Goal: Communication & Community: Answer question/provide support

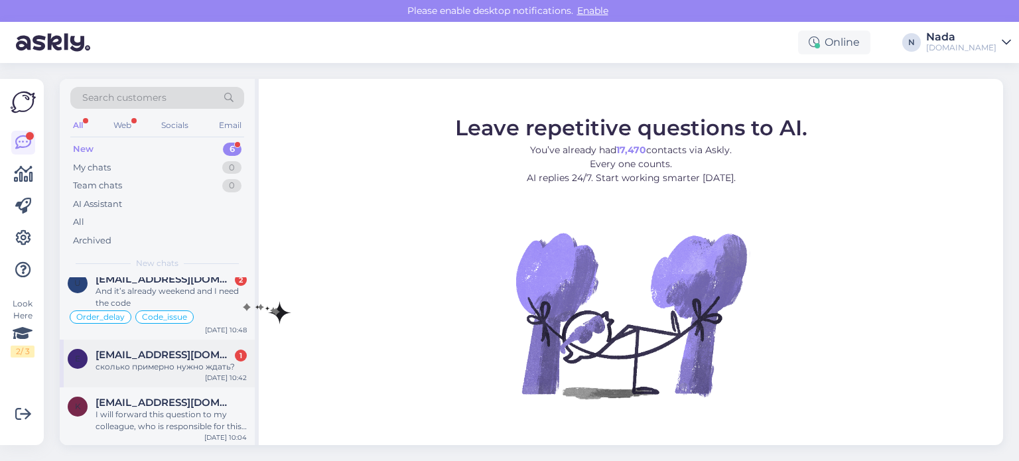
scroll to position [201, 0]
drag, startPoint x: 167, startPoint y: 403, endPoint x: 174, endPoint y: 403, distance: 7.3
click at [167, 403] on span "[EMAIL_ADDRESS][DOMAIN_NAME]" at bounding box center [165, 402] width 138 height 12
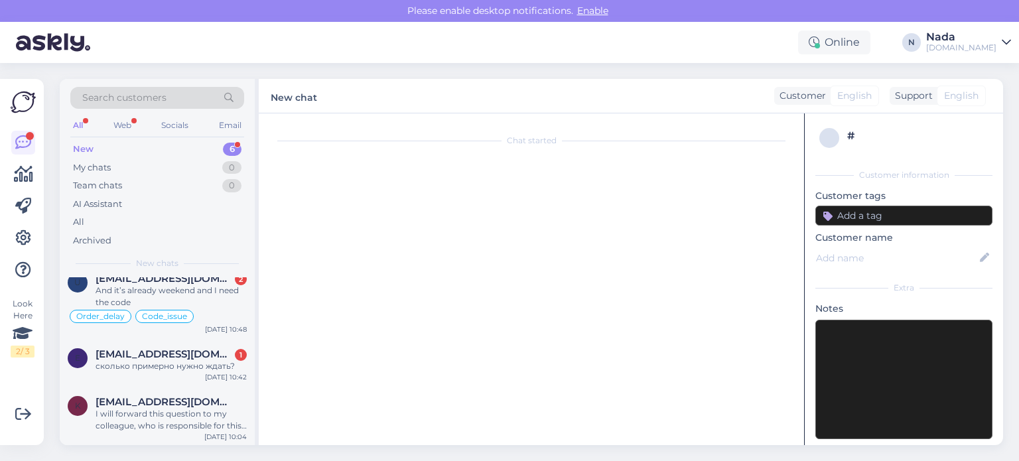
scroll to position [1849, 0]
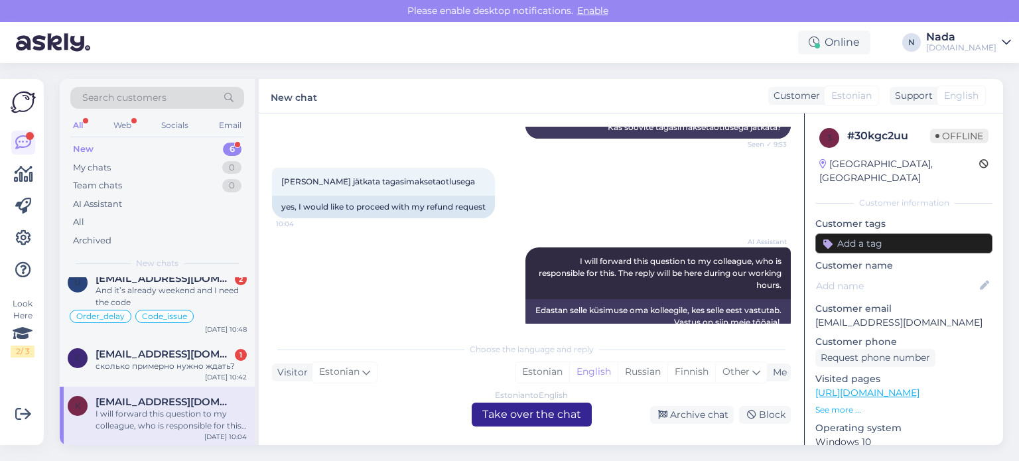
drag, startPoint x: 523, startPoint y: 417, endPoint x: 494, endPoint y: 421, distance: 28.8
click at [523, 417] on div "Estonian to English Take over the chat" at bounding box center [532, 415] width 120 height 24
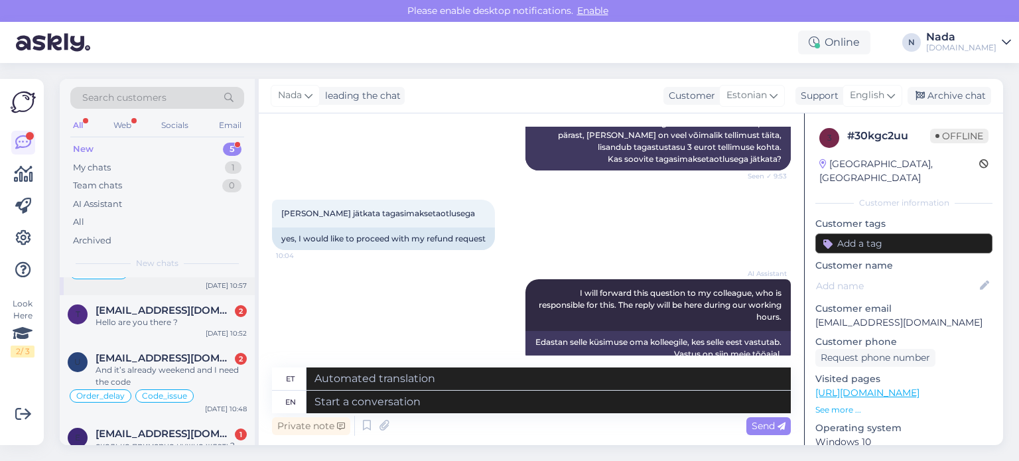
scroll to position [141, 0]
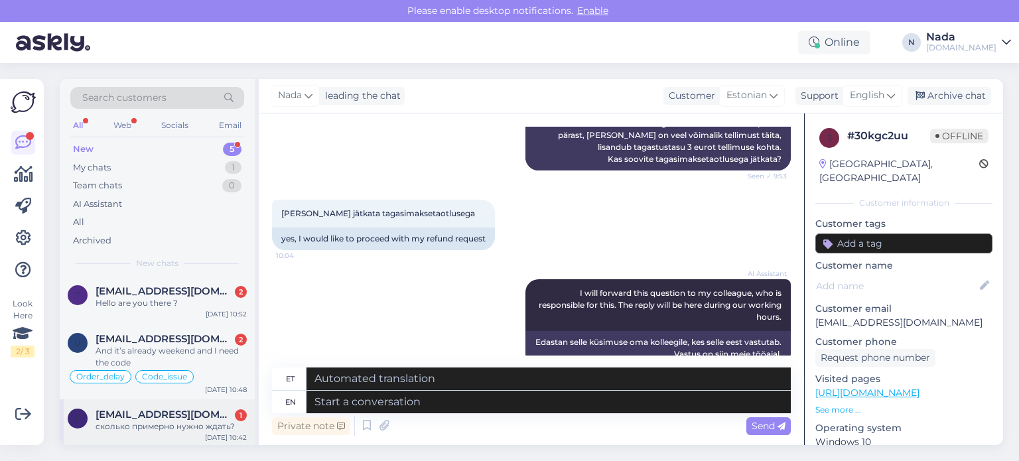
drag, startPoint x: 191, startPoint y: 412, endPoint x: 239, endPoint y: 410, distance: 47.8
click at [192, 412] on span "estwingknight@gmail.com" at bounding box center [165, 415] width 138 height 12
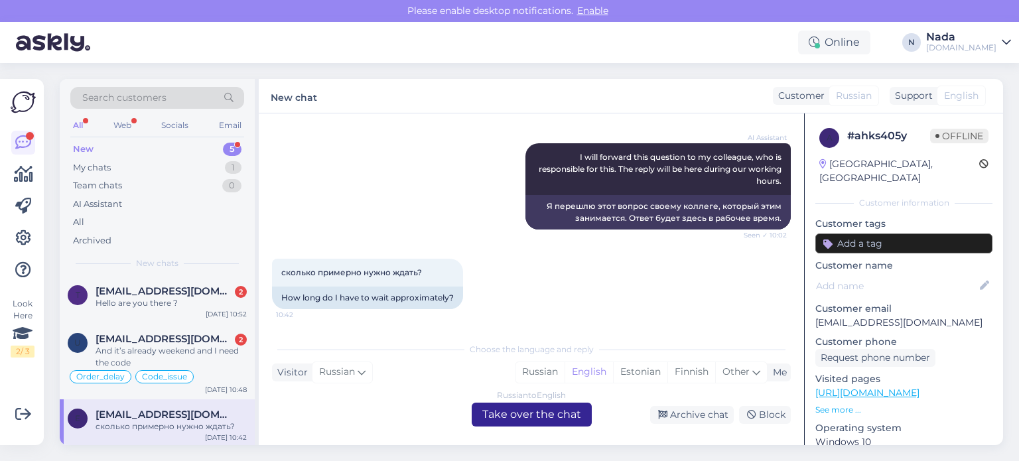
click at [496, 415] on div "Russian to English Take over the chat" at bounding box center [532, 415] width 120 height 24
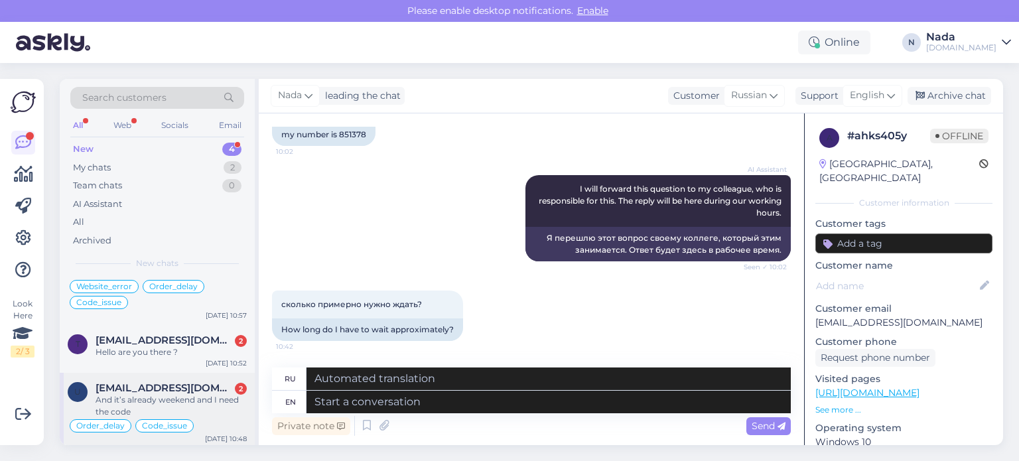
scroll to position [93, 0]
drag, startPoint x: 181, startPoint y: 395, endPoint x: 252, endPoint y: 394, distance: 71.7
click at [181, 395] on div "And it’s already weekend and I need the code" at bounding box center [171, 405] width 151 height 24
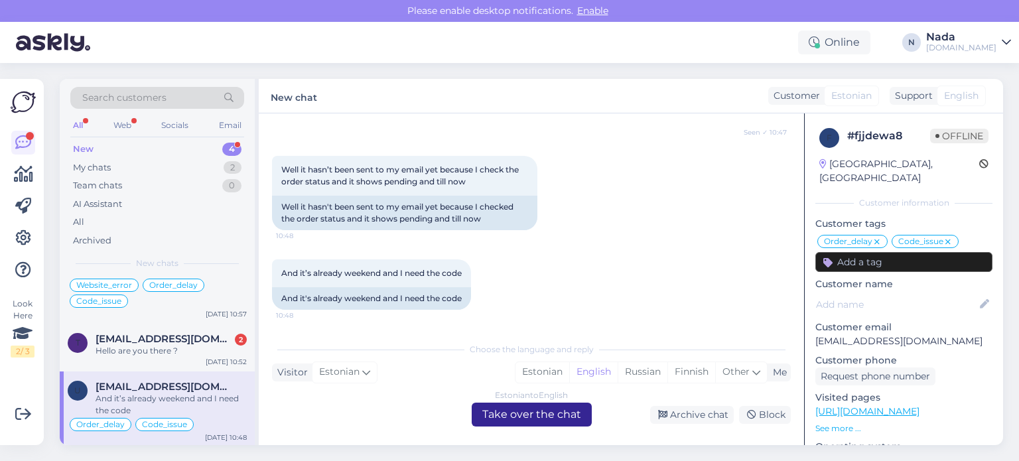
click at [487, 417] on div "Estonian to English Take over the chat" at bounding box center [532, 415] width 120 height 24
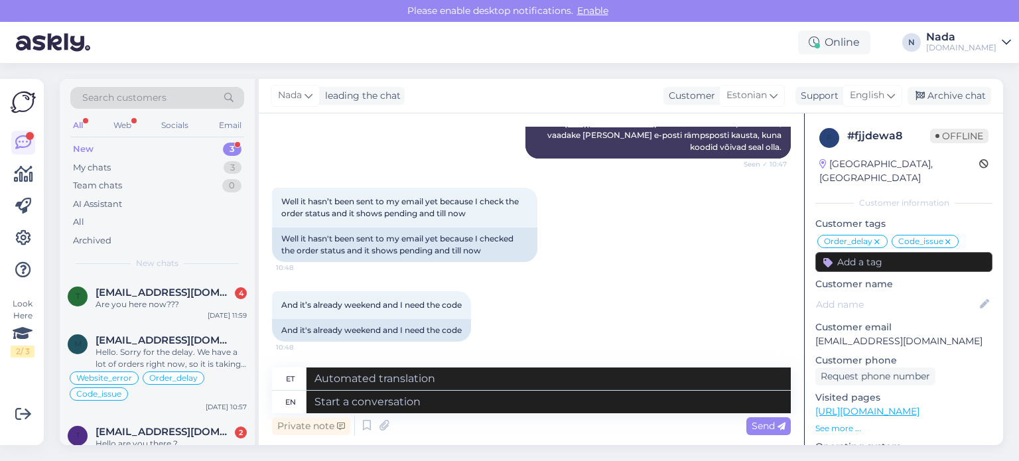
scroll to position [18, 0]
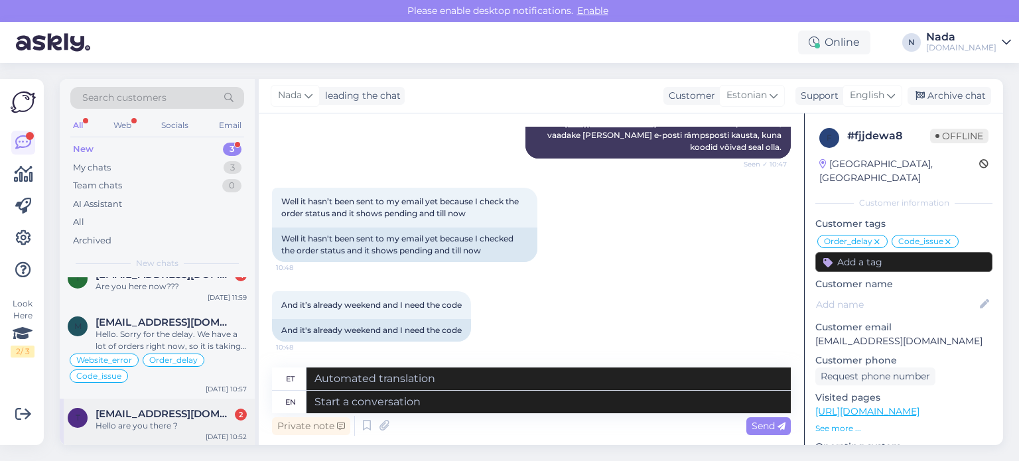
click at [149, 409] on span "[EMAIL_ADDRESS][DOMAIN_NAME]" at bounding box center [165, 414] width 138 height 12
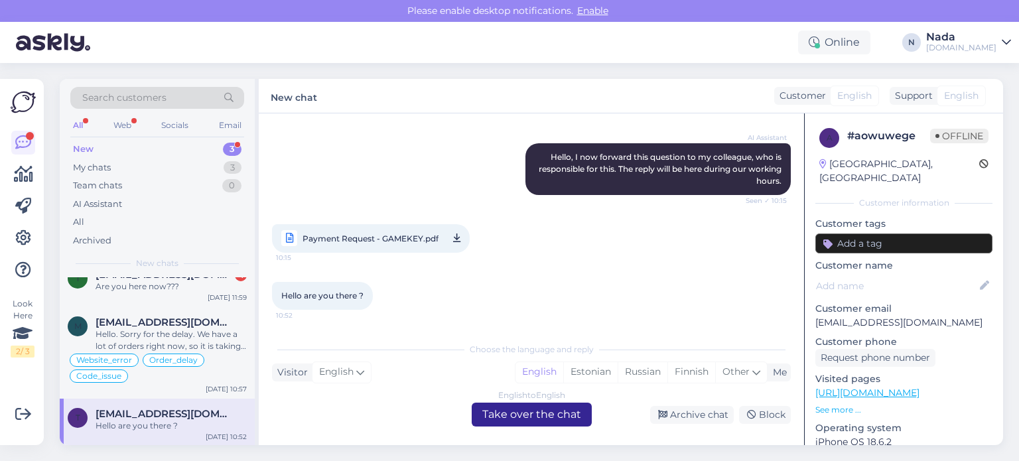
click at [503, 415] on div "English to English Take over the chat" at bounding box center [532, 415] width 120 height 24
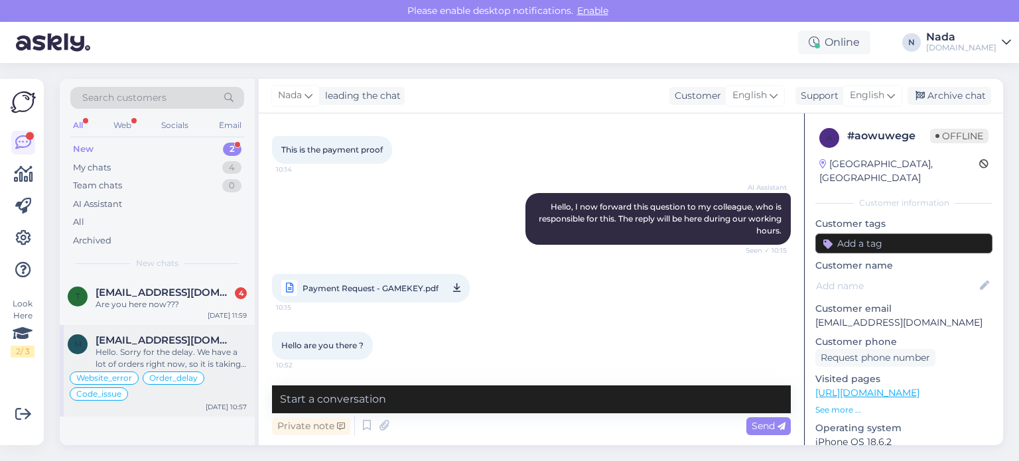
click at [179, 352] on div "Hello. Sorry for the delay. We have a lot of orders right now, so it is taking …" at bounding box center [171, 358] width 151 height 24
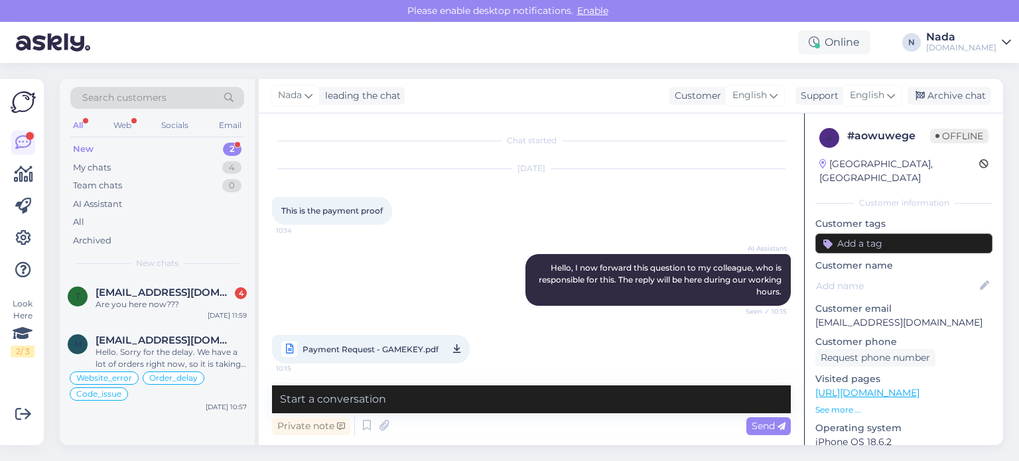
type textarea "Edastasin hd kande, ootab tagasimakset paar nädalat"
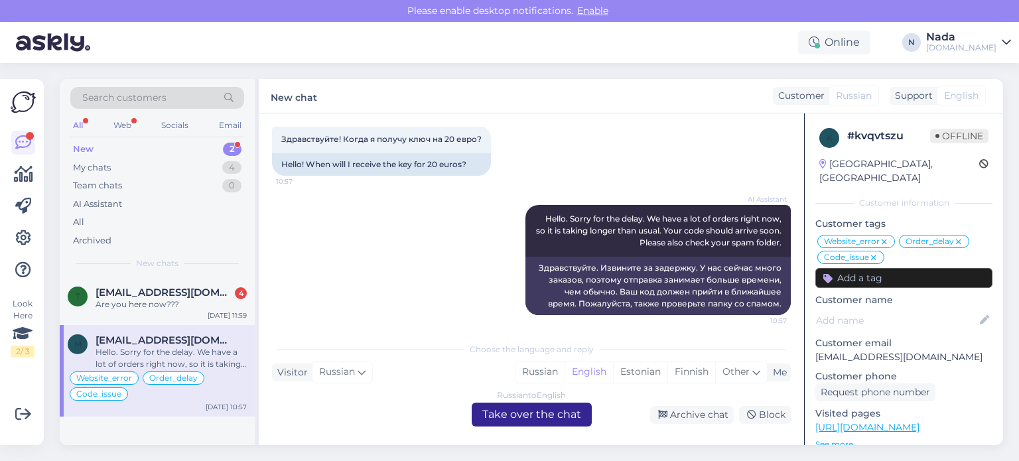
click at [511, 418] on div "Russian to English Take over the chat" at bounding box center [532, 415] width 120 height 24
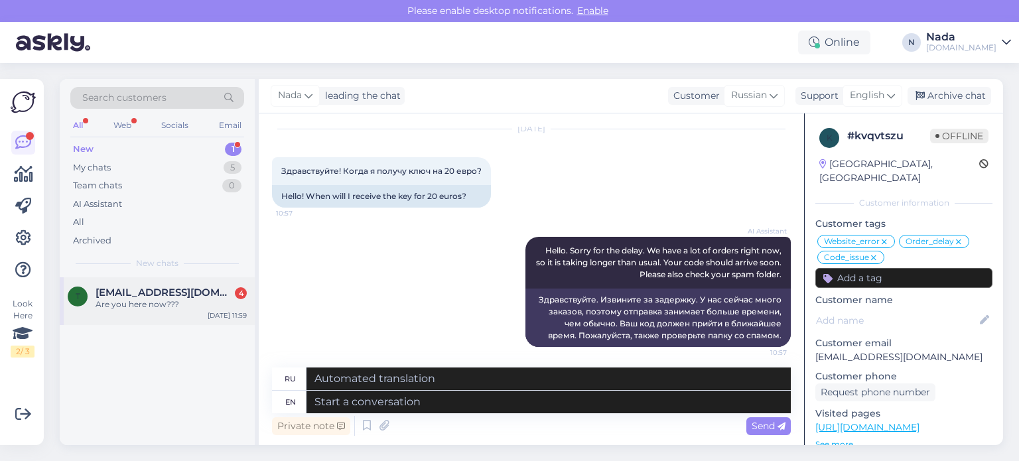
drag, startPoint x: 142, startPoint y: 301, endPoint x: 254, endPoint y: 348, distance: 121.7
click at [142, 301] on div "Are you here now???" at bounding box center [171, 305] width 151 height 12
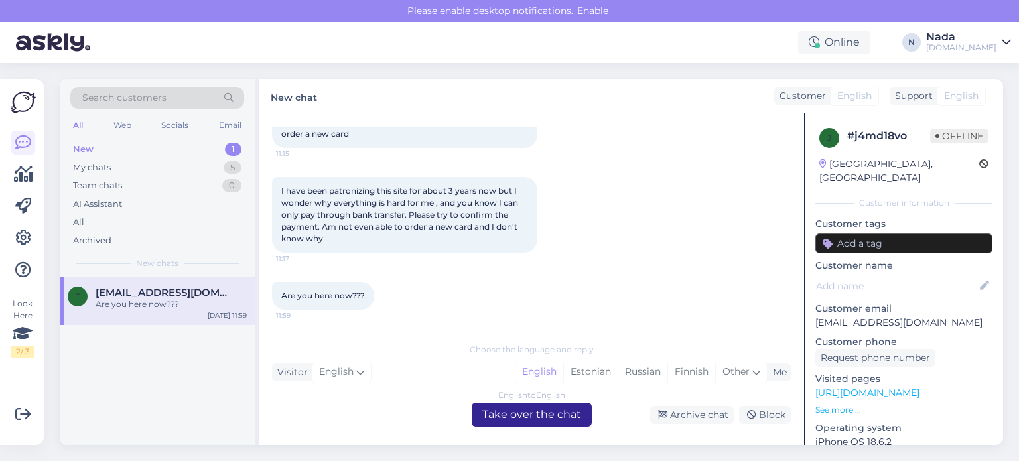
click at [511, 421] on div "English to English Take over the chat" at bounding box center [532, 415] width 120 height 24
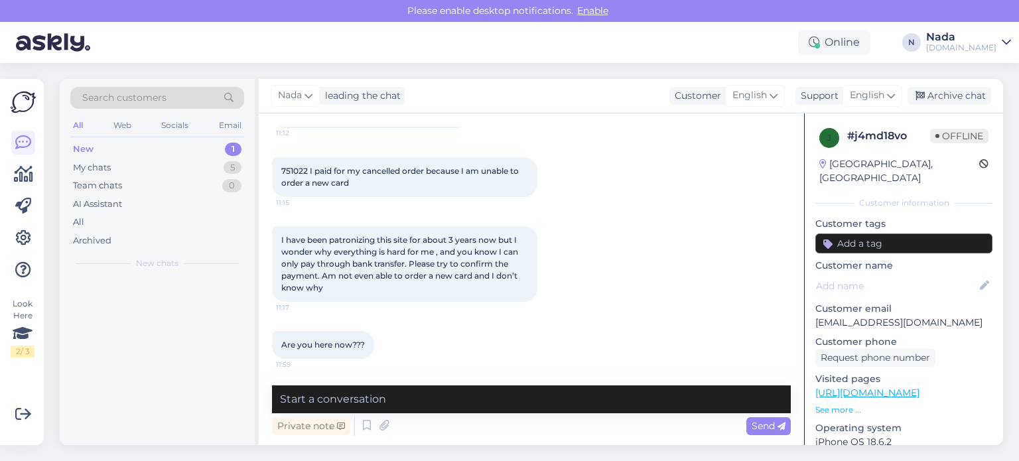
scroll to position [154, 0]
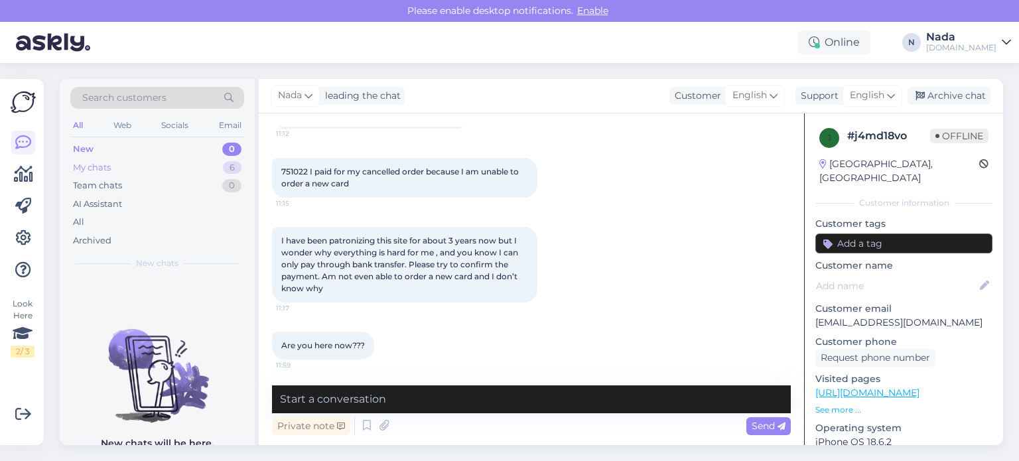
click at [92, 167] on div "My chats" at bounding box center [92, 167] width 38 height 13
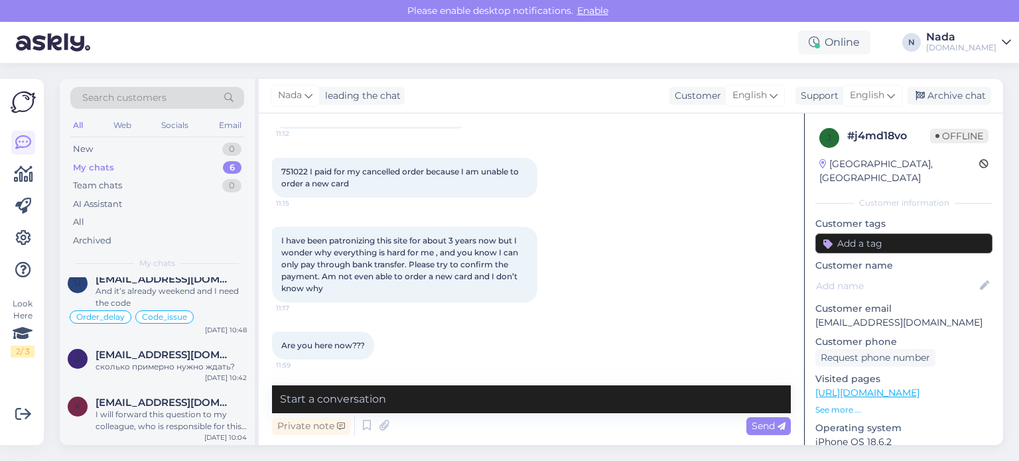
scroll to position [201, 0]
click at [149, 411] on div "I will forward this question to my colleague, who is responsible for this. The …" at bounding box center [171, 420] width 151 height 24
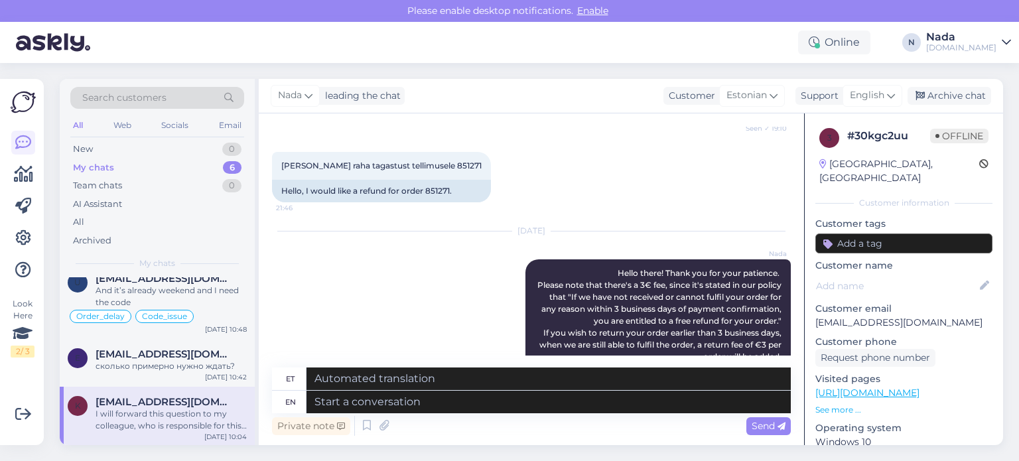
scroll to position [1485, 0]
click at [429, 181] on div "Hello, I would like a refund for order 851271." at bounding box center [381, 192] width 219 height 23
copy div "851271"
drag, startPoint x: 656, startPoint y: 262, endPoint x: 680, endPoint y: 265, distance: 24.7
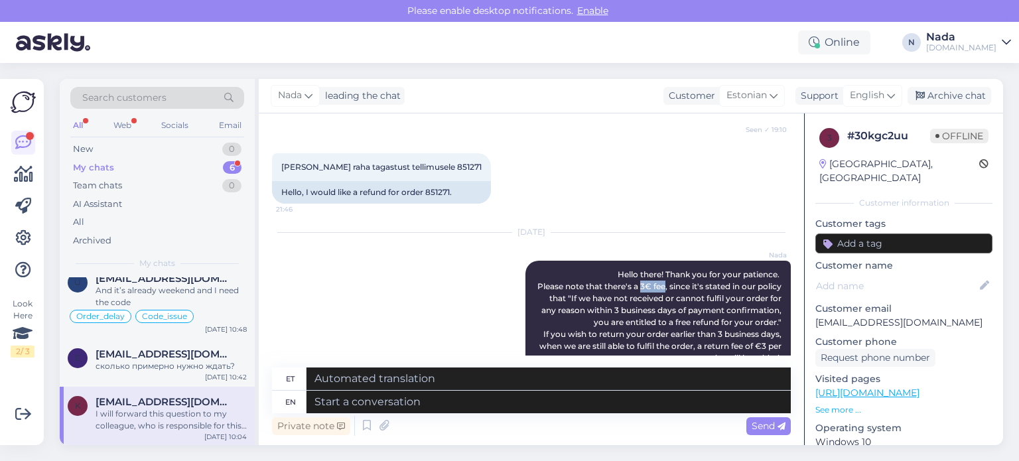
click at [680, 269] on span "Hello there! Thank you for your patience. Please note that there's a 3€ fee, si…" at bounding box center [661, 322] width 246 height 106
copy span "3€ fee"
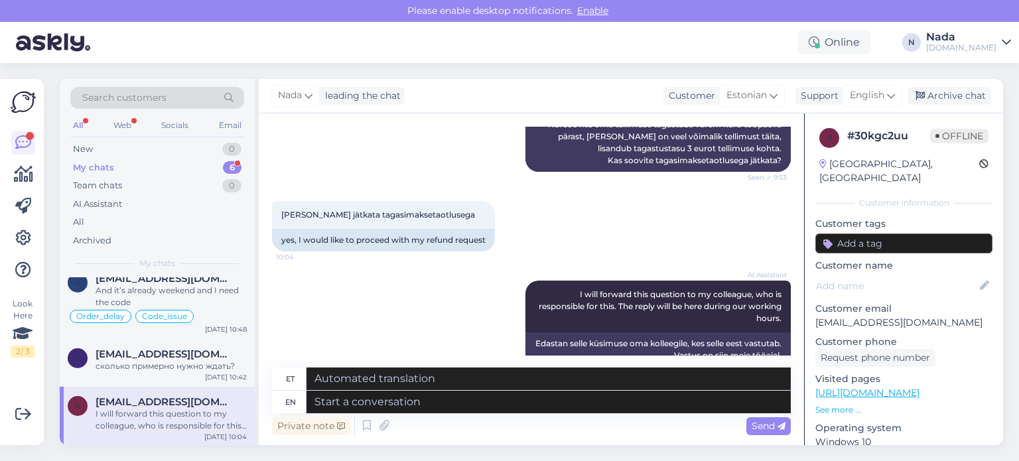
scroll to position [1817, 0]
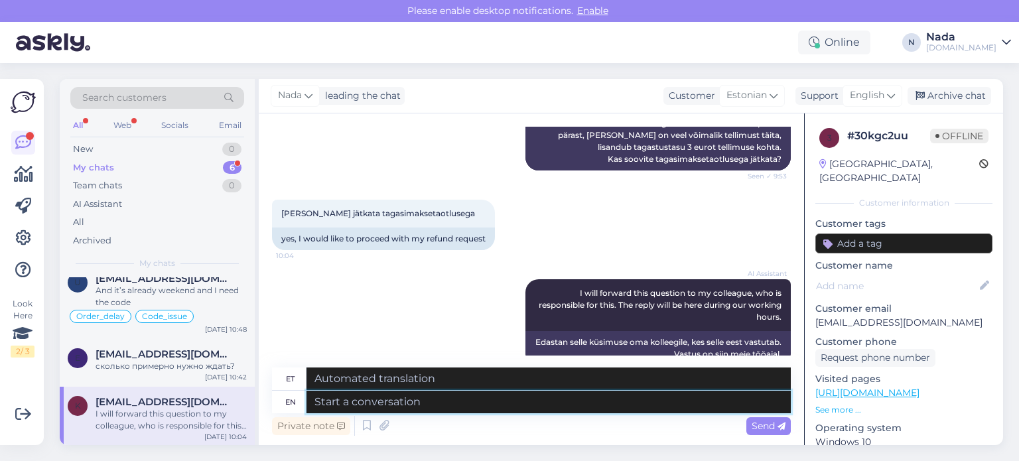
click at [522, 406] on textarea at bounding box center [549, 402] width 484 height 23
type textarea "Thank yo"
type textarea "Tänan"
type textarea "Thank you fot"
type textarea "Aitäh"
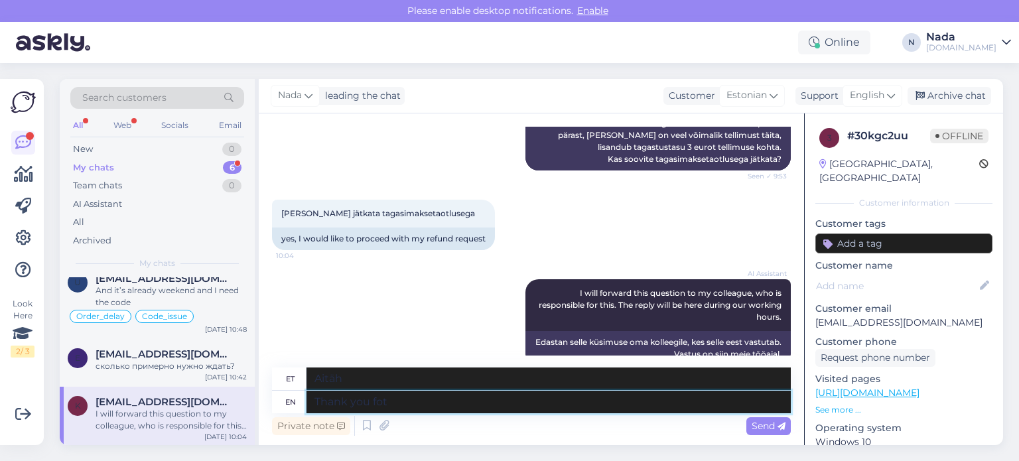
type textarea "Thank you fot"
type textarea "Aitäh sulle"
type textarea "Thank you for you"
type textarea "Tänan teid teie eest"
type textarea "Thank you for your confirmation. I"
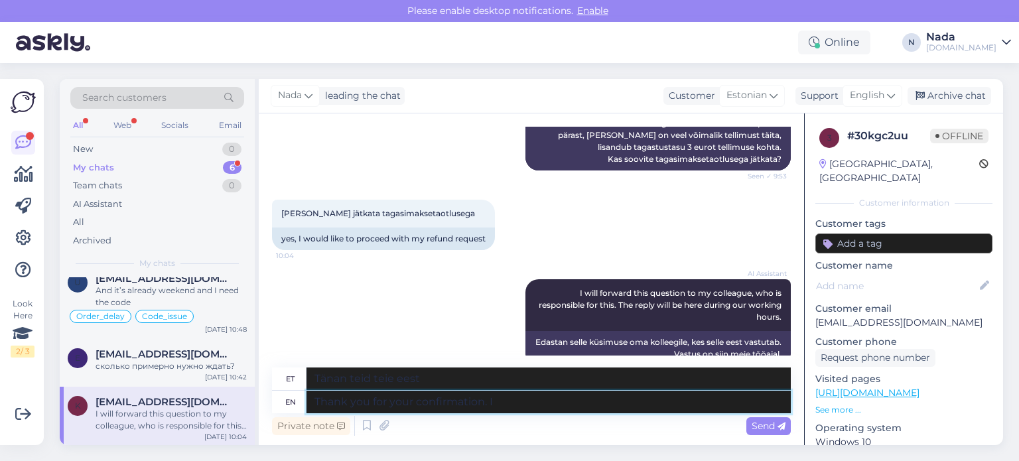
type textarea "Tänan teid kinnituse eest."
type textarea "Thank you for your confirmation. I ha"
type textarea "Tänan teid kinnituse eest. Mina"
type textarea "Thank you for your confirmation. I have no"
type textarea "Tänan kinnituse eest. Mul on."
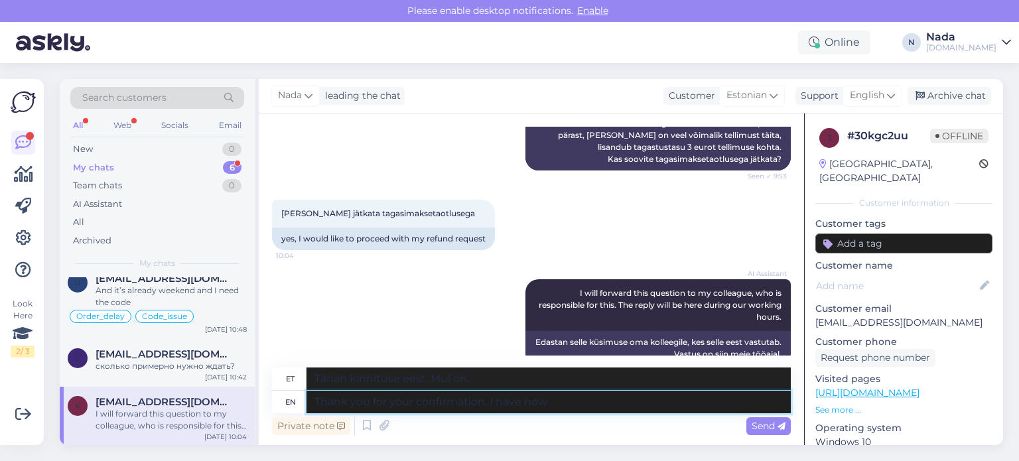
type textarea "Thank you for your confirmation. I have now s"
type textarea "Tänan kinnituse eest. Mul on nüüd olemas."
type textarea "Thank you for your confirmation. I have now submitted you"
type textarea "Tänan kinnituse eest. Olen nüüd esitanud."
type textarea "Thank you for your confirmation. I have now submitted your ref"
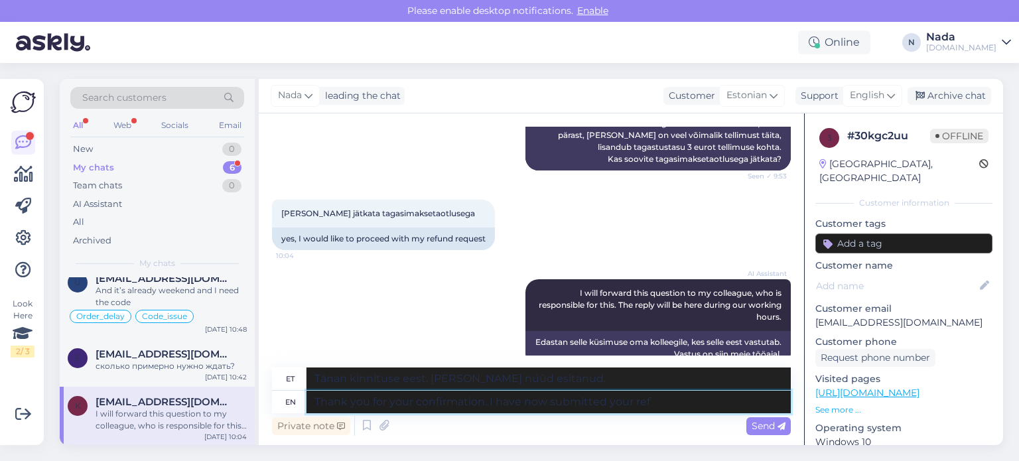
type textarea "Tänan kinnituse eest. Olen nüüd teie vastuse esitanud."
type textarea "Thank you for your confirmation. I have now submitted your refund re"
type textarea "Tänan kinnituse eest. Olen nüüd teie tagasimakse esitanud."
type textarea "Thank you for your confirmation. I have now submitted your refund request and"
type textarea "Tänan kinnituse eest. Olen nüüd teie tagasimaksetaotluse esitanud."
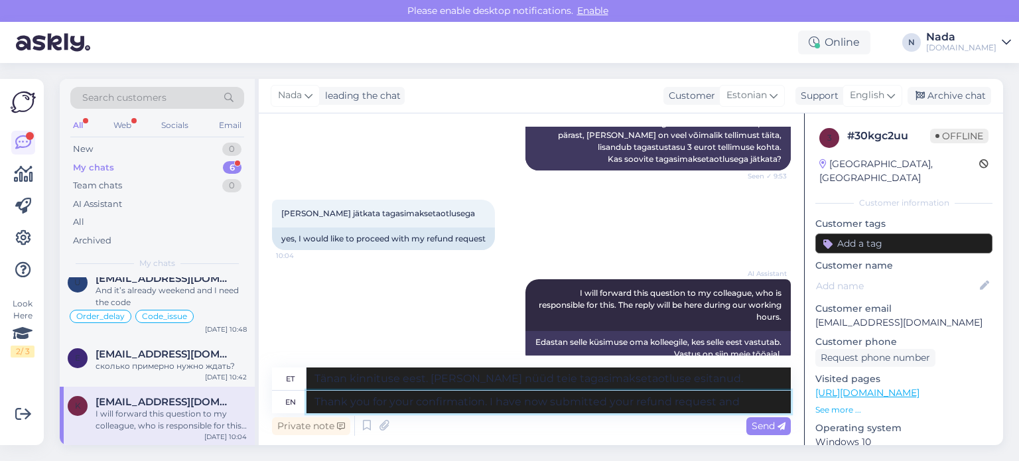
type textarea "Thank you for your confirmation. I have now submitted your refund request and o"
type textarea "Tänan kinnituse eest. Olen nüüd esitanud teie tagasimaksetaotluse ja"
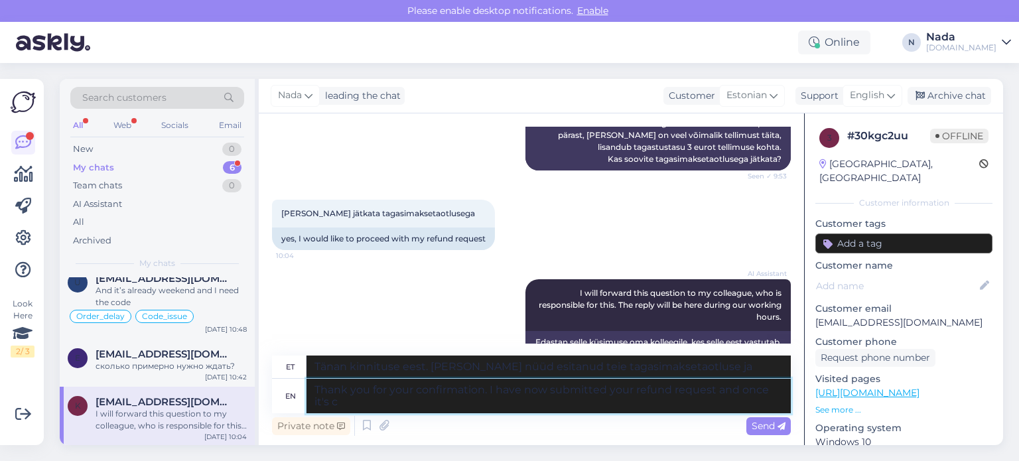
type textarea "Thank you for your confirmation. I have now submitted your refund request and o…"
type textarea "Tänan kinnituse eest. Olen nüüd esitanud teie tagasimaksetaotluse ja kui see on…"
type textarea "Thank you for your confirmation. I have now submitted your refund request and o…"
type textarea "Täname kinnituse eest. Olen nüüd esitanud teie tagasimaksetaotluse ja kui see o…"
type textarea "Thank you for your confirmation. I have now submitted your refund request and o…"
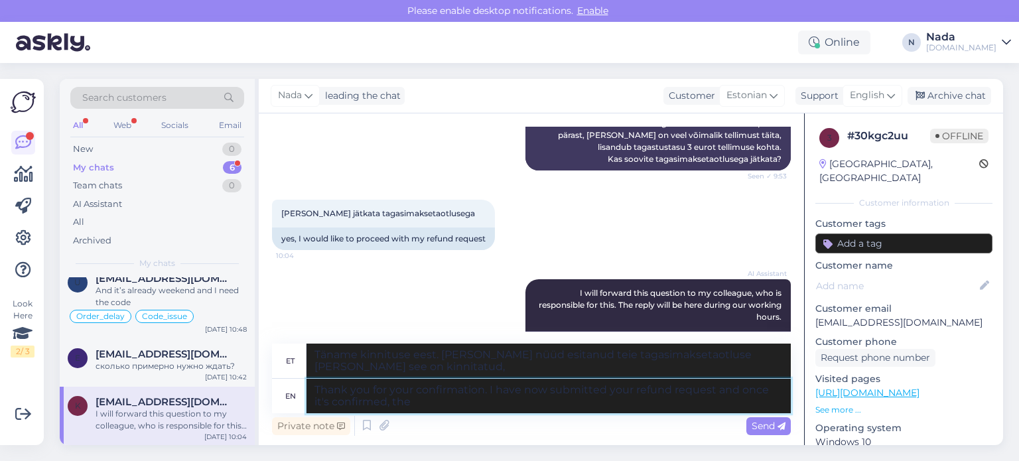
type textarea "Täname kinnituse eest. Olen nüüd esitanud teie tagasimaksetaotluse ja kui see o…"
type textarea "Thank you for your confirmation. I have now submitted your refund request and o…"
type textarea "Täname kinnituse eest. Olen nüüd esitanud teie tagasimaksetaotluse ja kui see o…"
type textarea "Thank you for your confirmation. I have now submitted your refund request and o…"
type textarea "Täname kinnituse eest. Olen nüüd esitanud teie tagasimaksetaotluse ja kui see o…"
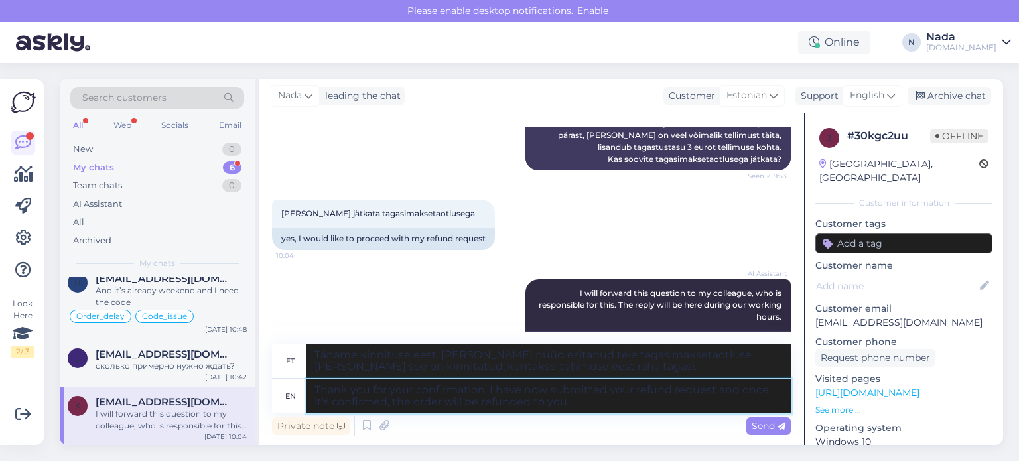
type textarea "Thank you for your confirmation. I have now submitted your refund request and o…"
type textarea "Täname kinnituse eest. Olen nüüd esitanud teie tagasimaksetaotluse ja kui see o…"
type textarea "Thank you for your confirmation. I have now submitted your refund request and o…"
type textarea "Täname kinnituse eest. Olen nüüd esitanud teie tagasimaksetaotluse ja kui see o…"
type textarea "Thank you for your confirmation. I have now submitted your refund request and o…"
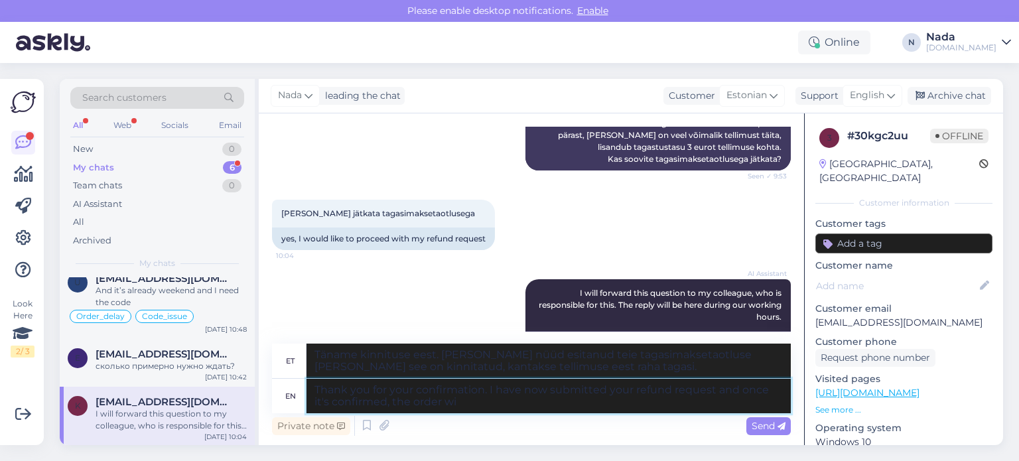
type textarea "Täname kinnituse eest. Olen nüüd esitanud teie tagasimaksetaotluse ja kui see o…"
type textarea "Thank you for your confirmation. I have now submitted your refund request and o…"
type textarea "Täname kinnituse eest. Olen nüüd esitanud teie tagasimaksetaotluse ja kui see o…"
type textarea "Thank you for your confirmation. I have now submitted your refund request and o…"
type textarea "Täname kinnituse eest. Olen nüüd esitanud teie tagasimaksetaotluse ja kui see o…"
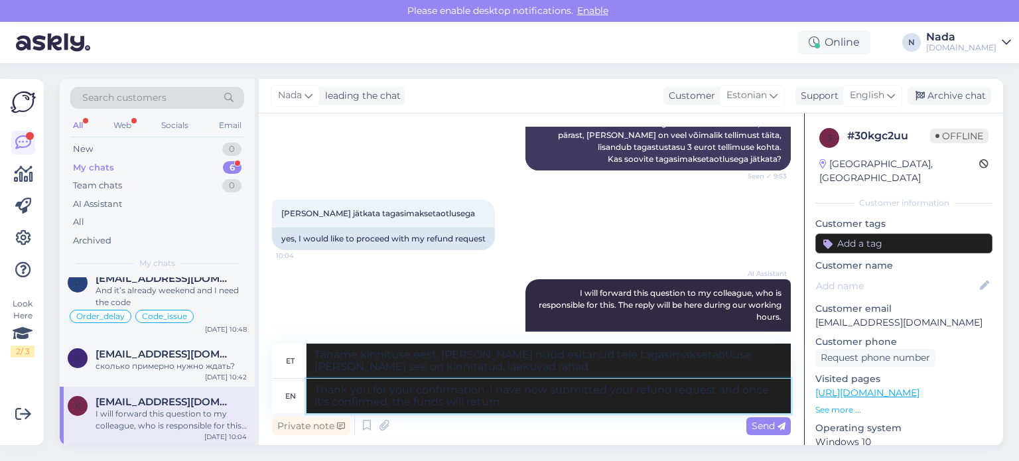
type textarea "Thank you for your confirmation. I have now submitted your refund request and o…"
type textarea "Täname kinnituse eest. Olen nüüd esitanud teie tagasimaksetaotluse ja kui see o…"
type textarea "Thank you for your confirmation. I have now submitted your refund request and o…"
type textarea "Täname kinnituse eest. Olen nüüd esitanud teie tagasimaksetaotluse ja kui see o…"
type textarea "Thank you for your confirmation. I have now submitted your refund request and o…"
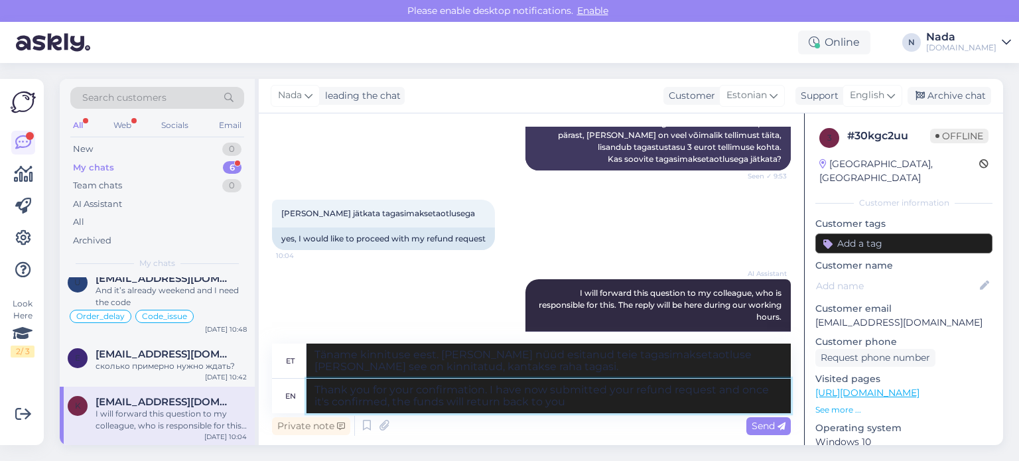
type textarea "Täname kinnituse eest. Olen nüüd esitanud teie tagasimaksetaotluse ja kui see o…"
type textarea "Thank you for your confirmation. I have now submitted your refund request and o…"
type textarea "Täname kinnituse eest. Olen nüüd esitanud teie tagasimaksetaotluse ja kui see o…"
type textarea "Thank you for your confirmation. I have now submitted your refund request and o…"
type textarea "Täname kinnituse eest. Olen nüüd esitanud teie tagasimaksetaotluse ja kui see o…"
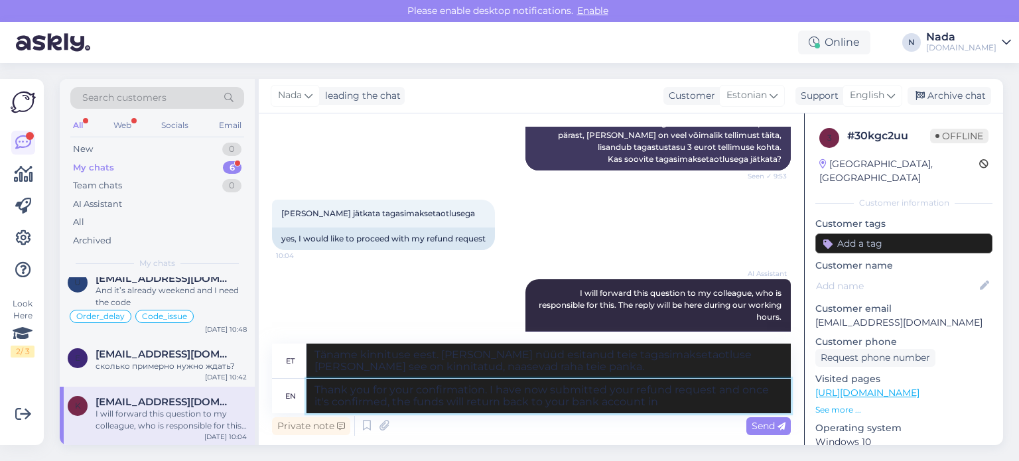
type textarea "Thank you for your confirmation. I have now submitted your refund request and o…"
type textarea "Täname kinnituse eest. Olen nüüd esitanud teie tagasimaksetaotluse ja kui see o…"
type textarea "Thank you for your confirmation. I have now submitted your refund request and o…"
type textarea "Täname kinnituse eest. Olen nüüd esitanud teie tagasimaksetaotluse ja kui see o…"
type textarea "Thank you for your confirmation. I have now submitted your refund request and o…"
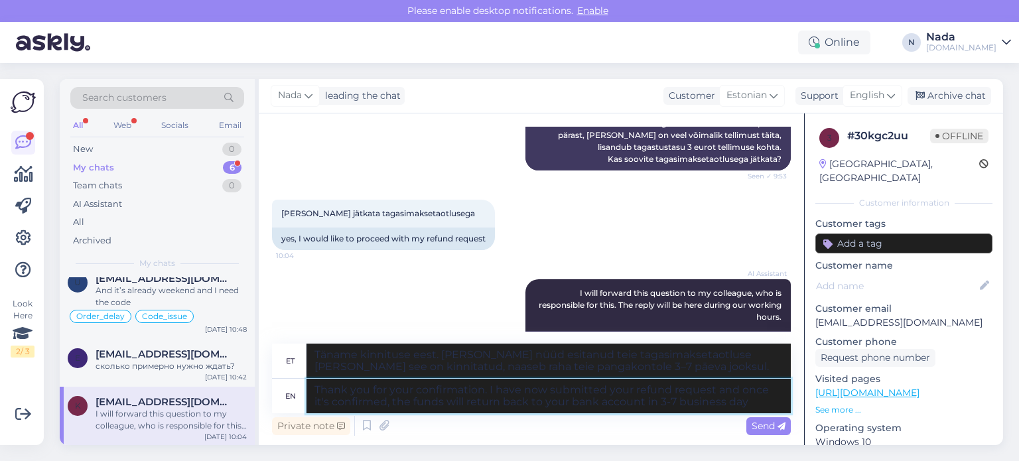
type textarea "Täname kinnituse eest. Olen nüüd esitanud teie tagasimaksetaotluse ja kui see o…"
type textarea "Thank you for your confirmation. I have now submitted your refund request and o…"
type textarea "Täname kinnituse eest. Olen nüüd esitanud teie tagasimaksetaotluse ja kui see o…"
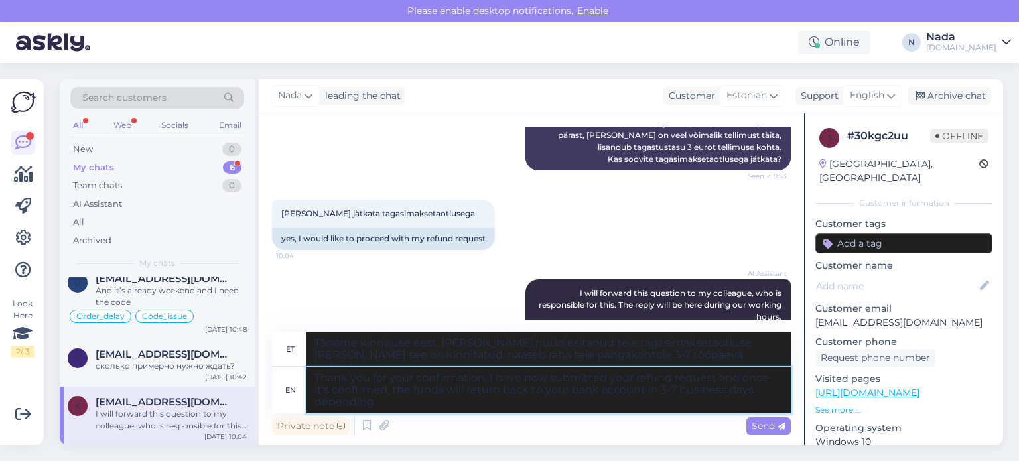
type textarea "Thank you for your confirmation. I have now submitted your refund request and o…"
type textarea "Täname kinnituse eest. Olen nüüd esitanud teie tagasimaksetaotluse ja kui see o…"
type textarea "Thank you for your confirmation. I have now submitted your refund request and o…"
type textarea "Täname kinnituse eest. Olen nüüd esitanud teie tagasimaksetaotluse ja kui see o…"
type textarea "Thank you for your confirmation. I have now submitted your refund request and o…"
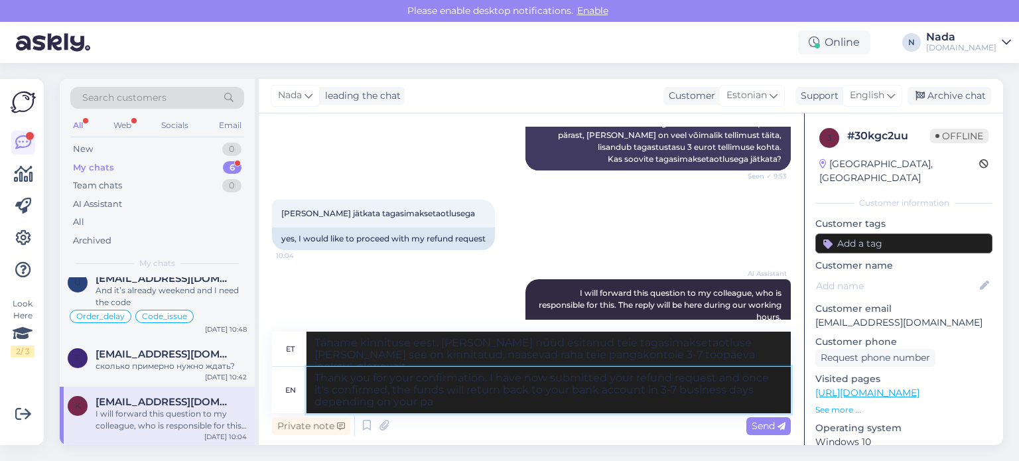
type textarea "Täname kinnituse eest. Olen nüüd esitanud teie tagasimaksetaotluse ja kui see o…"
type textarea "Thank you for your confirmation. I have now submitted your refund request and o…"
type textarea "Täname kinnituse eest. Olen nüüd esitanud teie tagasimaksetaotluse ja kui see o…"
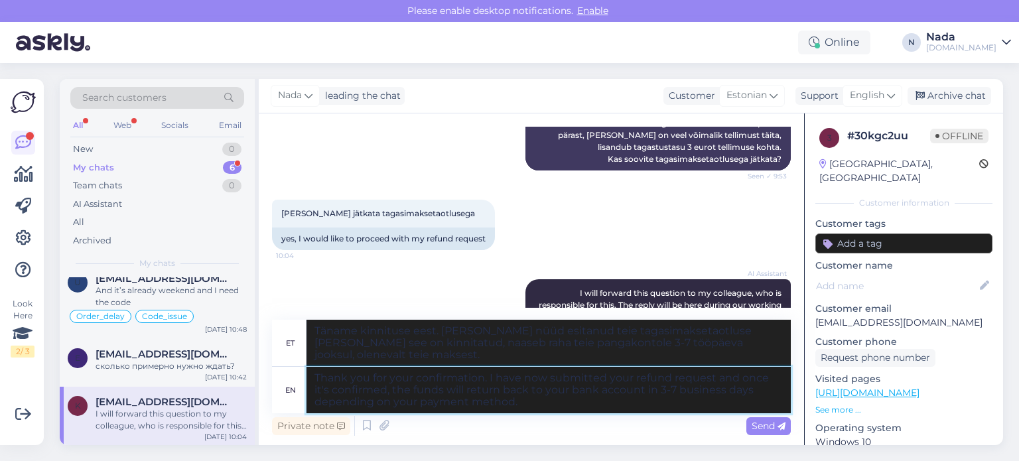
type textarea "Thank you for your confirmation. I have now submitted your refund request and o…"
type textarea "Täname kinnituse eest. Olen nüüd esitanud teie tagasimaksetaotluse ja kui see o…"
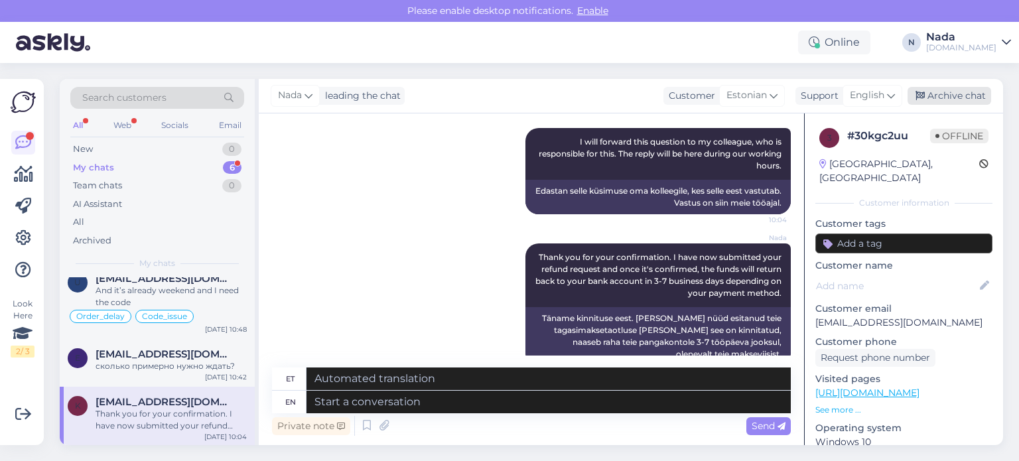
click at [942, 95] on div "Archive chat" at bounding box center [950, 96] width 84 height 18
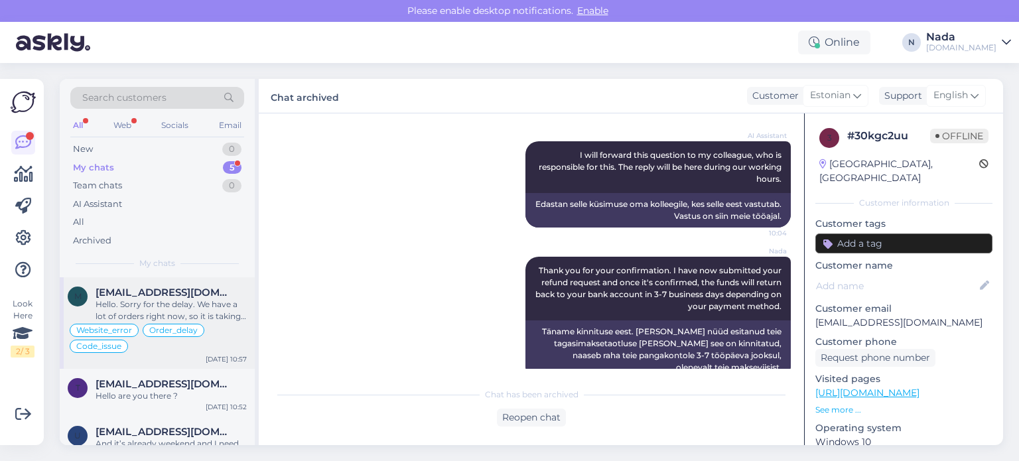
scroll to position [141, 0]
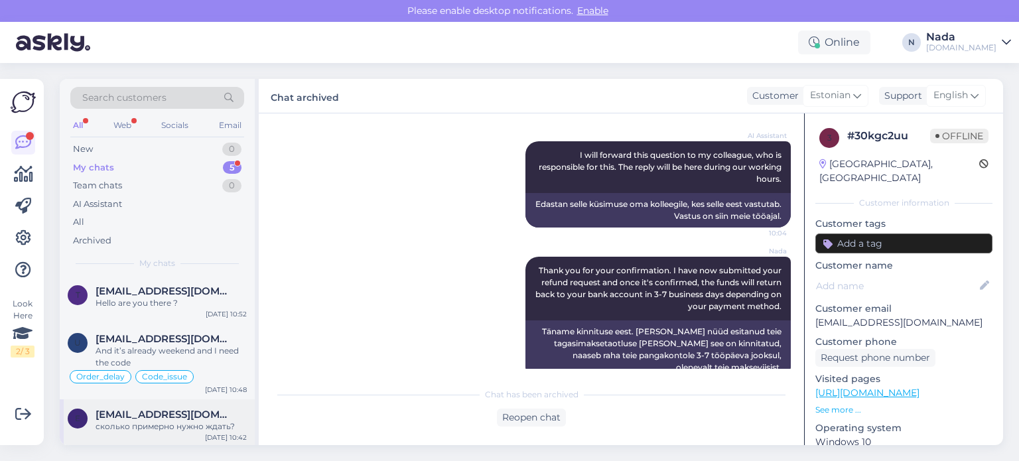
click at [163, 435] on div "e estwingknight@gmail.com сколько примерно нужно ждать? Sep 6 10:42" at bounding box center [157, 424] width 195 height 48
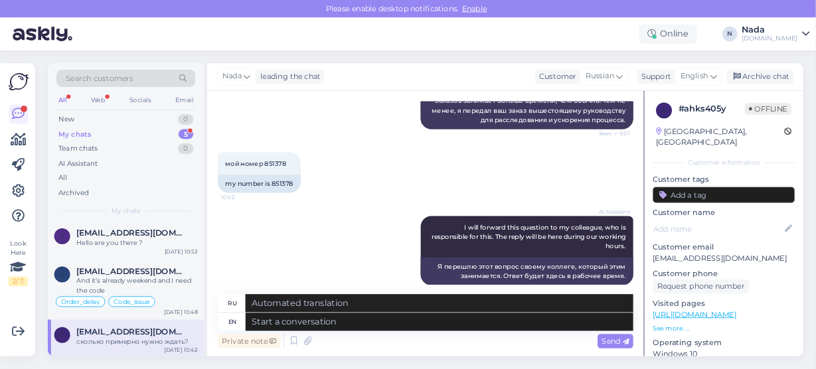
scroll to position [1545, 0]
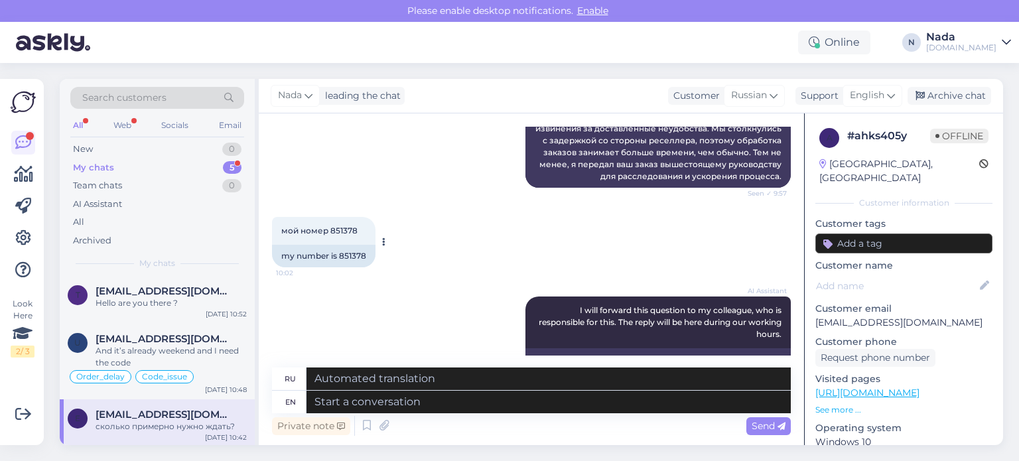
click at [353, 267] on div "my number is 851378" at bounding box center [324, 256] width 104 height 23
copy div "851378"
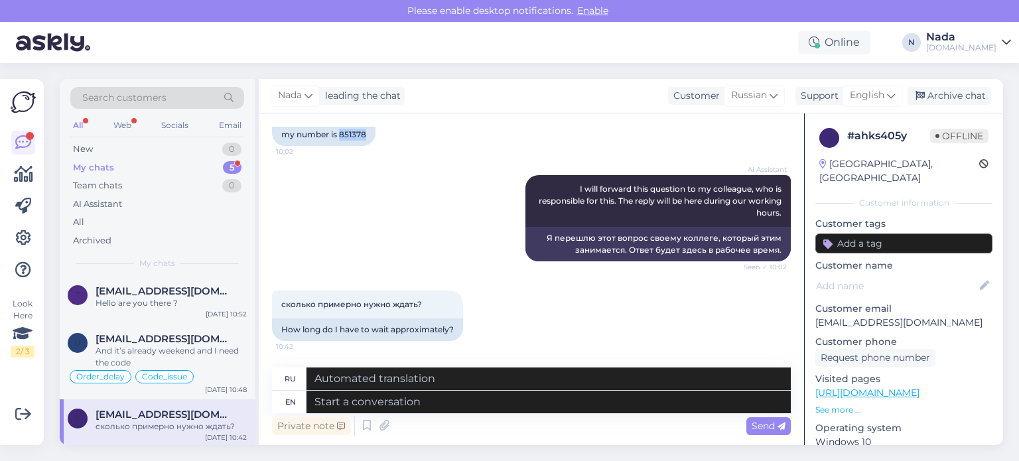
scroll to position [1678, 0]
click at [664, 403] on textarea at bounding box center [549, 402] width 484 height 23
paste textarea "Unfortunately, I cannot confirm when they'll definitely reach you, because we a…"
type textarea "Unfortunately, I cannot confirm when they'll definitely reach you, because we a…"
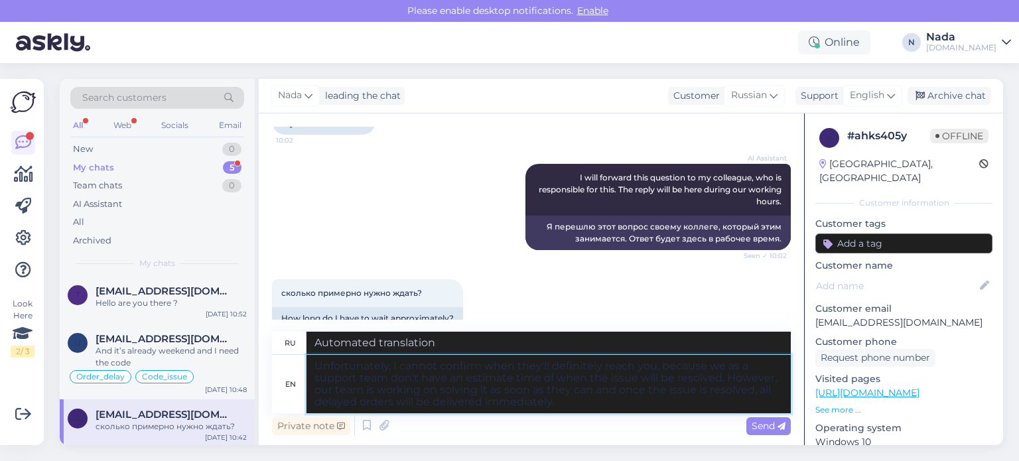
type textarea "К сожалению, я не могу точно сказать, когда они с вами свяжутся, поскольку у на…"
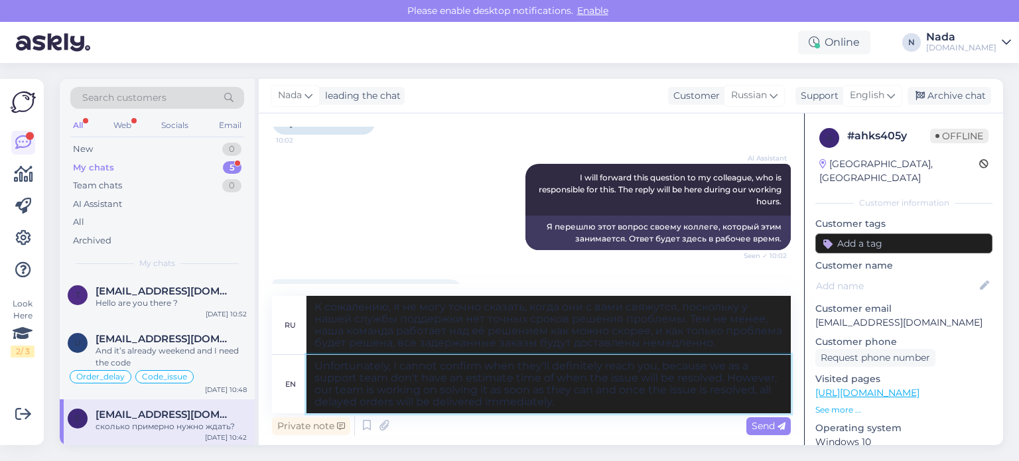
drag, startPoint x: 652, startPoint y: 363, endPoint x: 485, endPoint y: 369, distance: 167.3
click at [485, 369] on textarea "Unfortunately, I cannot confirm when they'll definitely reach you, because we a…" at bounding box center [549, 384] width 484 height 58
type textarea "Unfortunately, I cannot confirm , because we as a support team don't have an es…"
type textarea "К сожалению, я не могу подтвердить это, поскольку у нас, как службы поддержки, …"
type textarea "Unfortunately, I cannot confirm, because we as a support team don't have an est…"
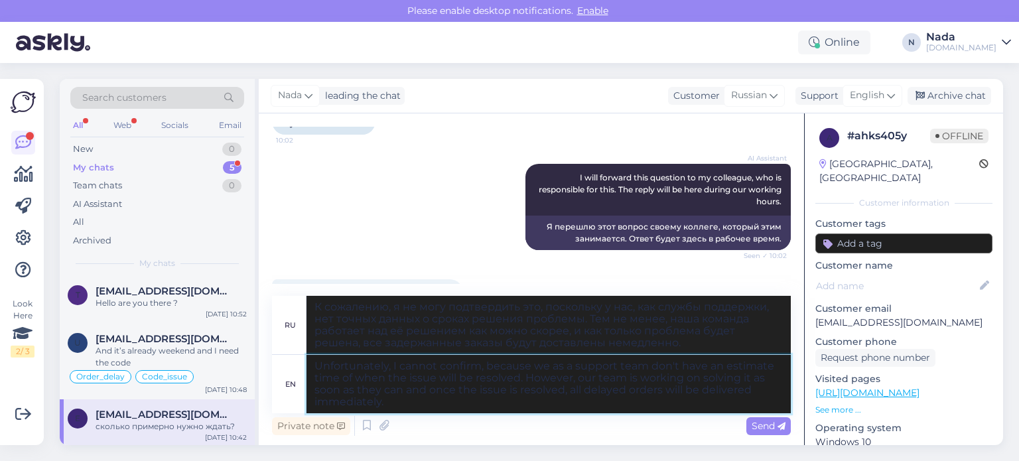
type textarea "К сожалению, я не могу подтвердить это, поскольку у нашей службы поддержки нет …"
type textarea "Unfortunately, I cannot confirm, because we as a support team don't have an est…"
click at [747, 422] on div "Send" at bounding box center [769, 426] width 44 height 18
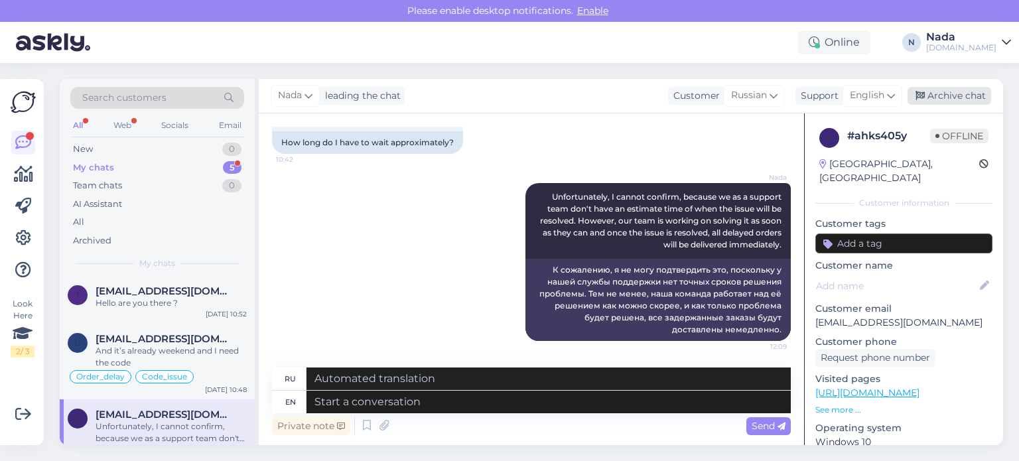
click at [941, 98] on div "Archive chat" at bounding box center [950, 96] width 84 height 18
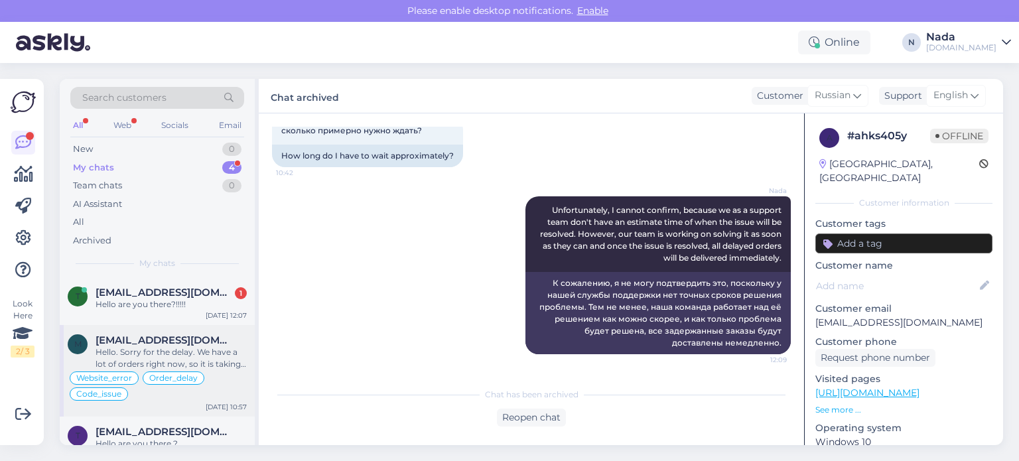
scroll to position [93, 0]
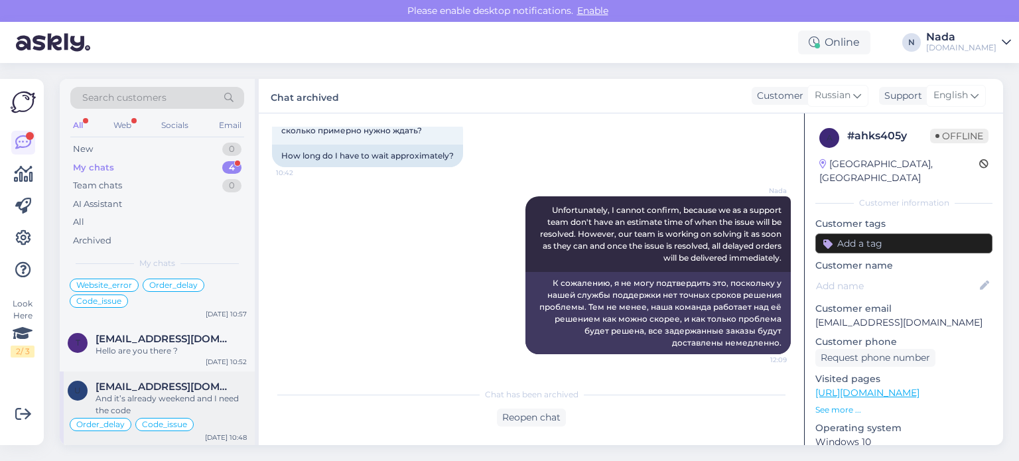
click at [200, 405] on div "And it’s already weekend and I need the code" at bounding box center [171, 405] width 151 height 24
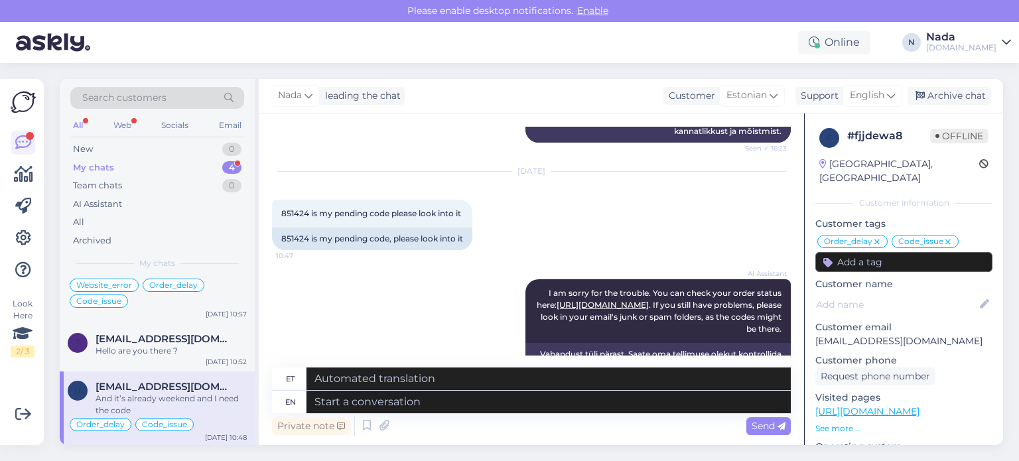
scroll to position [8942, 0]
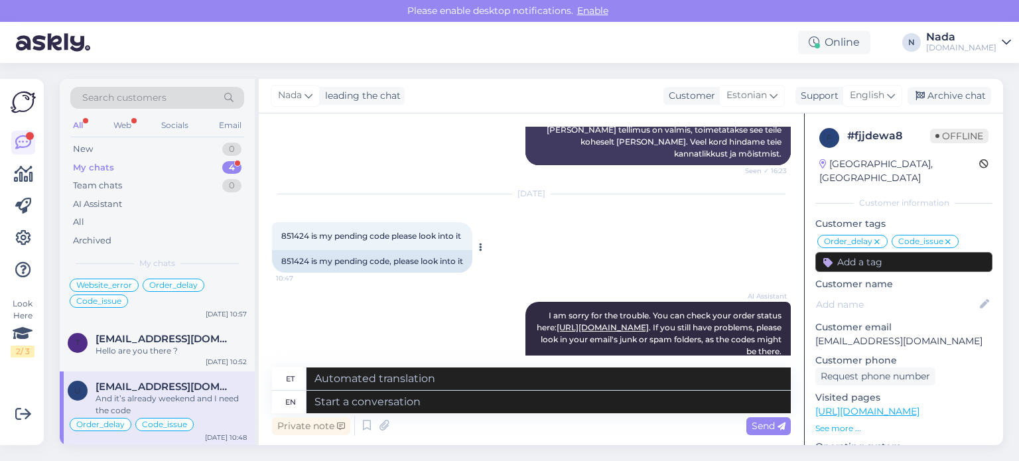
click at [283, 259] on div "851424 is my pending code, please look into it" at bounding box center [372, 261] width 200 height 23
copy div "851424"
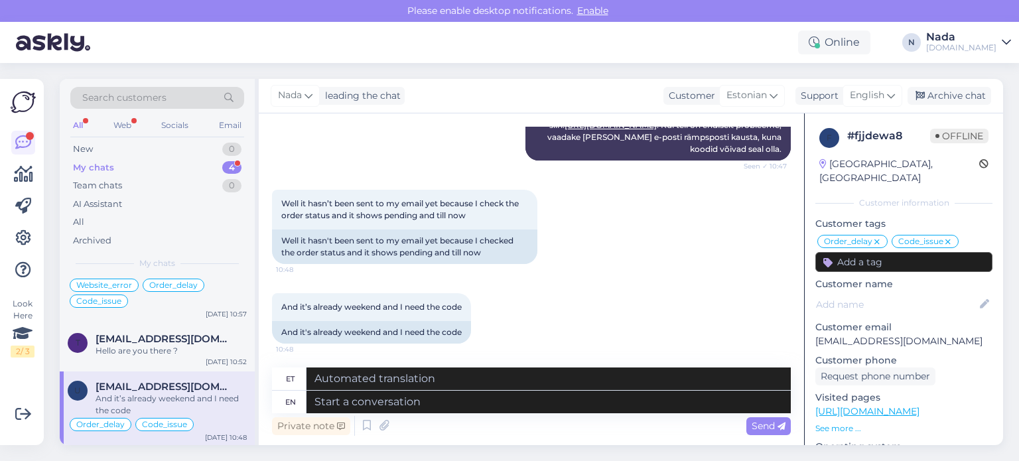
scroll to position [9207, 0]
click at [480, 398] on textarea at bounding box center [549, 402] width 484 height 23
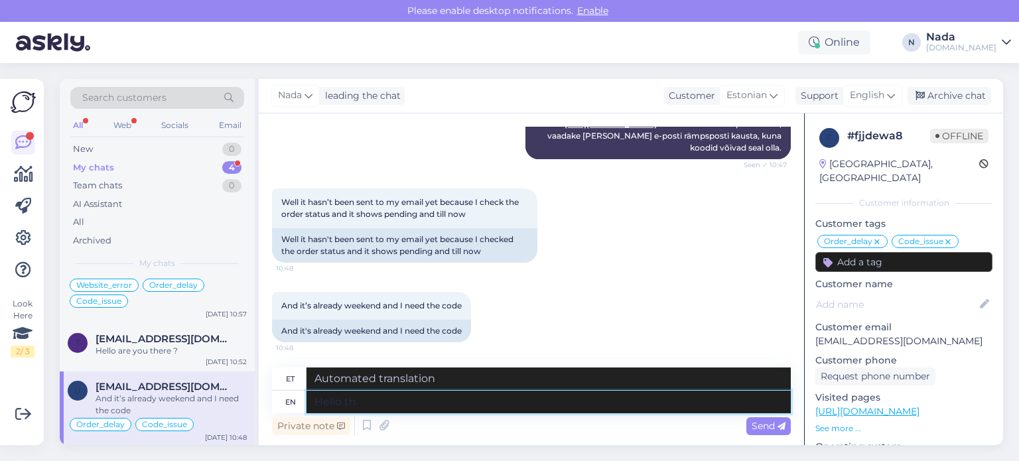
type textarea "Hello the"
type textarea "Tere"
type textarea "Hello there!"
type textarea "Tere!"
type textarea "Hello there! Your or"
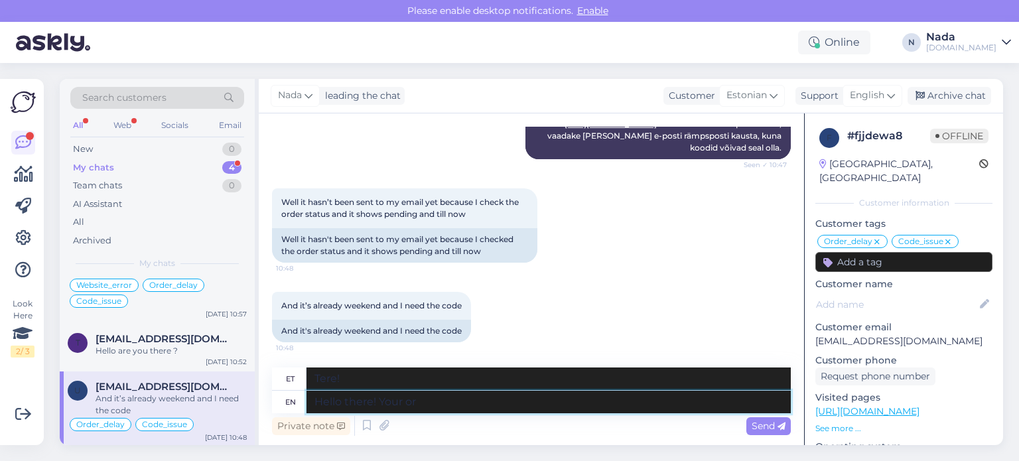
type textarea "Tere! Teie"
type textarea "Hello there! Your order is"
type textarea "Tere! Teie tellimus"
type textarea "Hello there! Your order is c"
type textarea "Tere! Teie tellimus on"
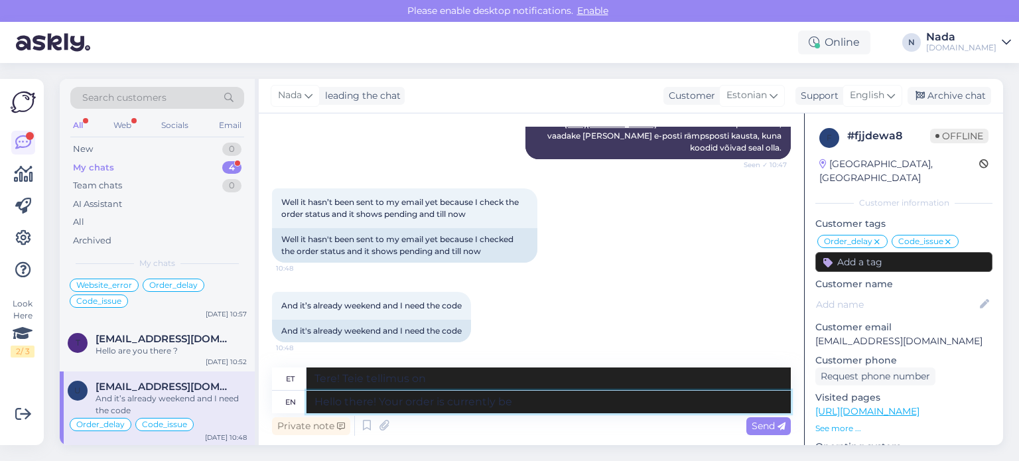
type textarea "Hello there! Your order is currently bei"
type textarea "Tere! Teie tellimus on hetkel"
type textarea "Hello there! Your order is currently being re"
type textarea "Tere! Teie tellimust töödeldakse."
type textarea "Hello there! Your order is currently being revi"
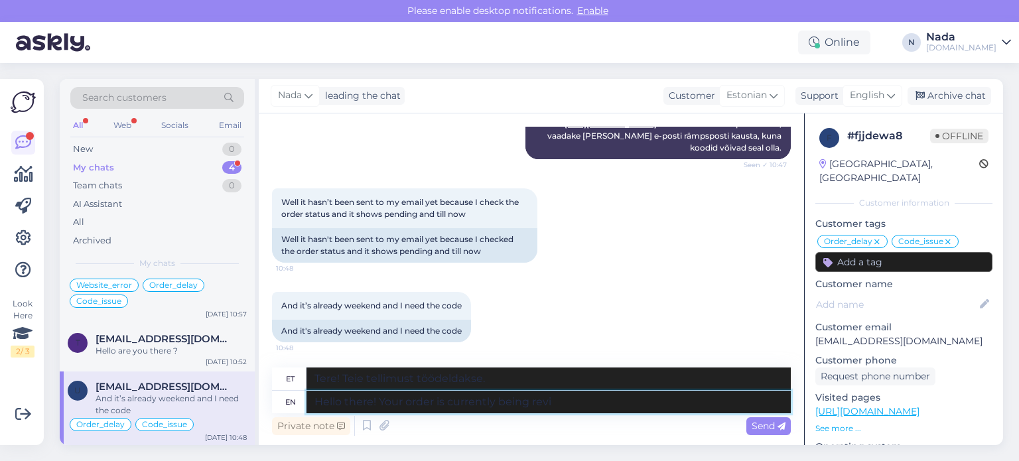
type textarea "Tere! Teie tellimust töödeldakse praegu uuesti."
type textarea "Hello there! Your order is currently being reviewed b"
type textarea "Tere! Teie tellimust vaadatakse praegu üle"
type textarea "Hello there! Your order is currently being reviewed by the"
type textarea "Tere! Teie tellimust vaatab praegu üle"
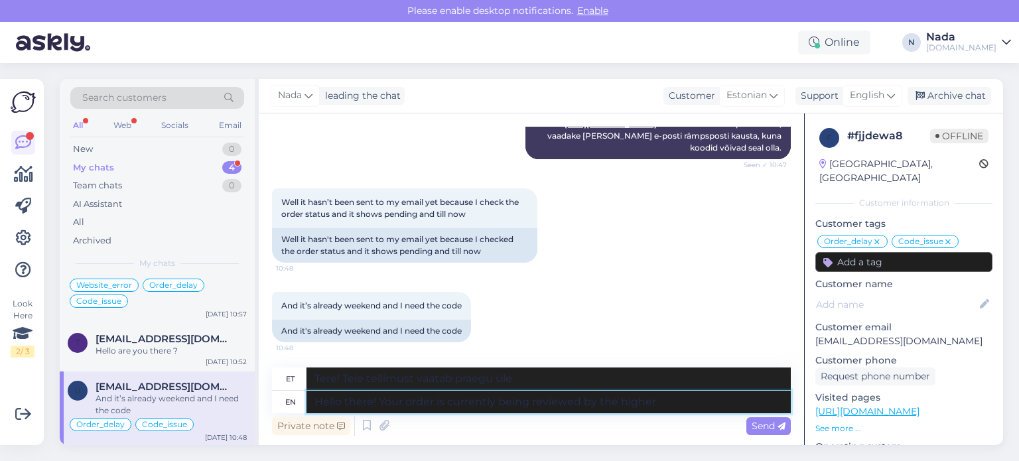
type textarea "Hello there! Your order is currently being reviewed by the higher t"
type textarea "Tere! Teie tellimust vaatab praegu üle kõrgem juht"
type textarea "Hello there! Your order is currently being reviewed by the higher tema"
type textarea "Tere! Teie tellimust vaatab praegu üle kõrgem teema."
type textarea "Hello there! Your order is currently being reviewed by the higher team a"
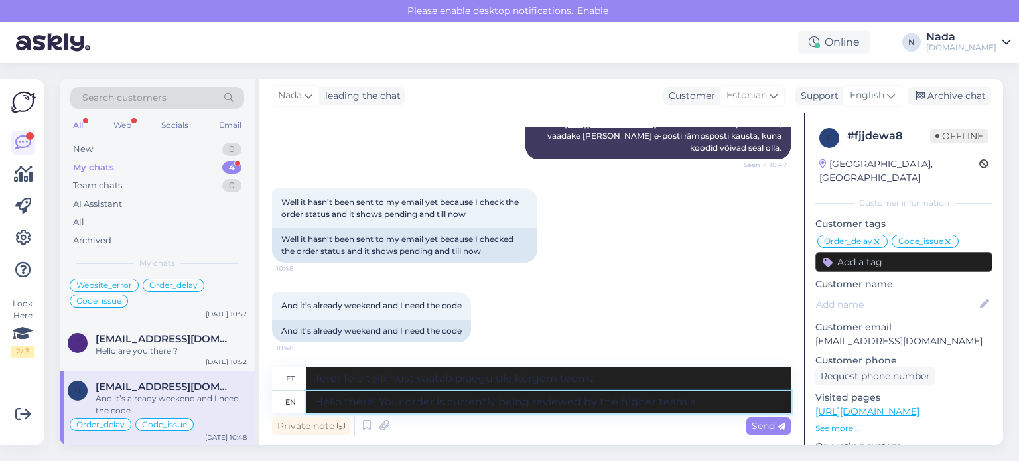
type textarea "Tere! Teie tellimust vaatab praegu üle kõrgem meeskond."
type textarea "Hello there! Your order is currently being reviewed by the higher team ad the b…"
type textarea "Tere! Teie tellimust vaatab praegu üle panga kõrgem meeskond."
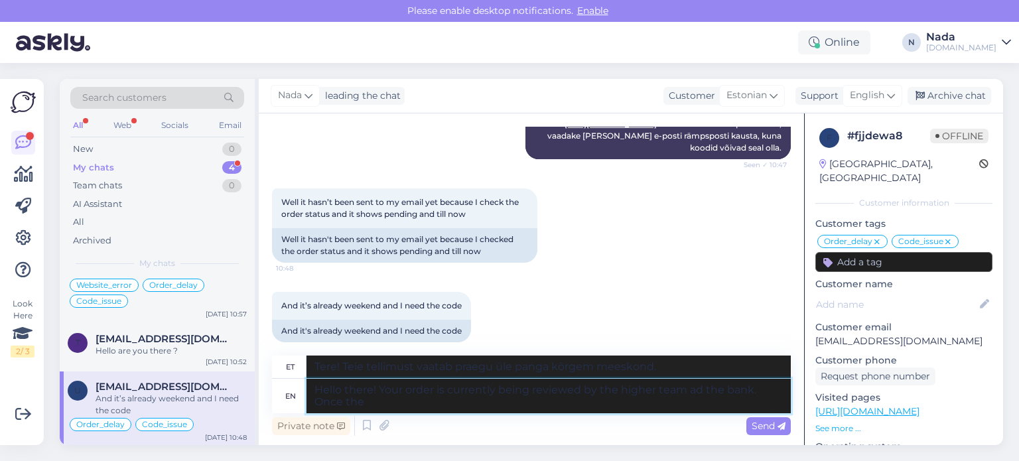
type textarea "Hello there! Your order is currently being reviewed by the higher team ad the b…"
type textarea "Tere! Teie tellimust vaatab praegu üle panga kõrgem meeskond. Kui"
type textarea "Hello there! Your order is currently being reviewed by the higher team ad the b…"
type textarea "Tere! Teie tellimust vaatab praegu üle panga kõrgem meeskond. Kui uurimine on l…"
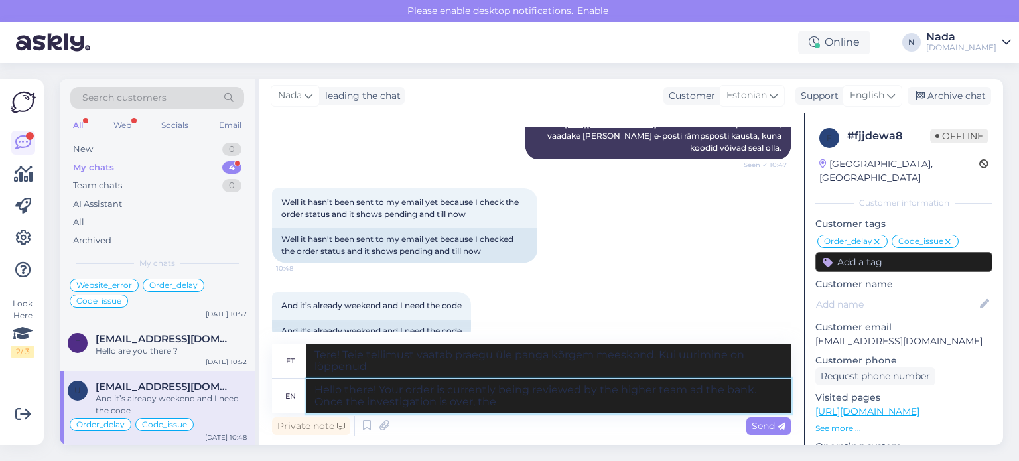
type textarea "Hello there! Your order is currently being reviewed by the higher team ad the b…"
type textarea "Tere! Teie tellimust vaatab praegu üle panga kõrgem meeskond. Kui uurimine on l…"
type textarea "Hello there! Your order is currently being reviewed by the higher team ad the b…"
type textarea "Tere! Teie tellimust vaatab praegu üle panga kõrgem meeskond. Kui uurimine on l…"
type textarea "Hello there! Your order is currently being reviewed by the higher team ad the b…"
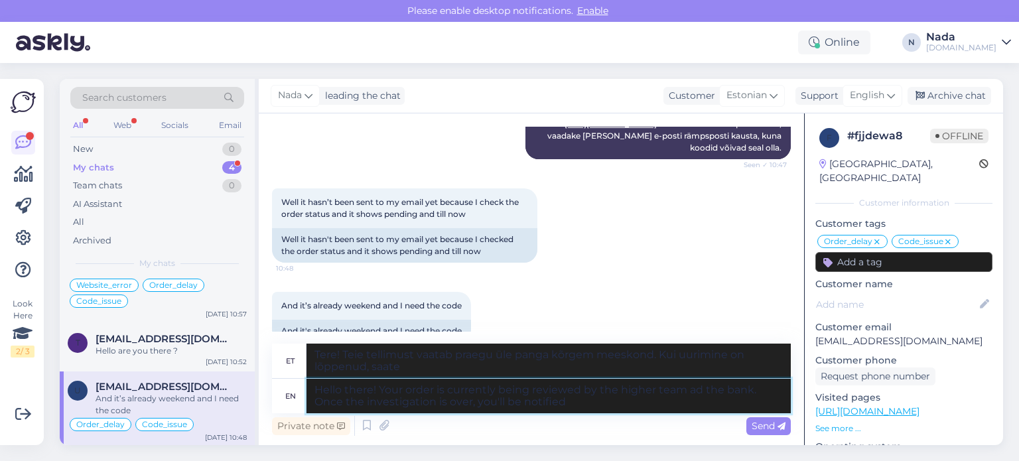
type textarea "Tere! Teie tellimust vaatab praegu üle panga kõrgem meeskond. Kui uurimine on l…"
type textarea "Hello there! Your order is currently being reviewed by the higher team ad the b…"
type textarea "Tere! Teie tellimust vaatab praegu üle panga kõrgem meeskond. Kui uurimine on l…"
type textarea "Hello there! Your order is currently being reviewed by the higher team ad the b…"
type textarea "Tere! Teie tellimust vaatab praegu üle panga kõrgem meeskond. Kui uurimine on l…"
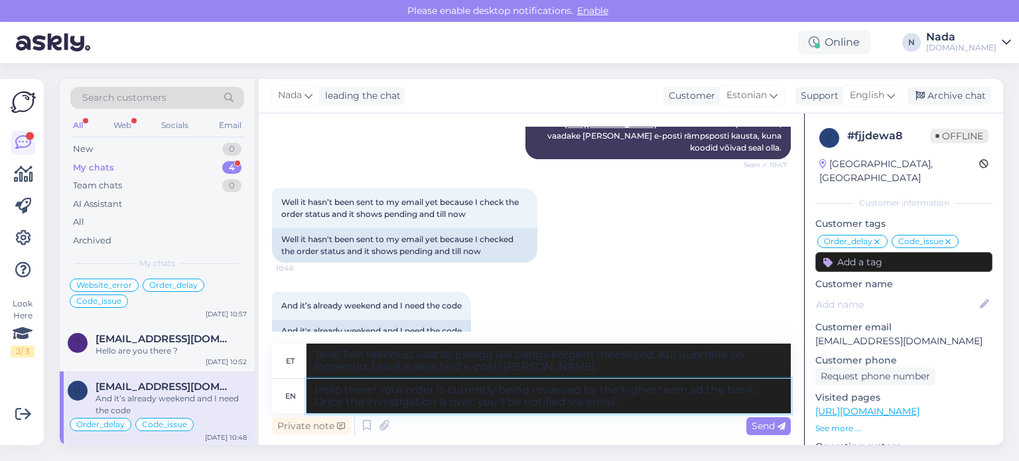
type textarea "Hello there! Your order is currently being reviewed by the higher team ad the b…"
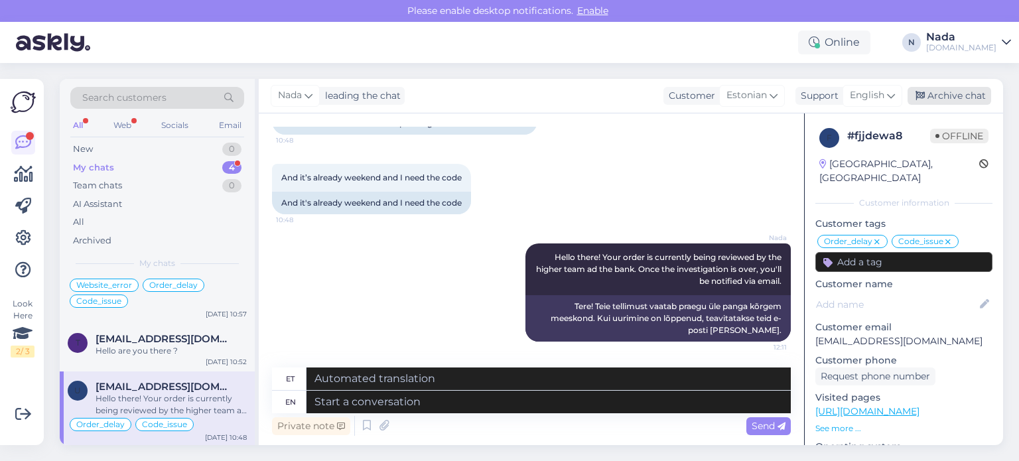
click at [964, 102] on div "Archive chat" at bounding box center [950, 96] width 84 height 18
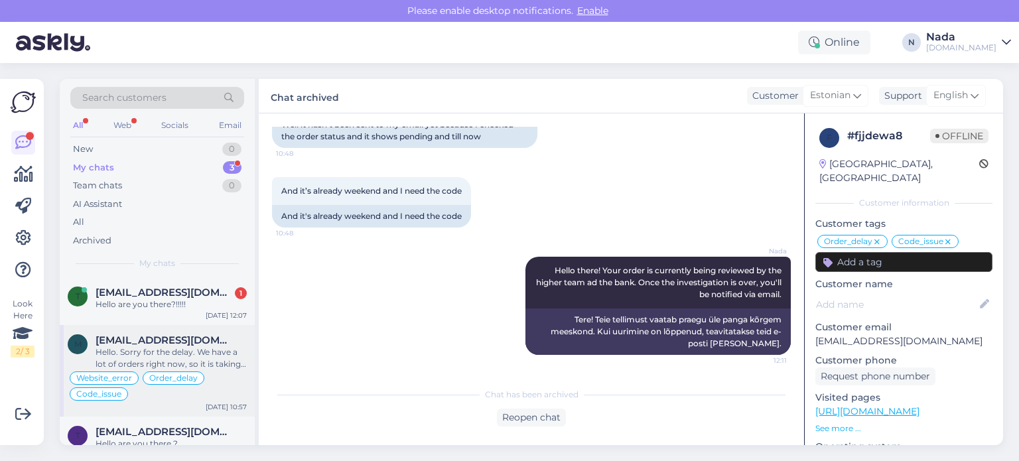
scroll to position [18, 0]
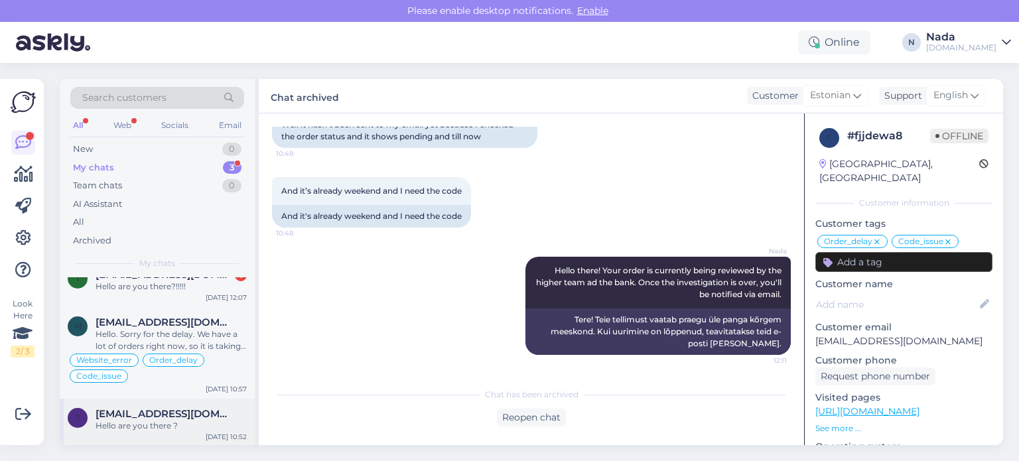
click at [179, 420] on div "Hello are you there ?" at bounding box center [171, 426] width 151 height 12
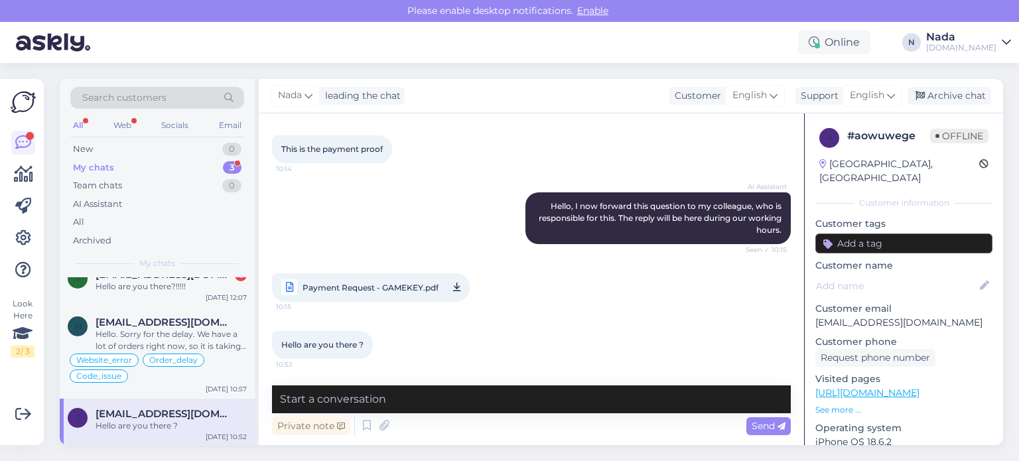
scroll to position [61, 0]
click at [376, 285] on span "Payment Request - GAMEKEY.pdf" at bounding box center [371, 288] width 136 height 17
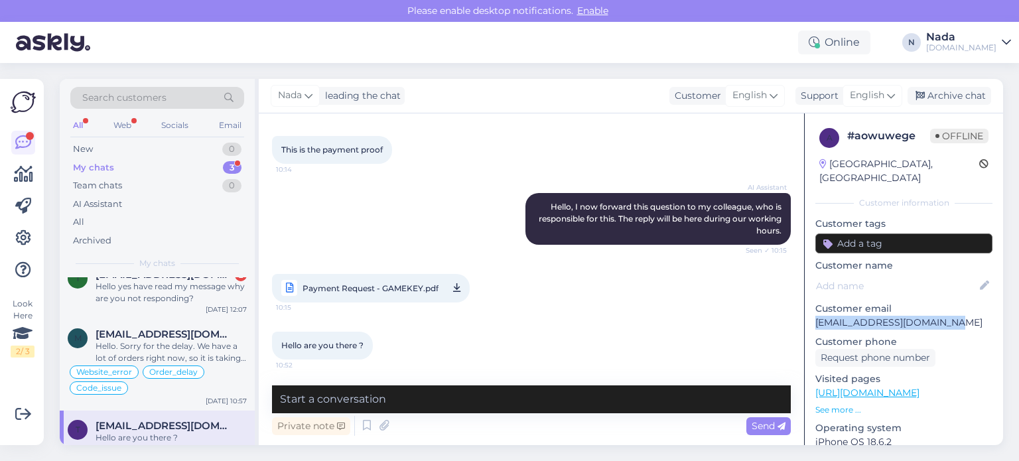
drag, startPoint x: 963, startPoint y: 308, endPoint x: 816, endPoint y: 308, distance: 146.7
click at [816, 316] on p "[EMAIL_ADDRESS][DOMAIN_NAME]" at bounding box center [904, 323] width 177 height 14
copy p "[EMAIL_ADDRESS][DOMAIN_NAME]"
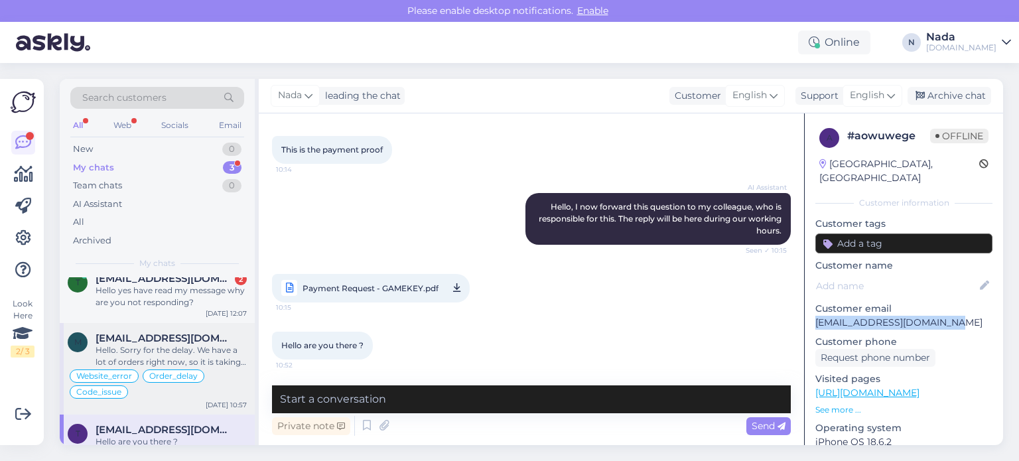
scroll to position [0, 0]
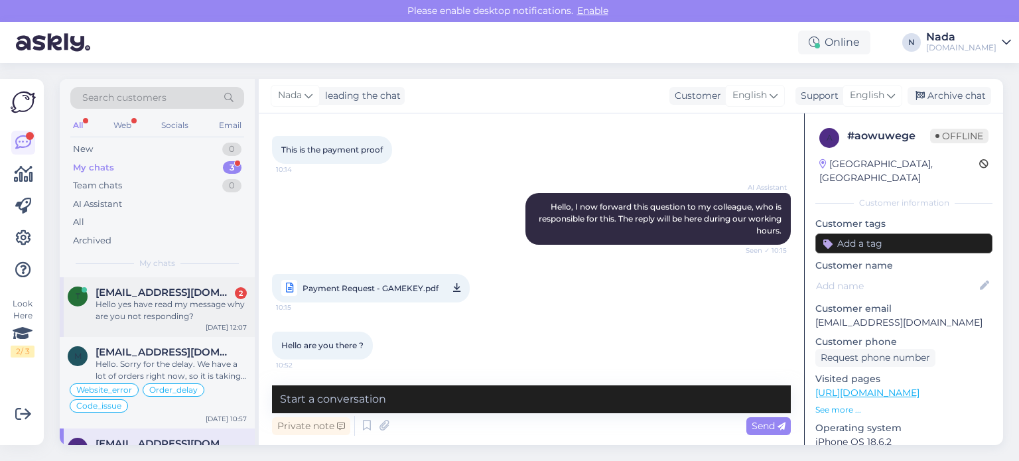
click at [144, 303] on div "Hello yes have read my message why are you not responding?" at bounding box center [171, 311] width 151 height 24
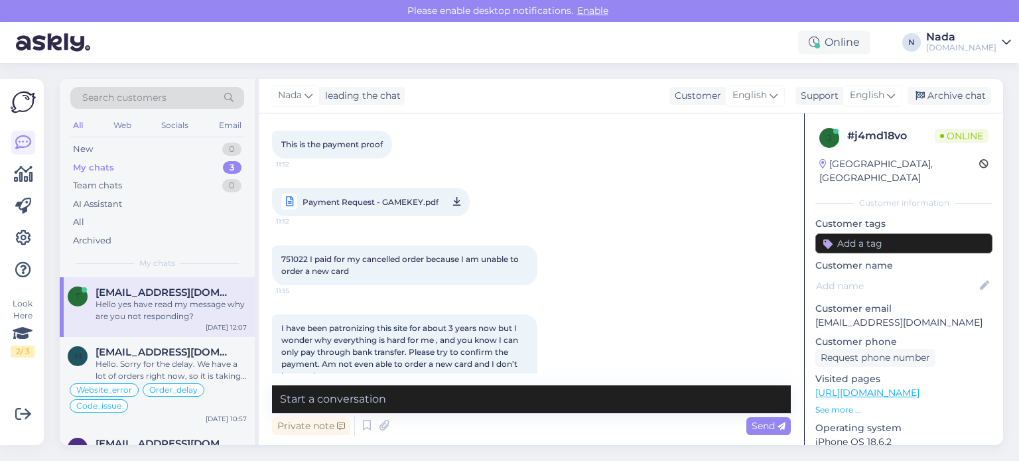
scroll to position [133, 0]
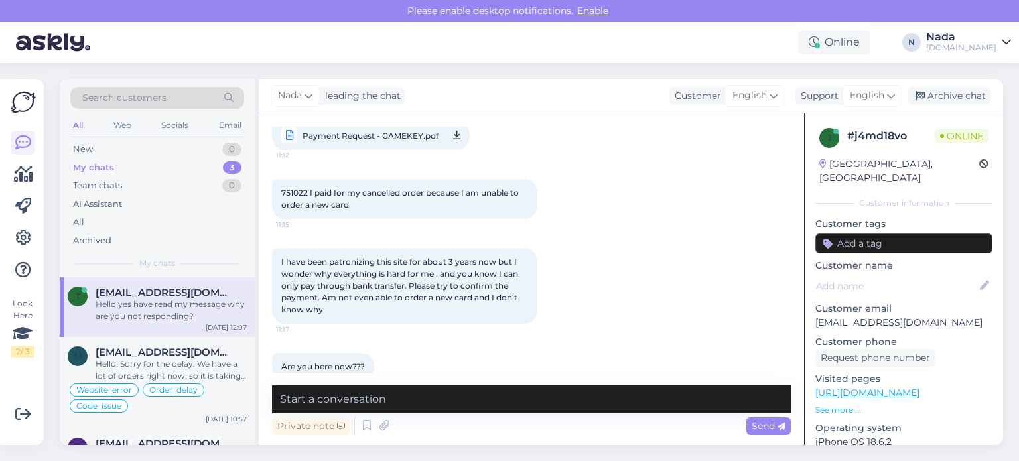
click at [297, 194] on span "751022 I paid for my cancelled order because I am unable to order a new card" at bounding box center [401, 199] width 240 height 22
copy span "751022"
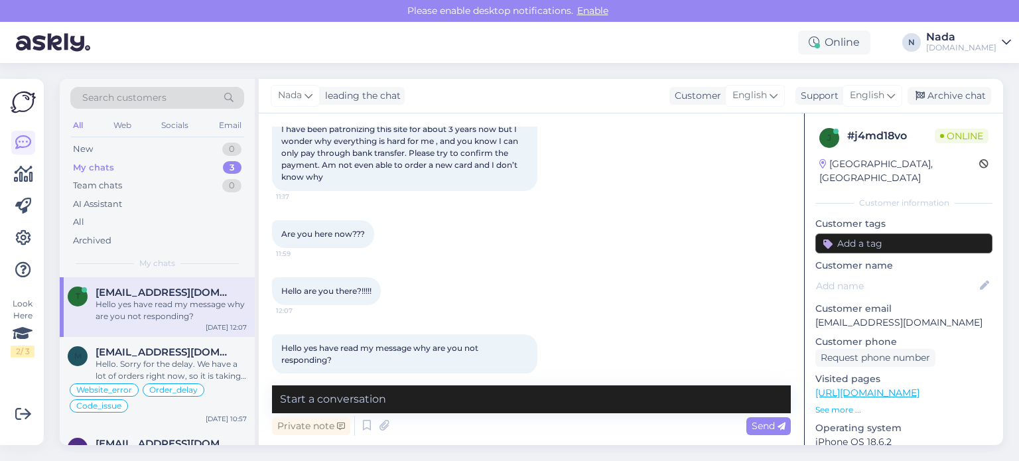
scroll to position [281, 0]
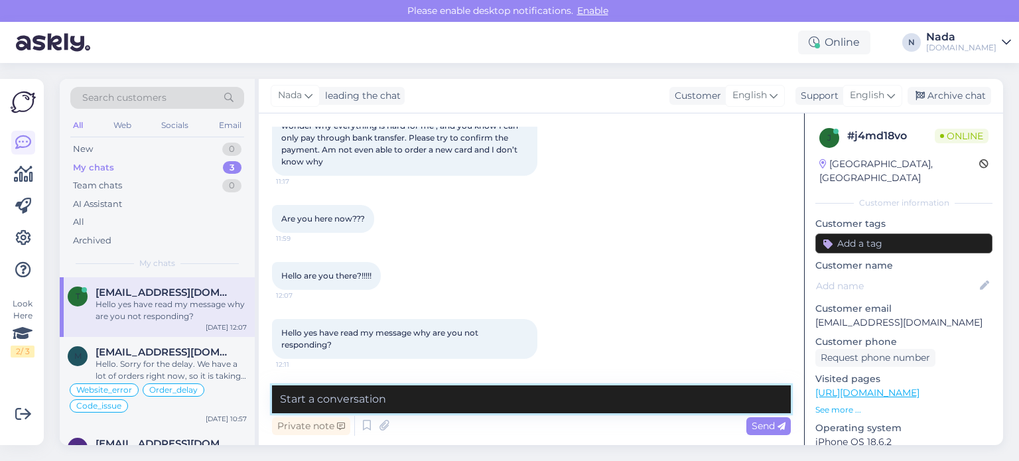
click at [525, 406] on textarea at bounding box center [531, 400] width 519 height 28
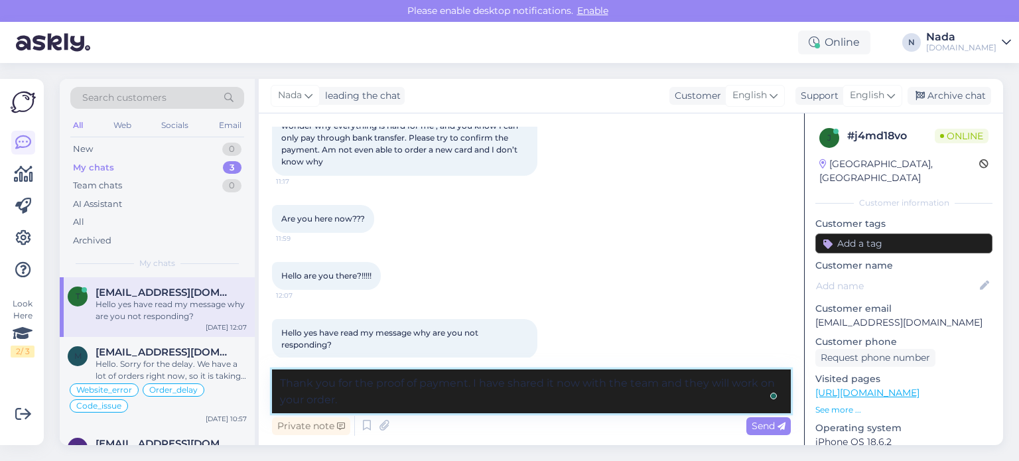
type textarea "Thank you for the proof of payment. I have shared it now with the team and they…"
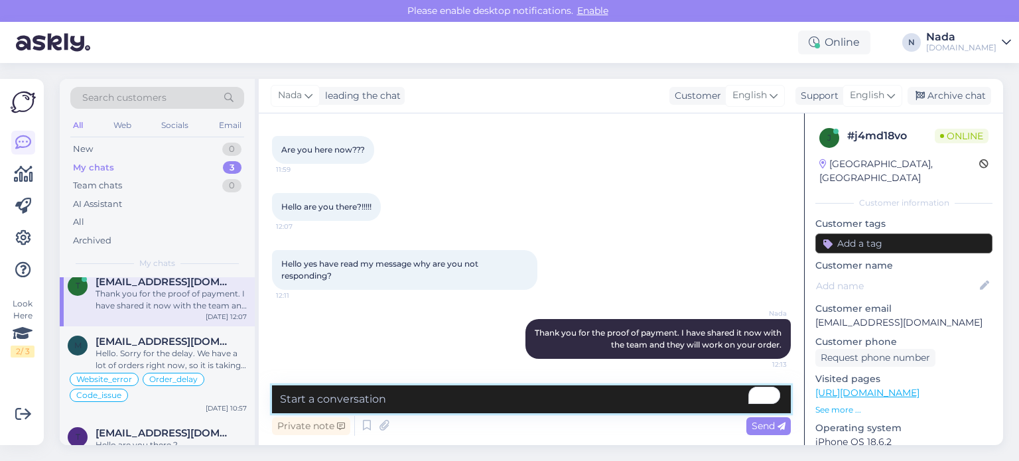
scroll to position [30, 0]
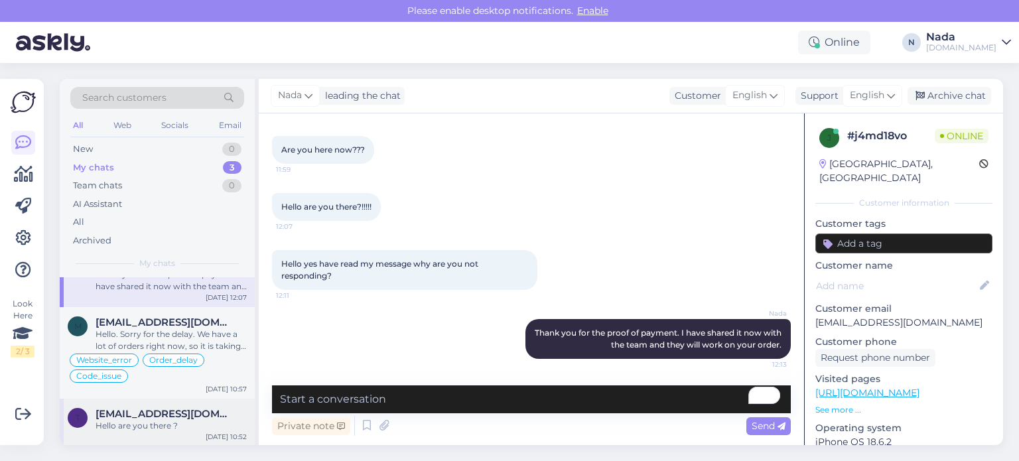
click at [141, 408] on span "[EMAIL_ADDRESS][DOMAIN_NAME]" at bounding box center [165, 414] width 138 height 12
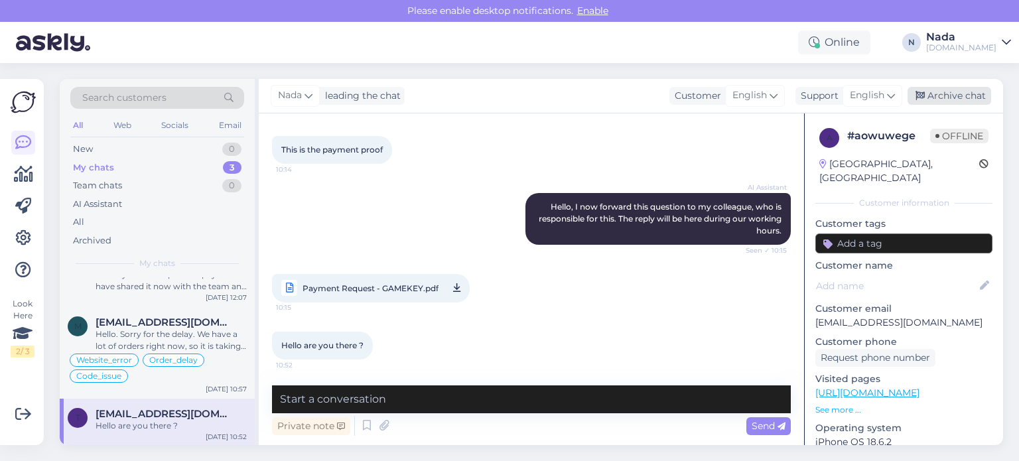
click at [970, 95] on div "Archive chat" at bounding box center [950, 96] width 84 height 18
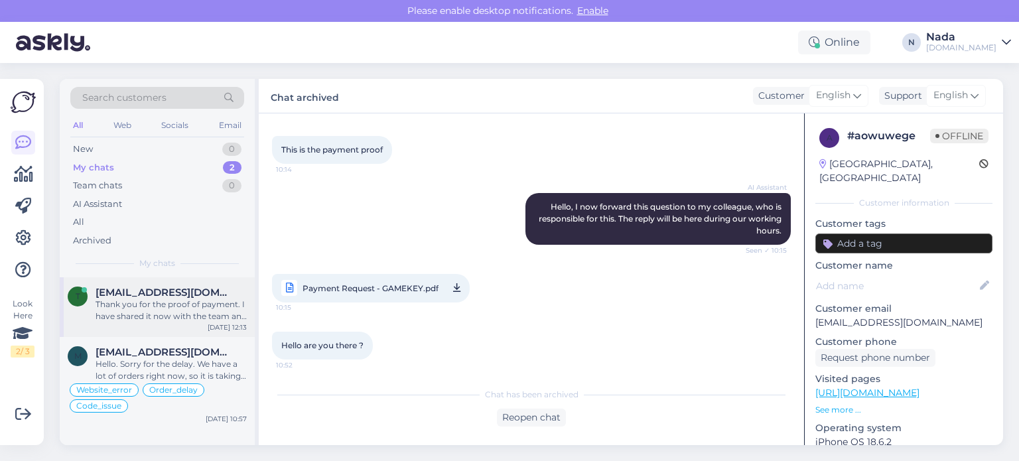
click at [192, 318] on div "Thank you for the proof of payment. I have shared it now with the team and they…" at bounding box center [171, 311] width 151 height 24
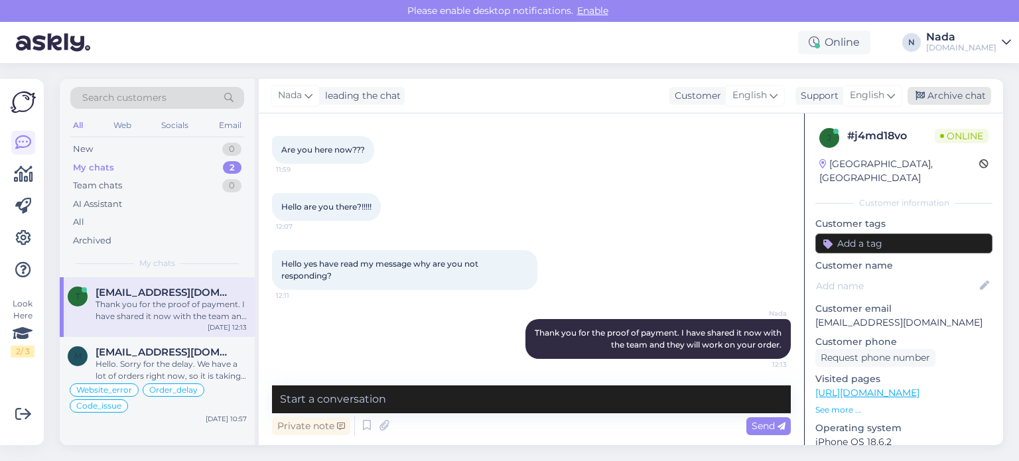
click at [965, 97] on div "Archive chat" at bounding box center [950, 96] width 84 height 18
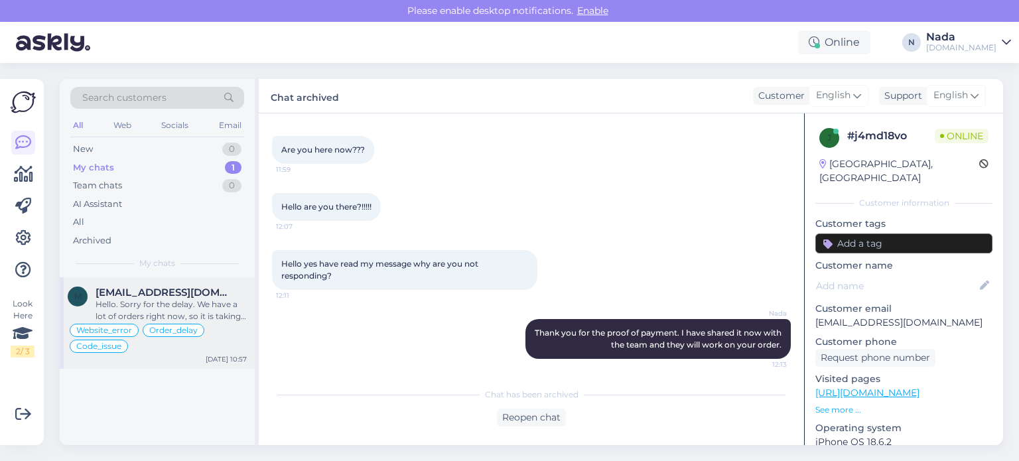
click at [198, 296] on div "medotrade@mail.ru" at bounding box center [171, 293] width 151 height 12
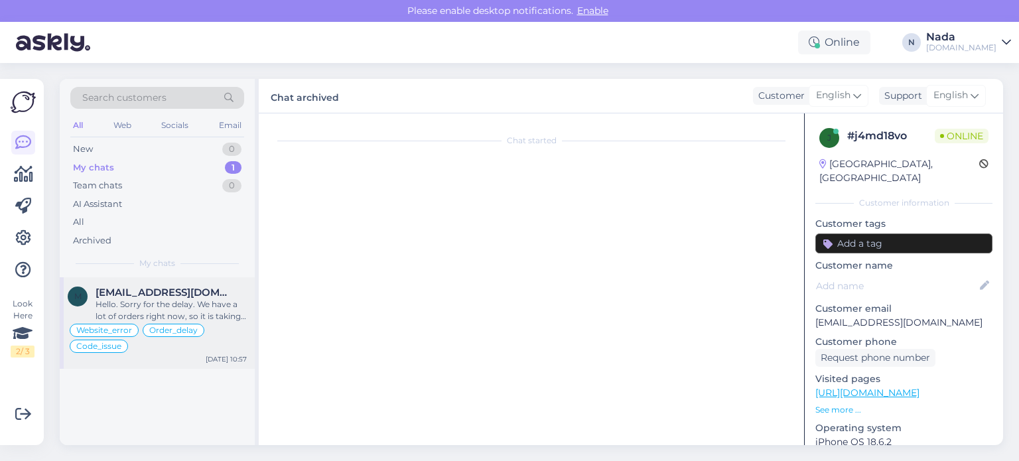
scroll to position [0, 0]
type textarea "Edastasin hd kande, ootab tagasimakset paar nädalat"
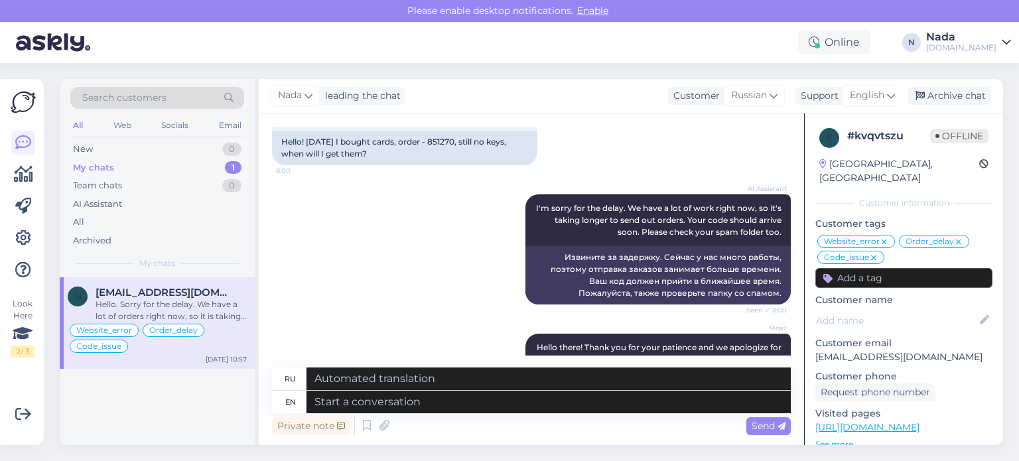
scroll to position [11239, 0]
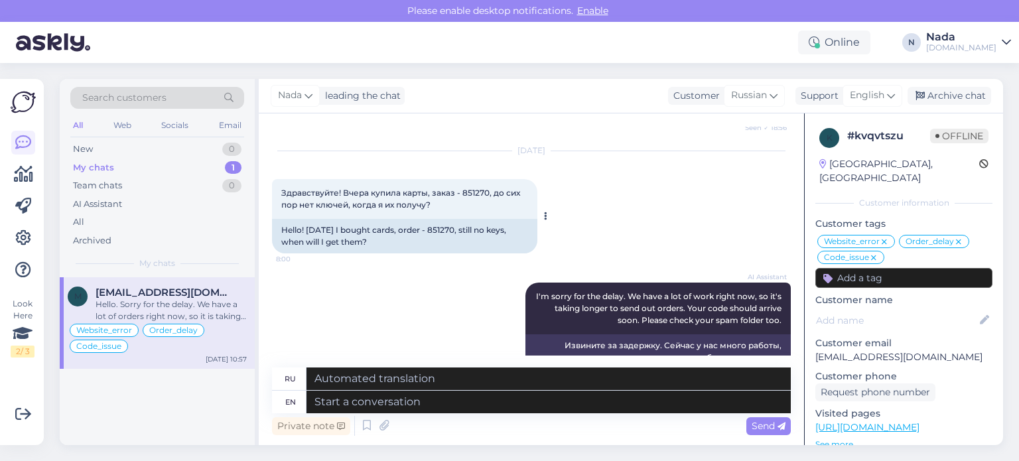
click at [449, 219] on div "Hello! Yesterday I bought cards, order - 851270, still no keys, when will I get…" at bounding box center [404, 236] width 265 height 35
copy div "851270"
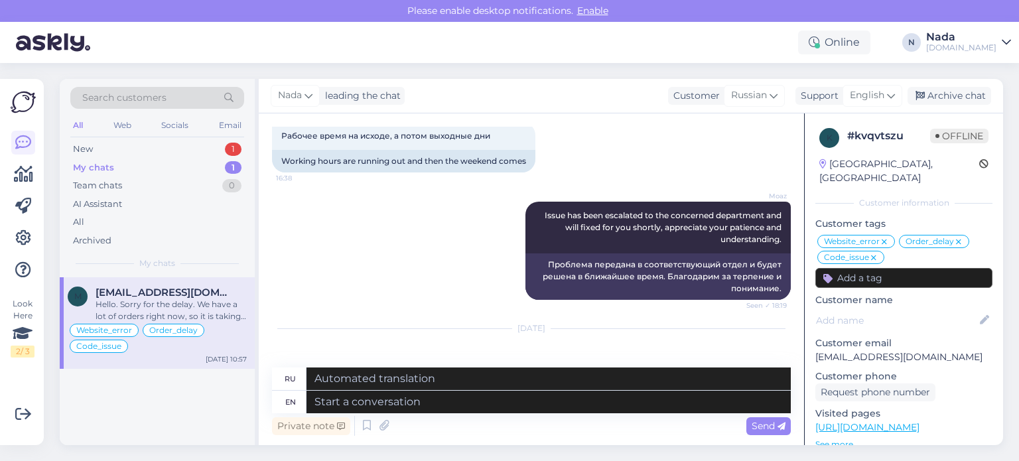
scroll to position [12168, 0]
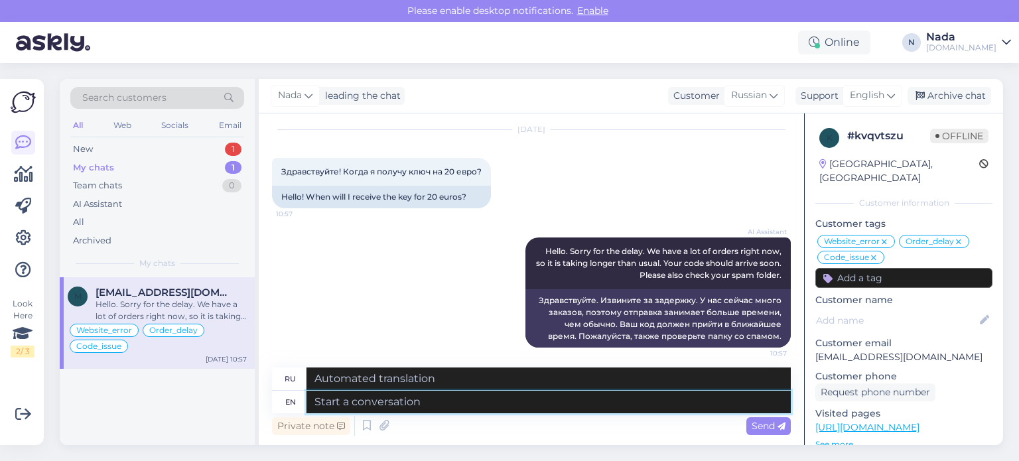
click at [437, 400] on textarea at bounding box center [549, 402] width 484 height 23
paste textarea "Hello there! Thank you for your patience and we apologize for this inconvenienc…"
type textarea "Hello there! Thank you for your patience and we apologize for this inconvenienc…"
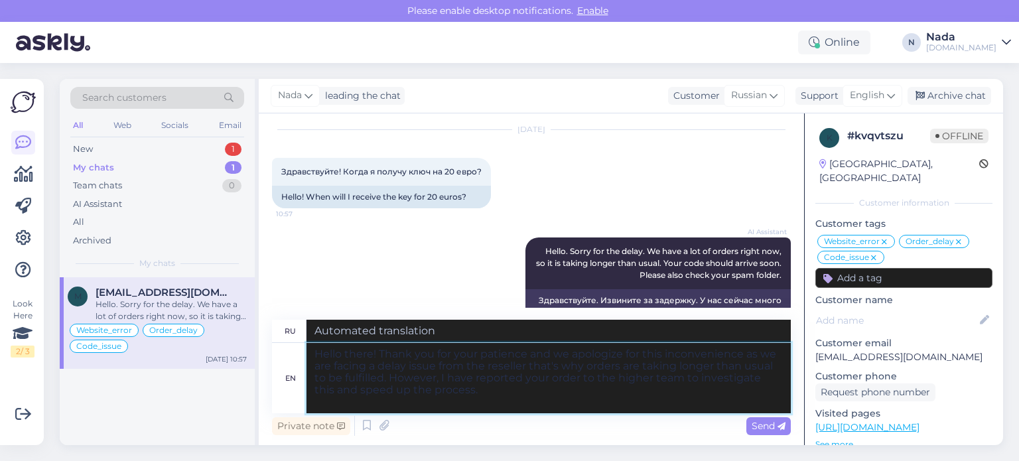
type textarea "Здравствуйте! Благодарим вас за терпение и приносим извинения за доставленные н…"
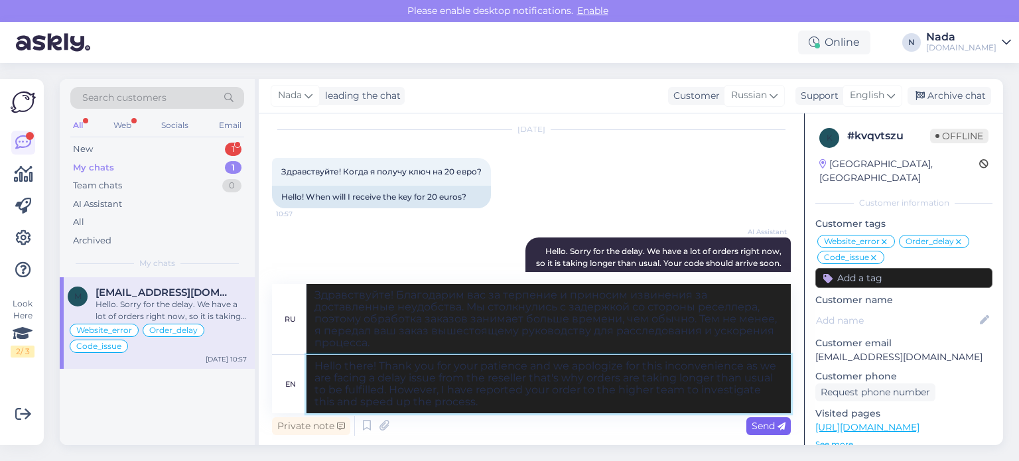
type textarea "Hello there! Thank you for your patience and we apologize for this inconvenienc…"
click at [759, 421] on span "Send" at bounding box center [769, 426] width 34 height 12
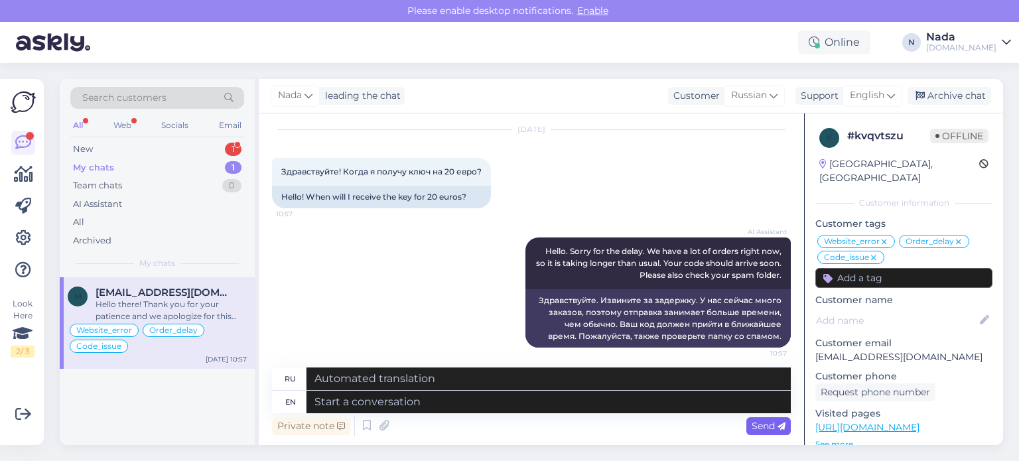
scroll to position [12355, 0]
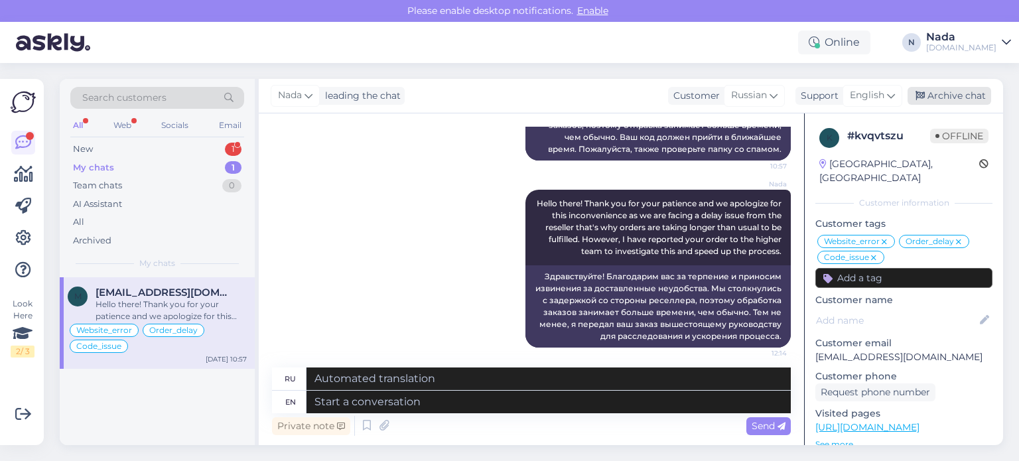
click at [962, 102] on div "Archive chat" at bounding box center [950, 96] width 84 height 18
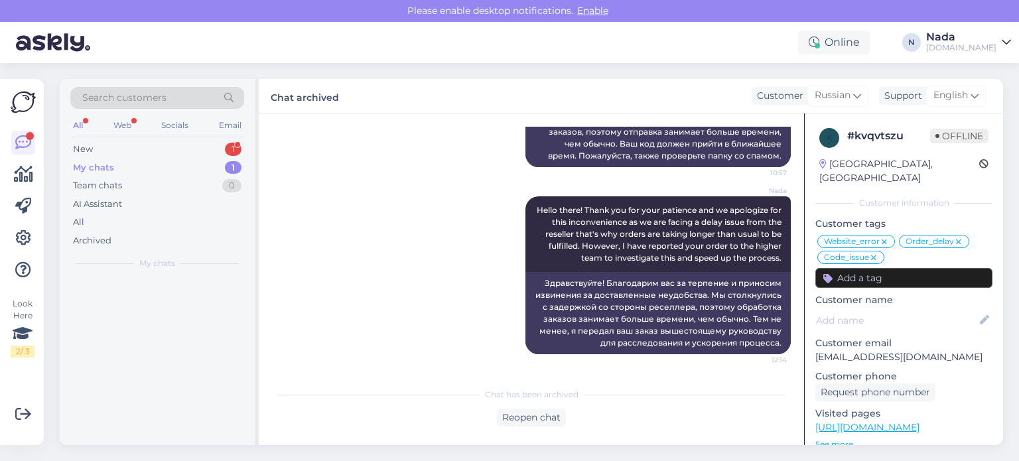
scroll to position [12342, 0]
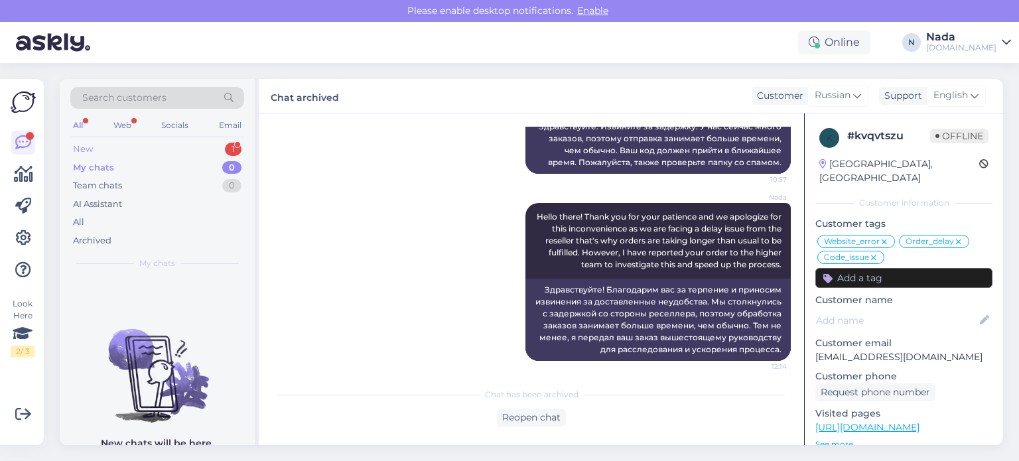
click at [115, 151] on div "New 1" at bounding box center [157, 149] width 174 height 19
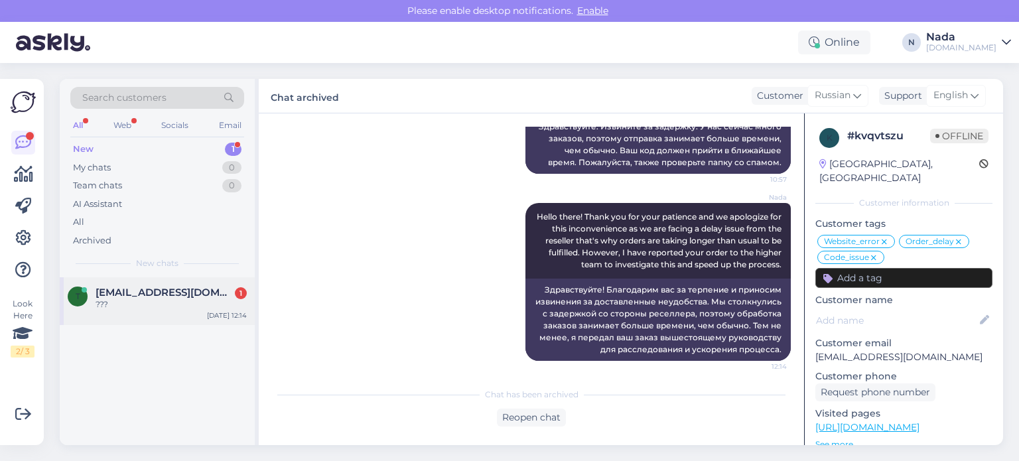
click at [134, 296] on span "[EMAIL_ADDRESS][DOMAIN_NAME]" at bounding box center [165, 293] width 138 height 12
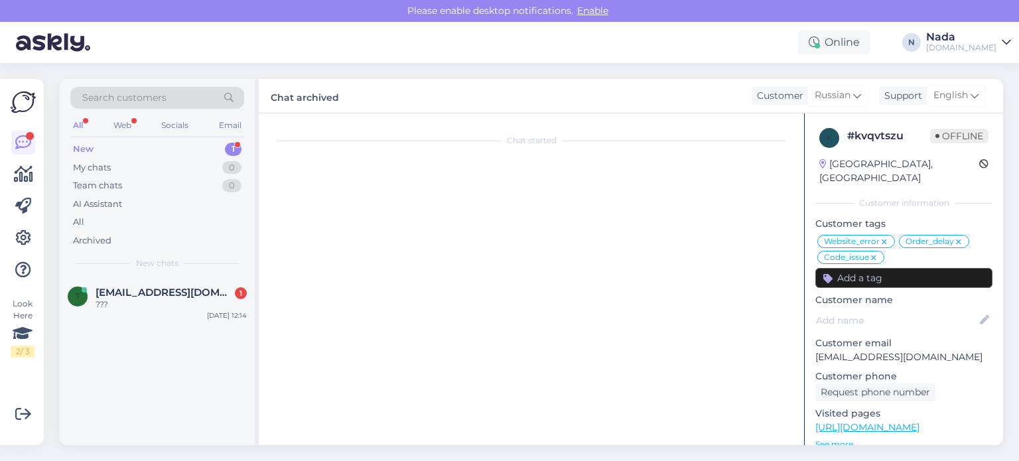
scroll to position [594, 0]
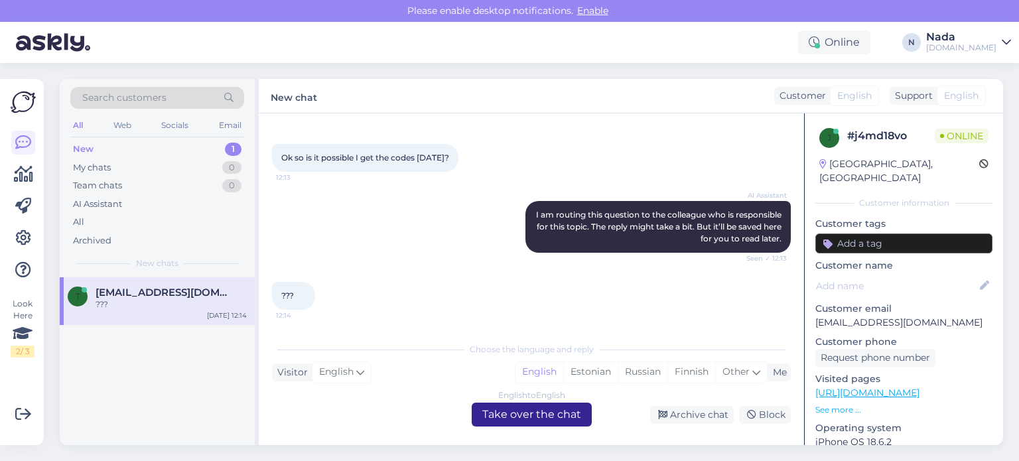
click at [569, 417] on div "English to English Take over the chat" at bounding box center [532, 415] width 120 height 24
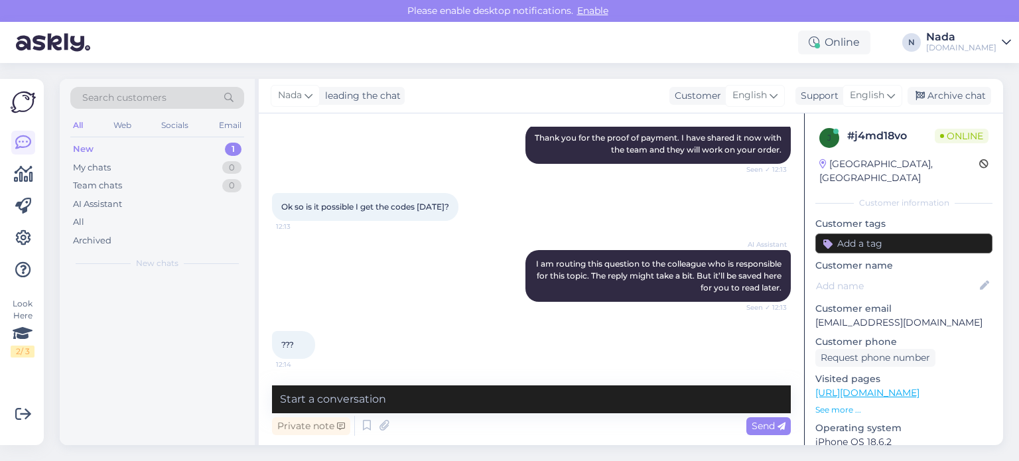
scroll to position [544, 0]
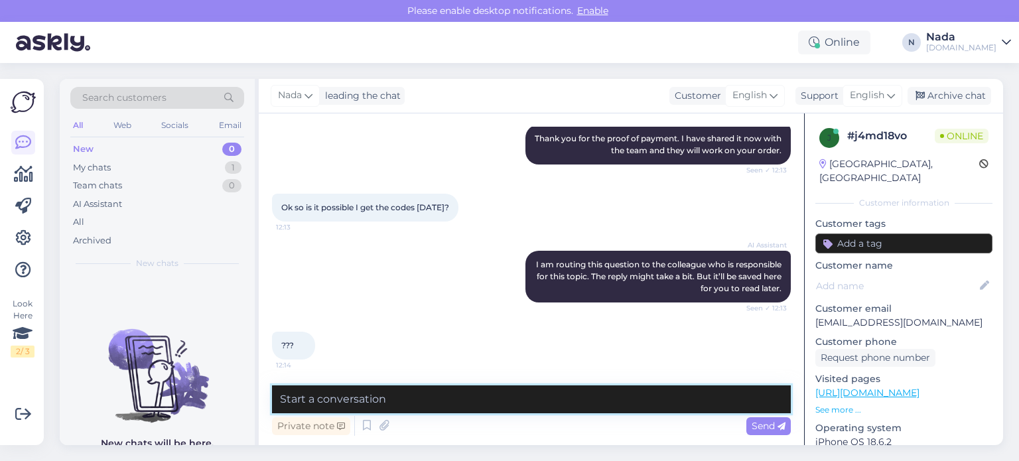
click at [554, 400] on textarea at bounding box center [531, 400] width 519 height 28
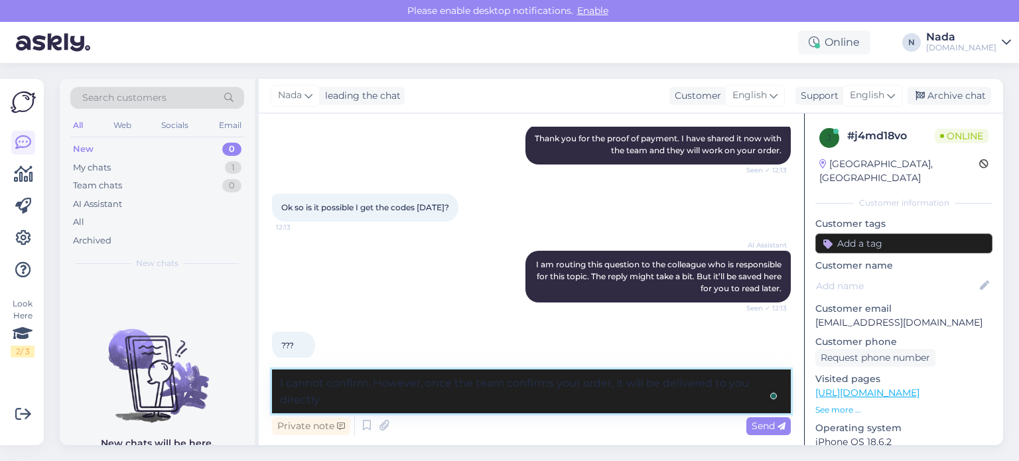
scroll to position [560, 0]
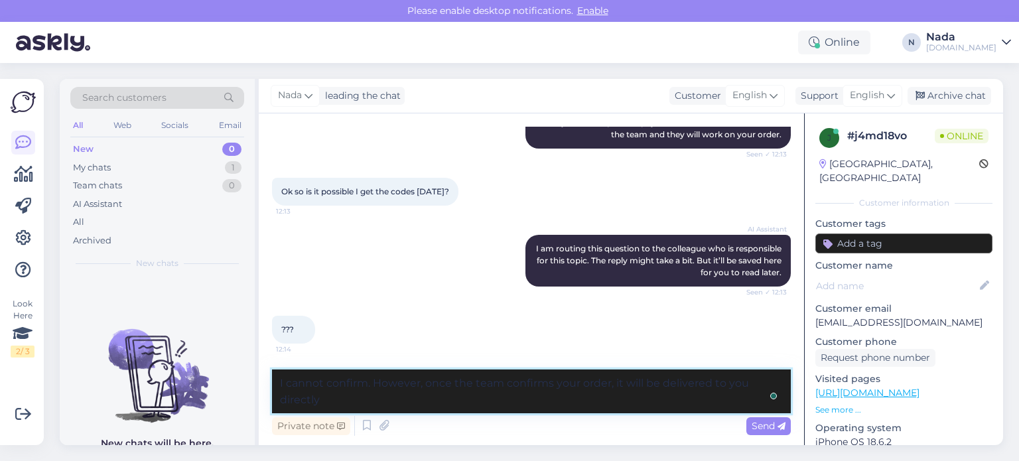
type textarea "I cannot confirm. However, once the team confirms your order, it will be delive…"
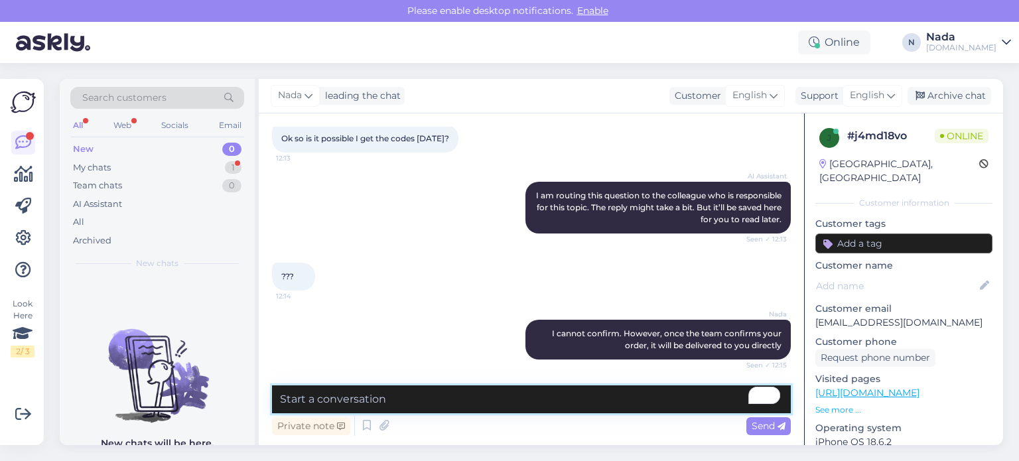
scroll to position [671, 0]
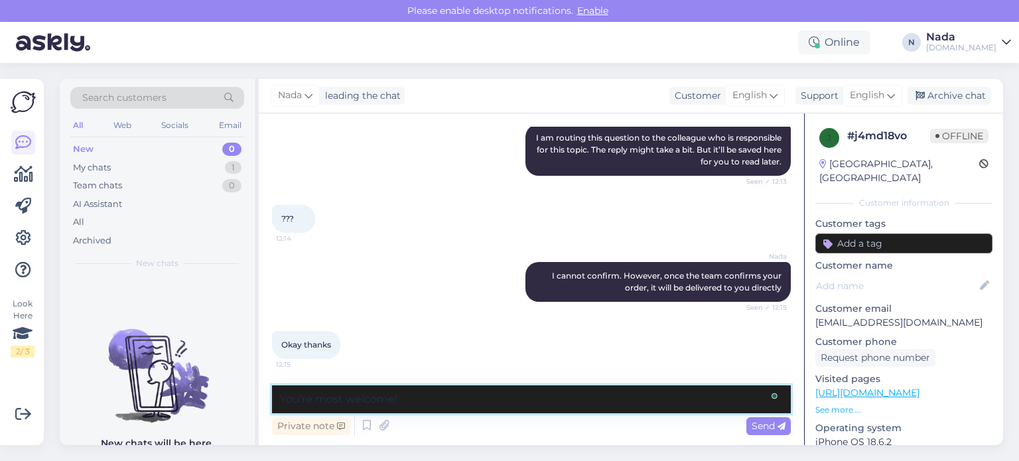
type textarea "You're most welcome!"
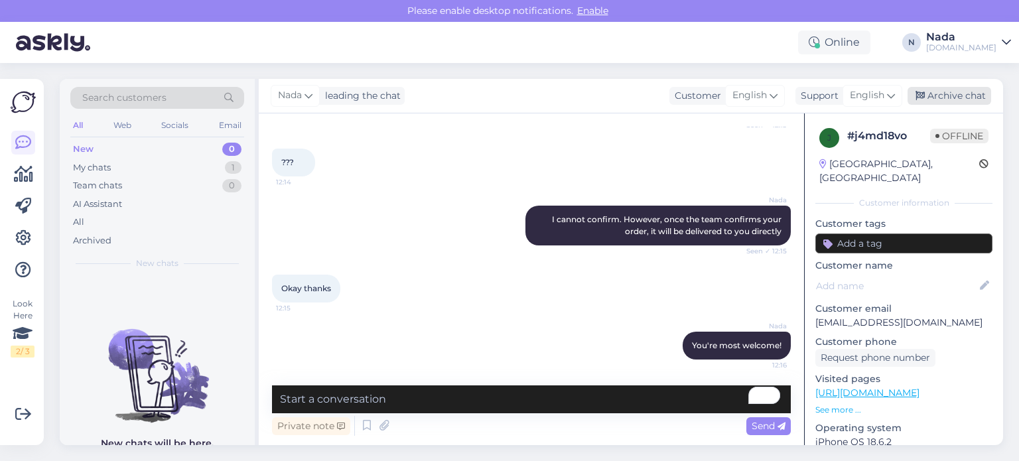
click at [954, 97] on div "Archive chat" at bounding box center [950, 96] width 84 height 18
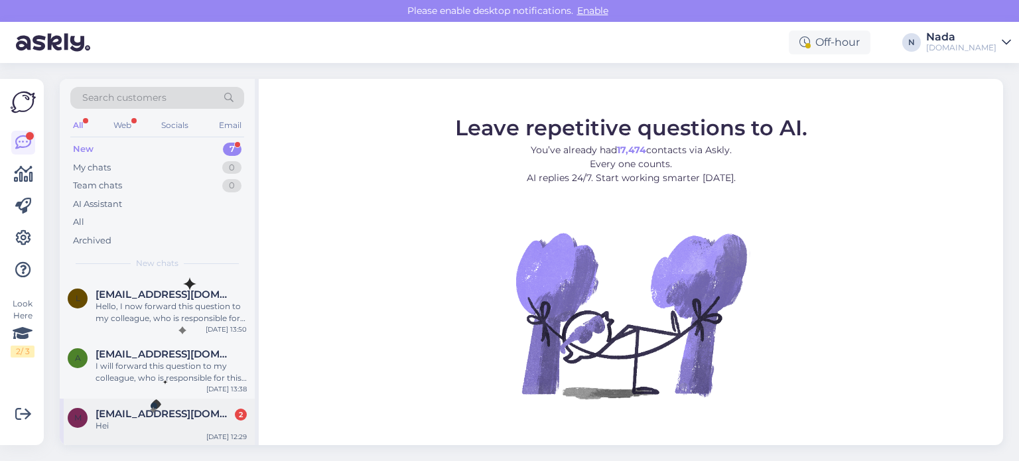
scroll to position [202, 0]
drag, startPoint x: 153, startPoint y: 419, endPoint x: 238, endPoint y: 422, distance: 84.3
click at [154, 419] on div "Hei" at bounding box center [171, 425] width 151 height 12
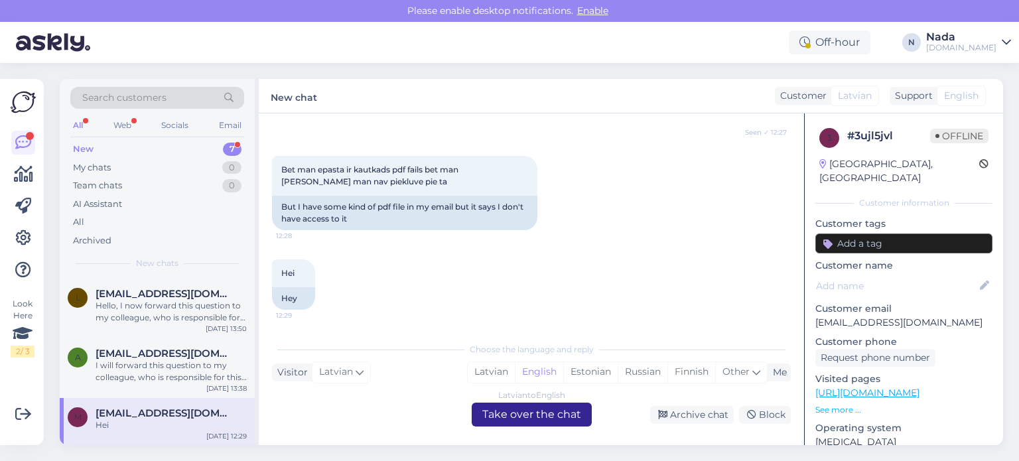
drag, startPoint x: 491, startPoint y: 419, endPoint x: 474, endPoint y: 422, distance: 17.6
click at [487, 421] on div "Latvian to English Take over the chat" at bounding box center [532, 415] width 120 height 24
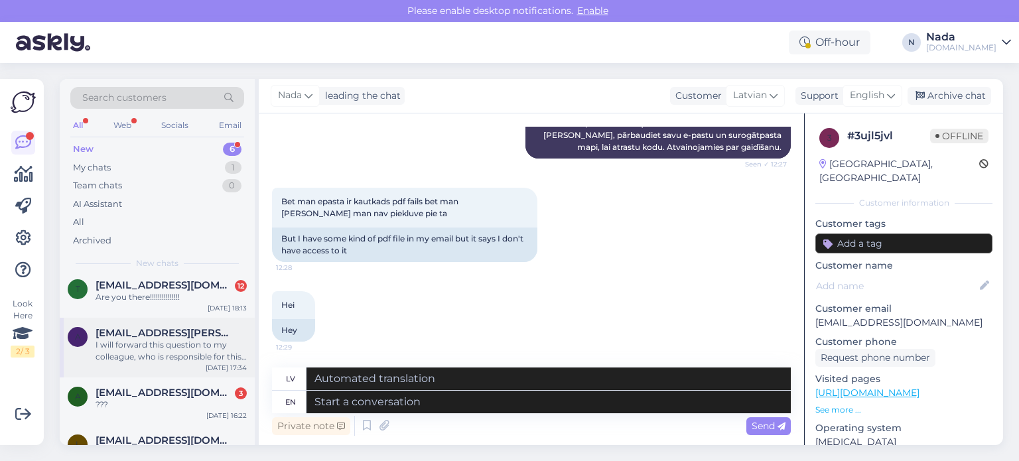
scroll to position [154, 0]
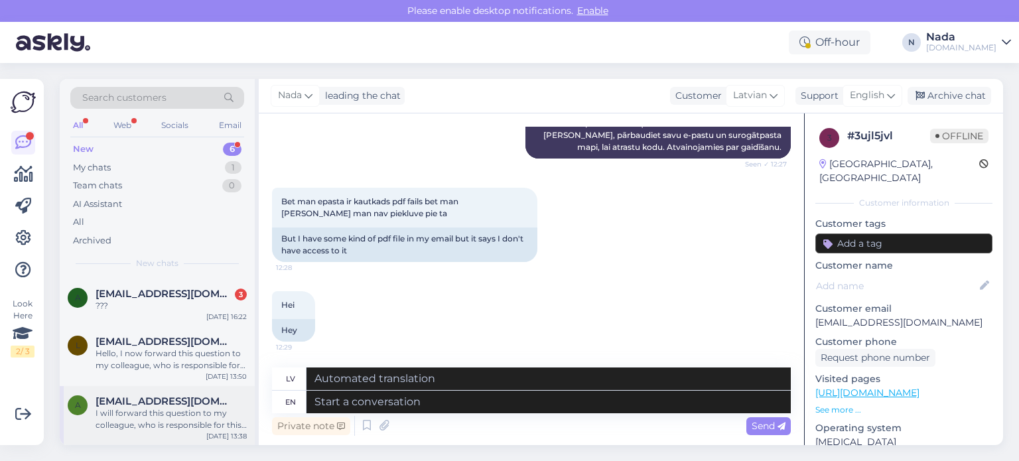
click at [169, 405] on span "[EMAIL_ADDRESS][DOMAIN_NAME]" at bounding box center [165, 402] width 138 height 12
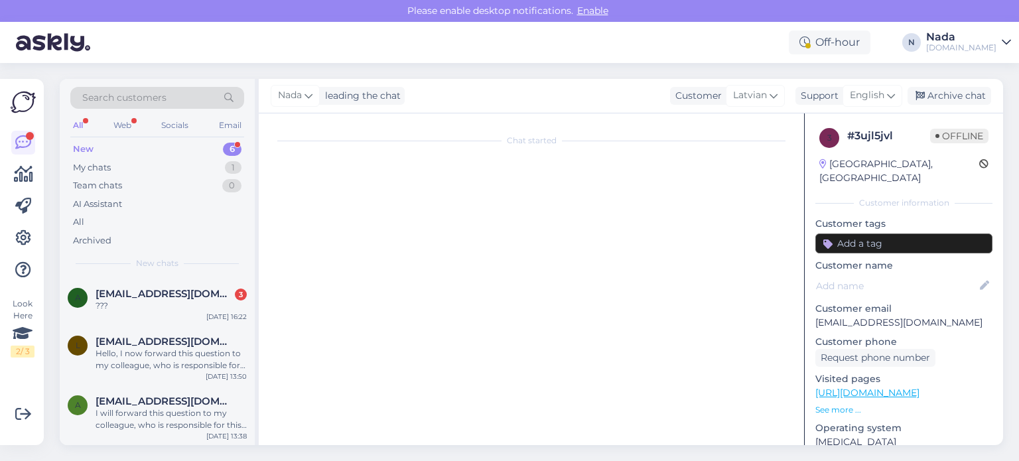
scroll to position [0, 0]
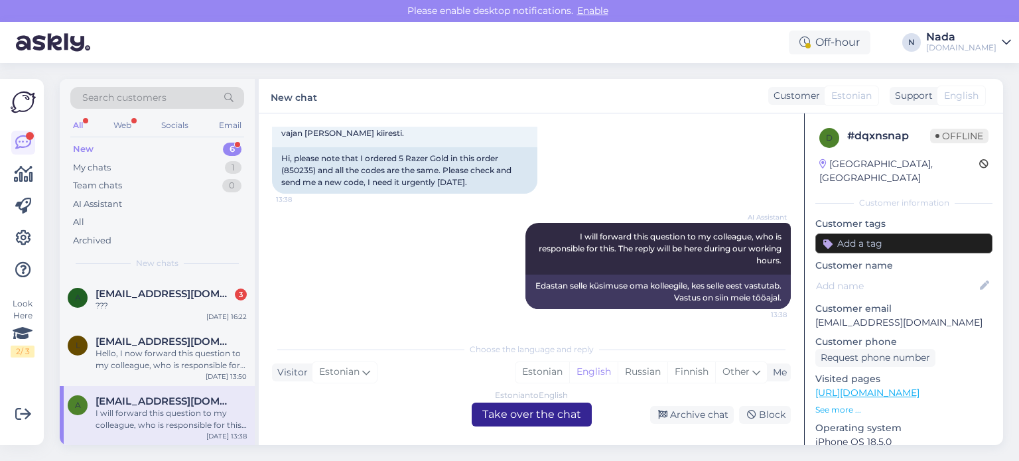
click at [551, 417] on div "Estonian to English Take over the chat" at bounding box center [532, 415] width 120 height 24
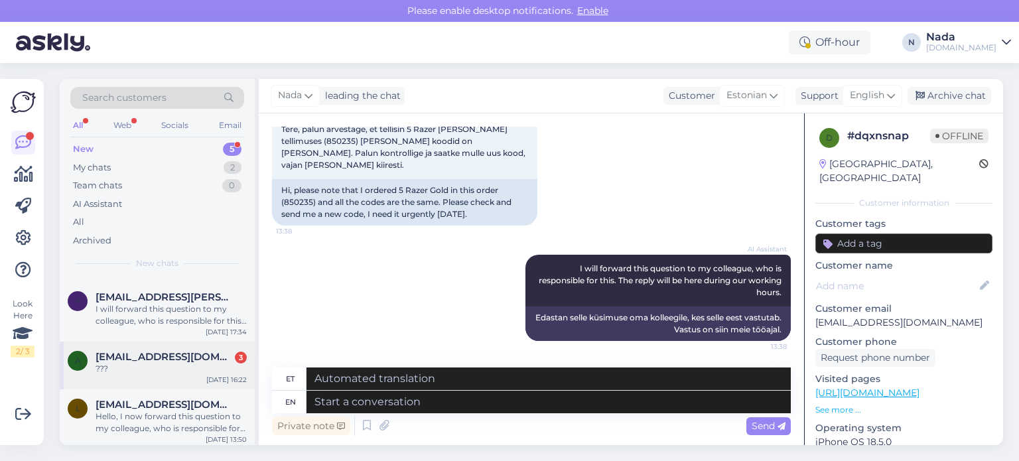
scroll to position [94, 0]
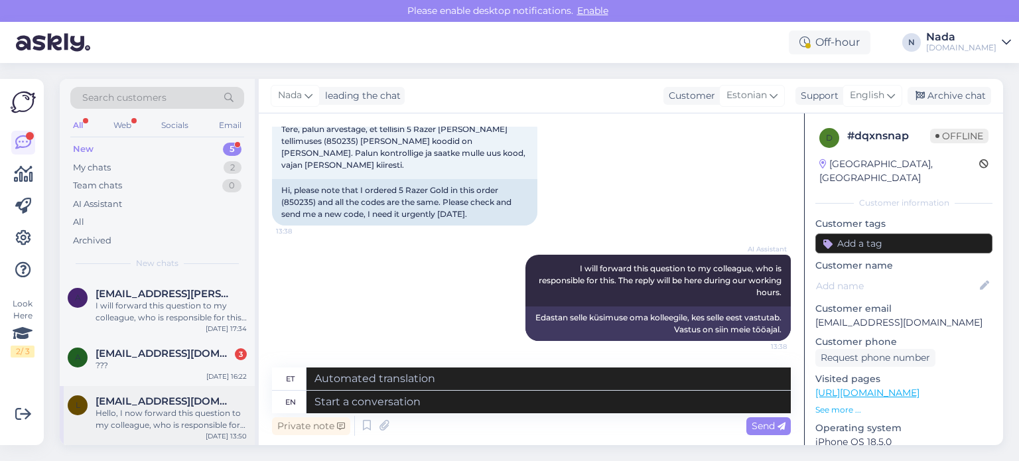
click at [153, 411] on div "Hello, I now forward this question to my colleague, who is responsible for this…" at bounding box center [171, 419] width 151 height 24
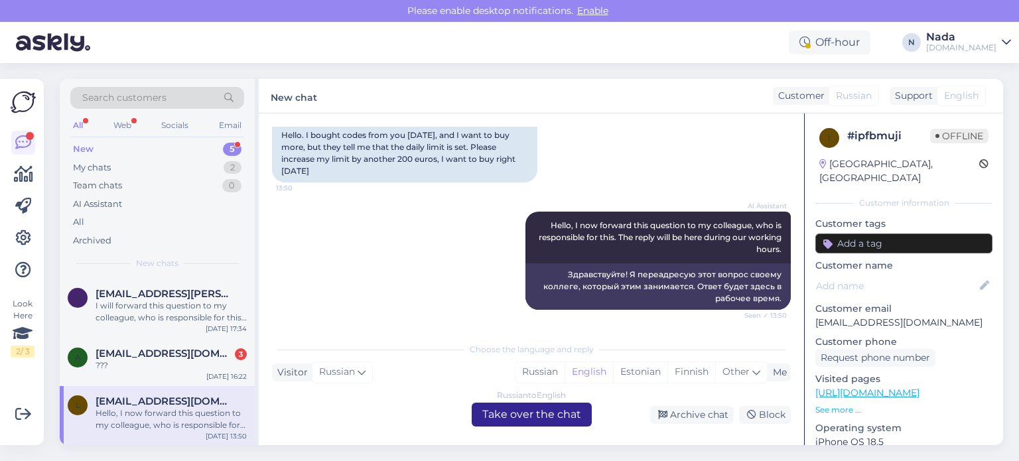
click at [579, 417] on div "Russian to English Take over the chat" at bounding box center [532, 415] width 120 height 24
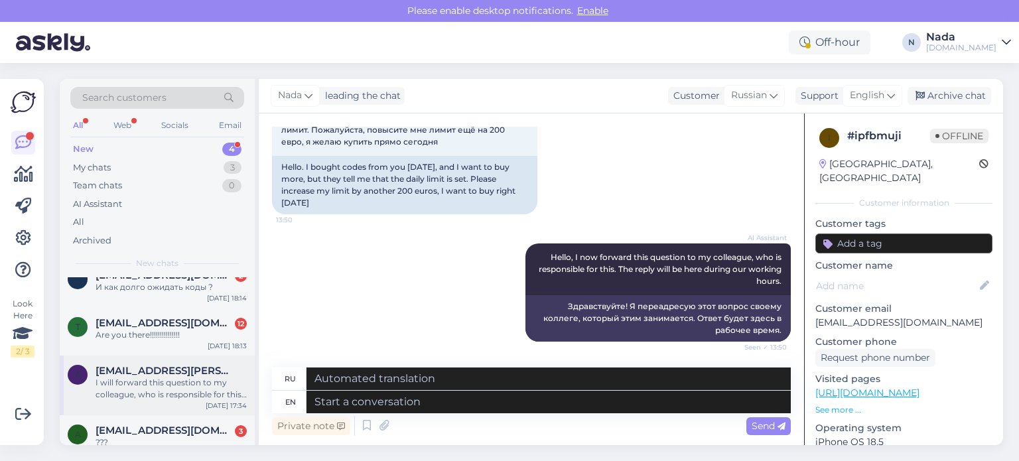
scroll to position [35, 0]
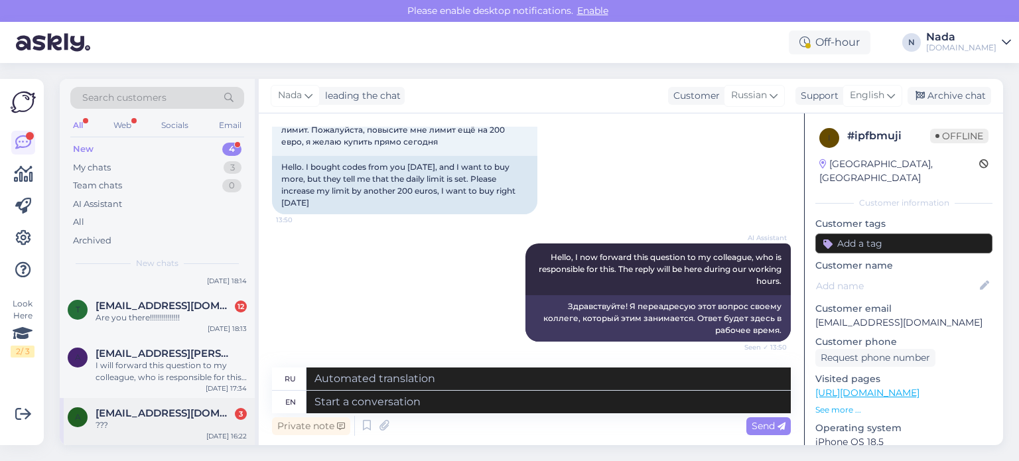
drag, startPoint x: 156, startPoint y: 419, endPoint x: 184, endPoint y: 419, distance: 28.5
click at [157, 419] on div "???" at bounding box center [171, 425] width 151 height 12
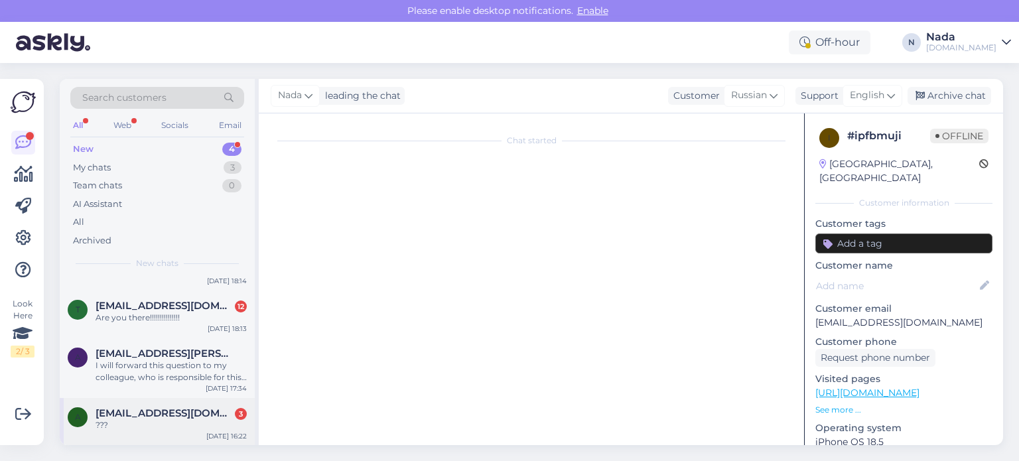
scroll to position [0, 0]
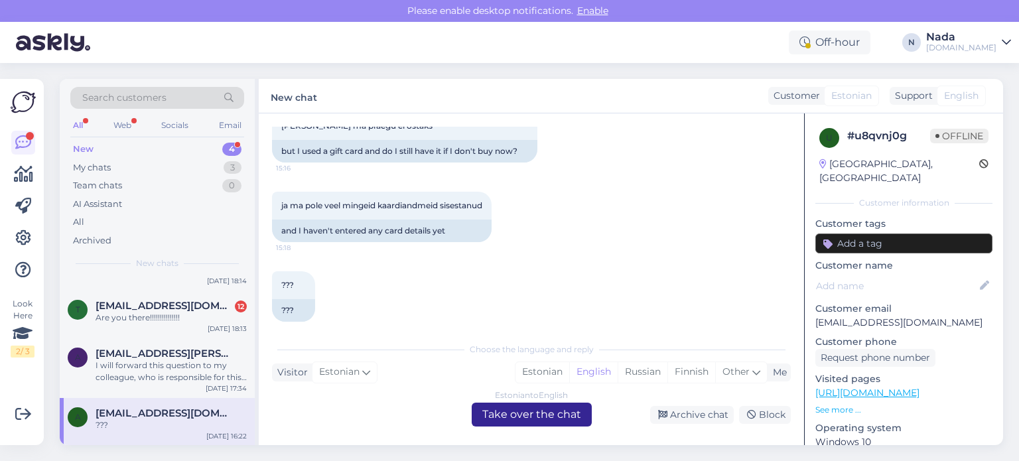
click at [547, 421] on div "Estonian to English Take over the chat" at bounding box center [532, 415] width 120 height 24
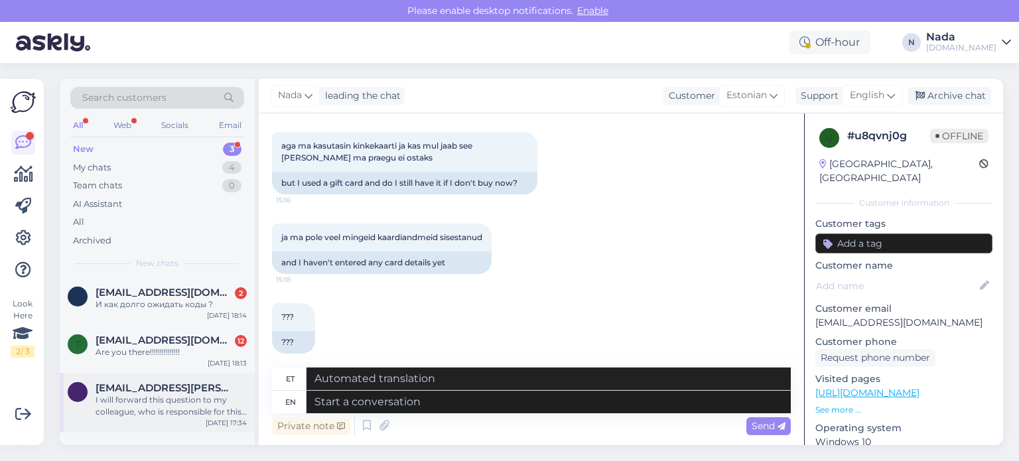
click at [158, 398] on div "I will forward this question to my colleague, who is responsible for this. The …" at bounding box center [171, 406] width 151 height 24
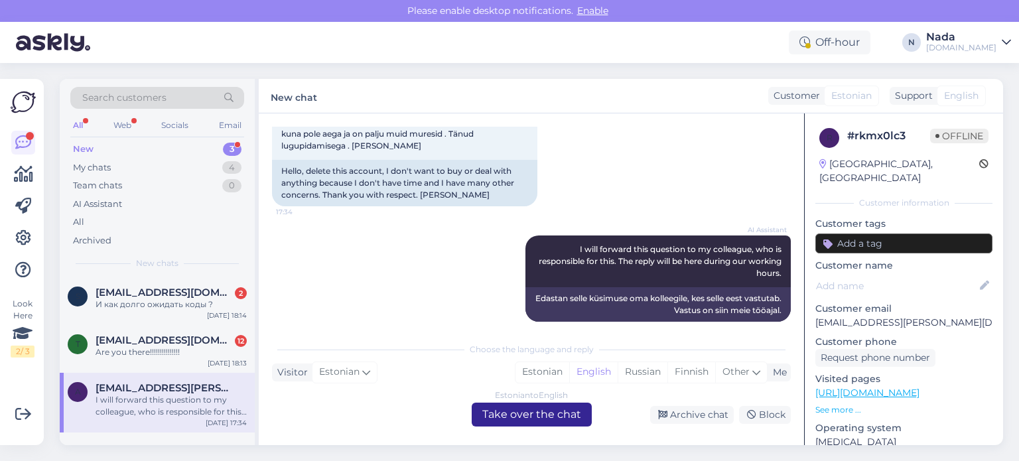
click at [579, 415] on div "Estonian to English Take over the chat" at bounding box center [532, 415] width 120 height 24
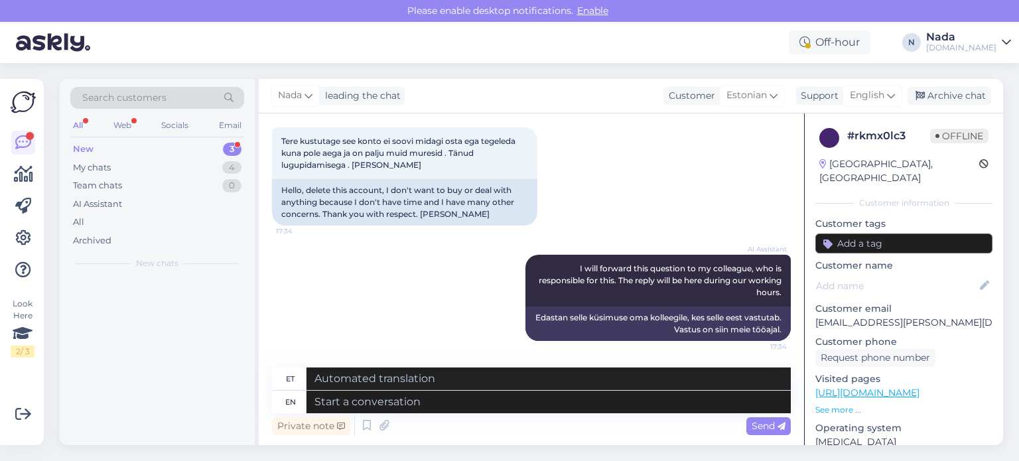
scroll to position [1001, 0]
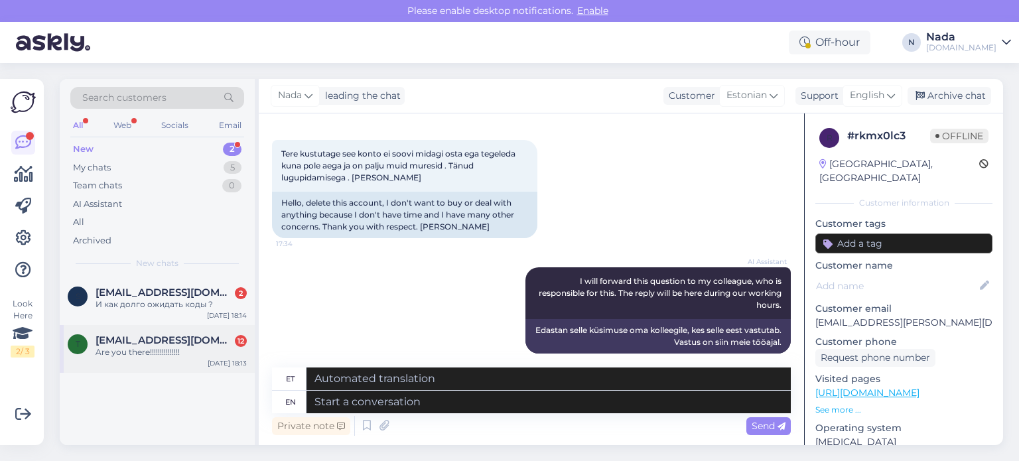
click at [184, 336] on span "[EMAIL_ADDRESS][DOMAIN_NAME]" at bounding box center [165, 340] width 138 height 12
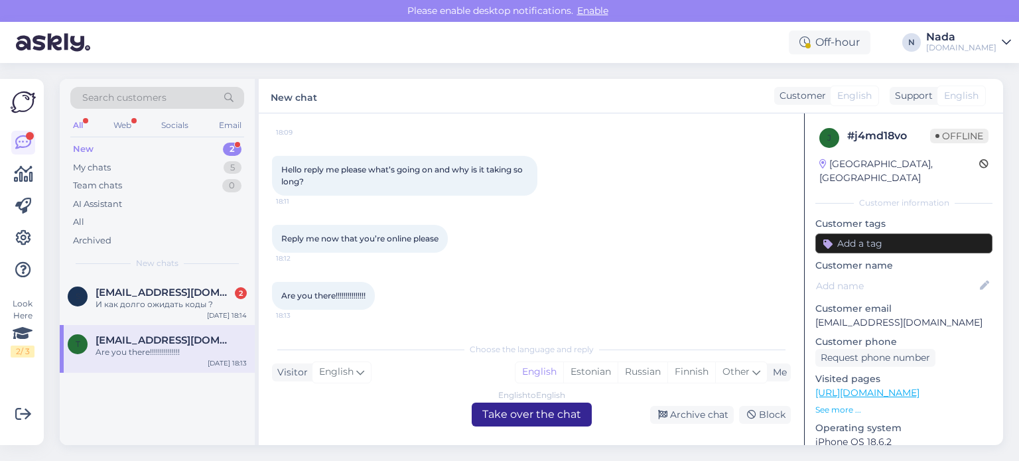
drag, startPoint x: 580, startPoint y: 417, endPoint x: 517, endPoint y: 415, distance: 63.1
click at [574, 417] on div "English to English Take over the chat" at bounding box center [532, 415] width 120 height 24
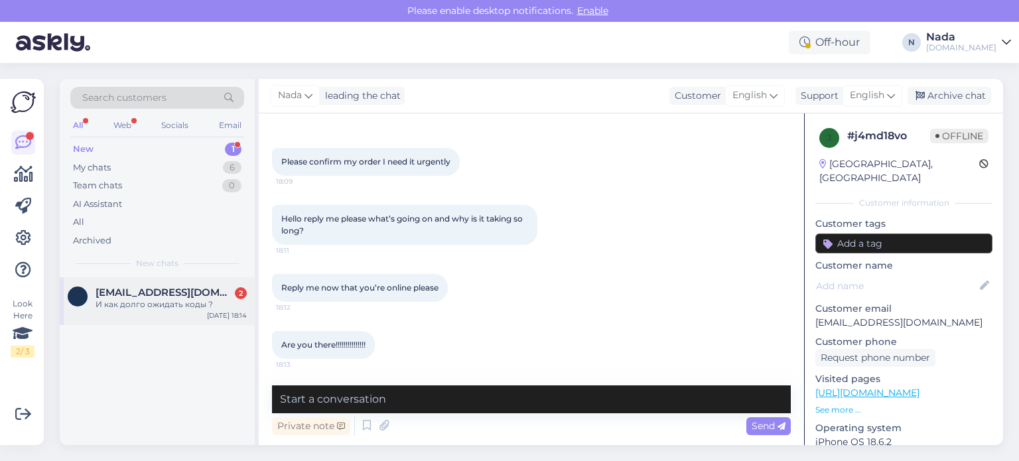
click at [199, 307] on div "И как долго ожидать коды ?" at bounding box center [171, 305] width 151 height 12
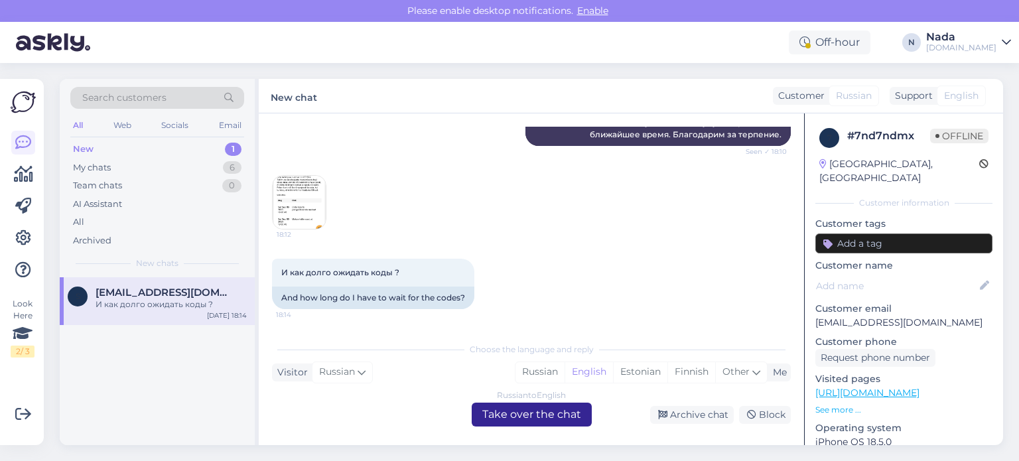
click at [542, 421] on div "Russian to English Take over the chat" at bounding box center [532, 415] width 120 height 24
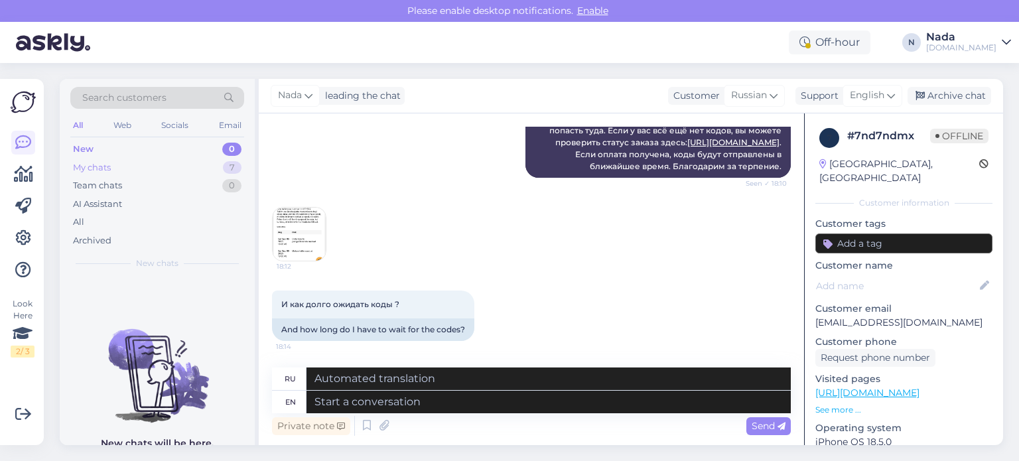
click at [121, 165] on div "My chats 7" at bounding box center [157, 168] width 174 height 19
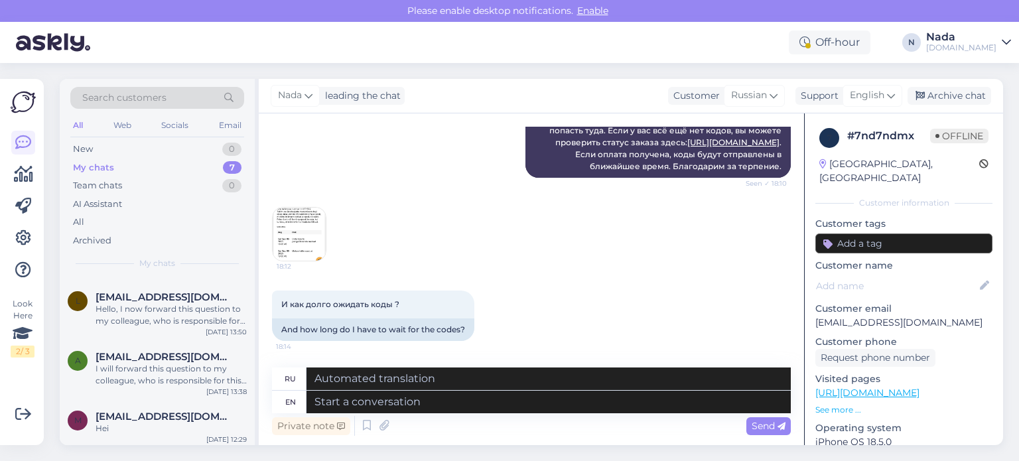
scroll to position [202, 0]
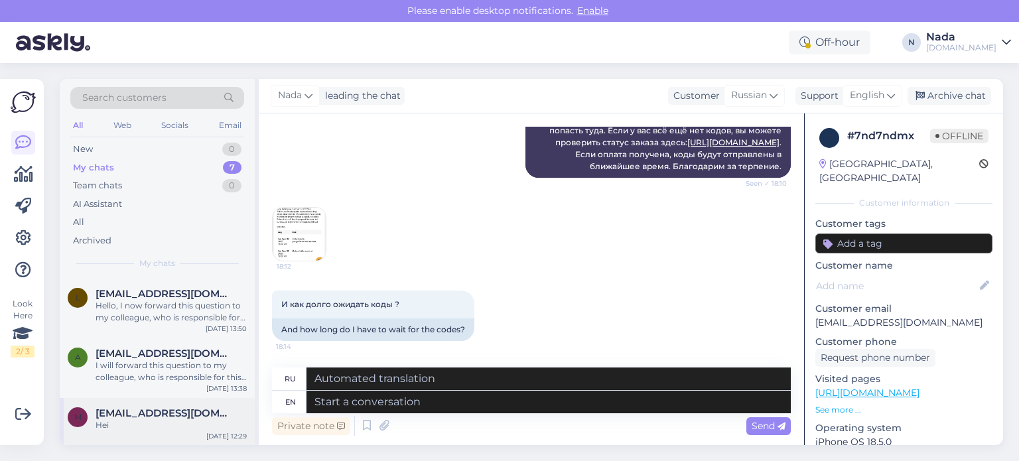
click at [192, 437] on div "m markuss.liepins1rnv@gmail.com Hei Sep 6 12:29" at bounding box center [157, 422] width 195 height 48
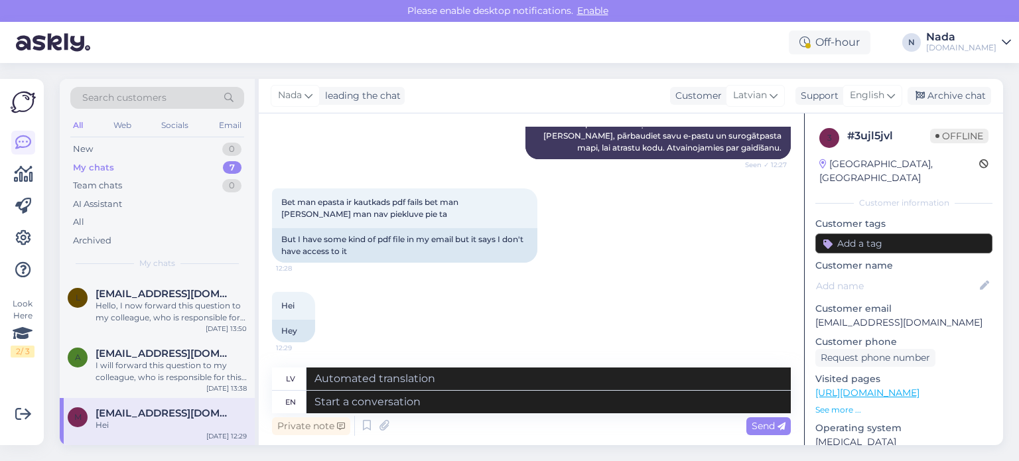
scroll to position [531, 0]
click at [599, 409] on textarea at bounding box center [549, 402] width 484 height 23
type textarea "Please p"
type textarea "Lūdzu"
type textarea "Please provide us"
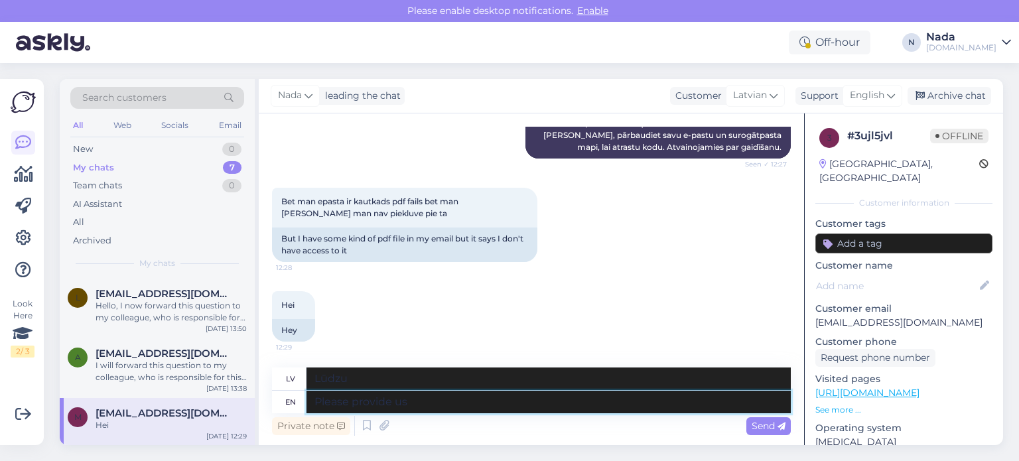
type textarea "Lūdzu, sniedziet"
type textarea "Please provide us with"
type textarea "Lūdzu, sniedziet mums"
type textarea "Please provide us with the order nu"
type textarea "Lūdzu, sniedziet mums pasūtījumu"
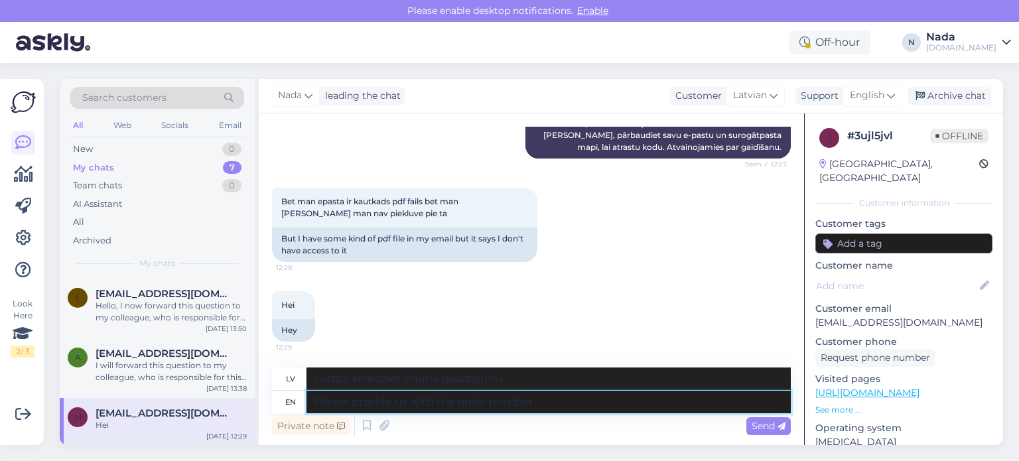
type textarea "Please provide us with the order number."
type textarea "Lūdzu, norādiet pasūtījuma numuru."
type textarea "Please provide us with the order number."
click at [787, 435] on div "Private note Send" at bounding box center [531, 425] width 519 height 25
click at [786, 433] on div "Send" at bounding box center [769, 426] width 44 height 18
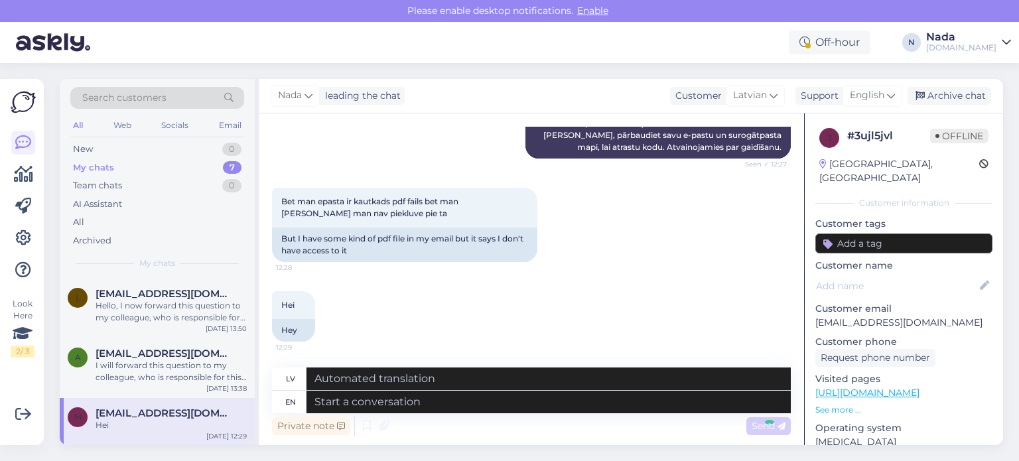
scroll to position [611, 0]
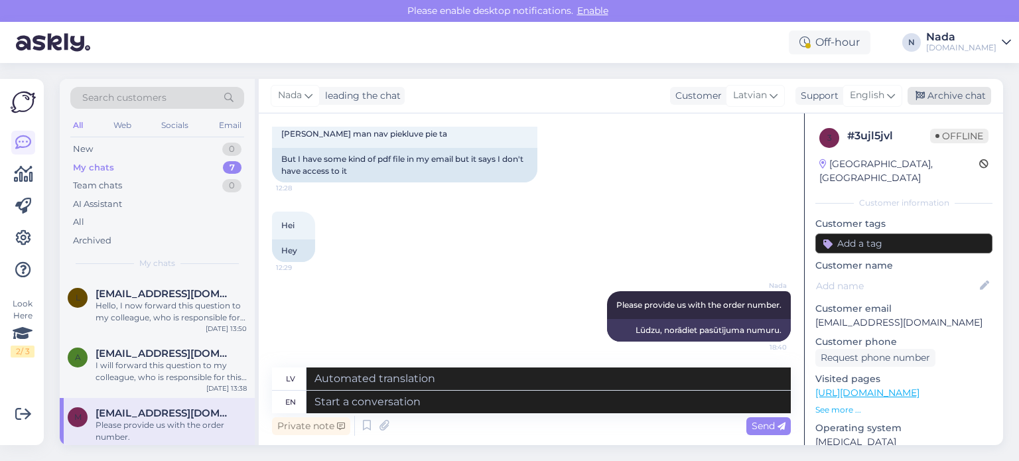
click at [978, 100] on div "Archive chat" at bounding box center [950, 96] width 84 height 18
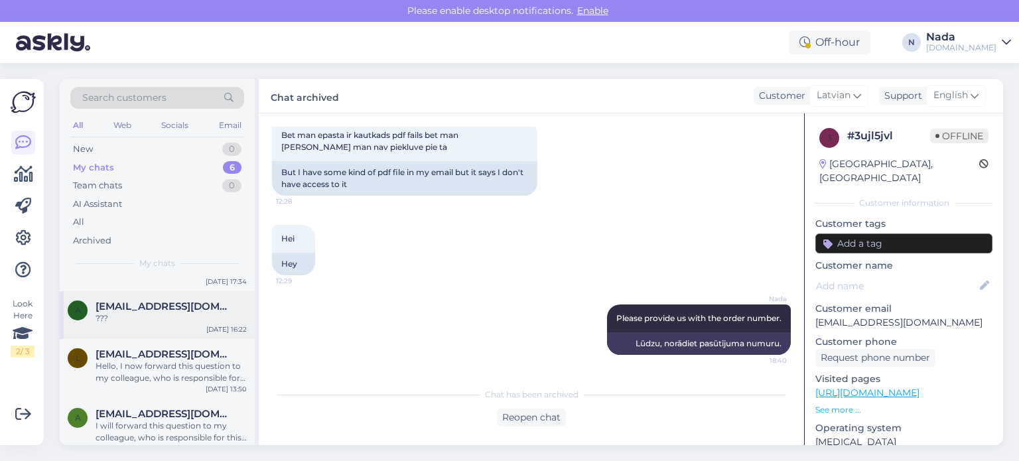
scroll to position [0, 0]
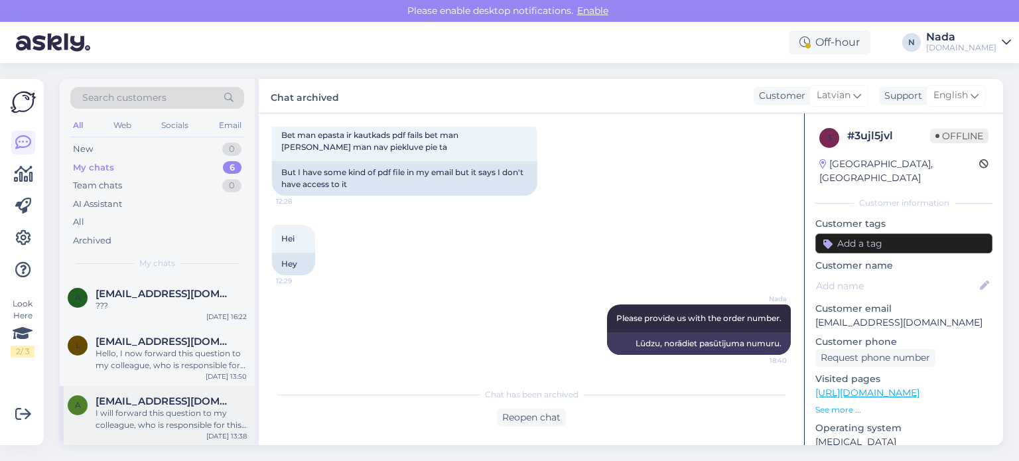
click at [186, 415] on div "I will forward this question to my colleague, who is responsible for this. The …" at bounding box center [171, 419] width 151 height 24
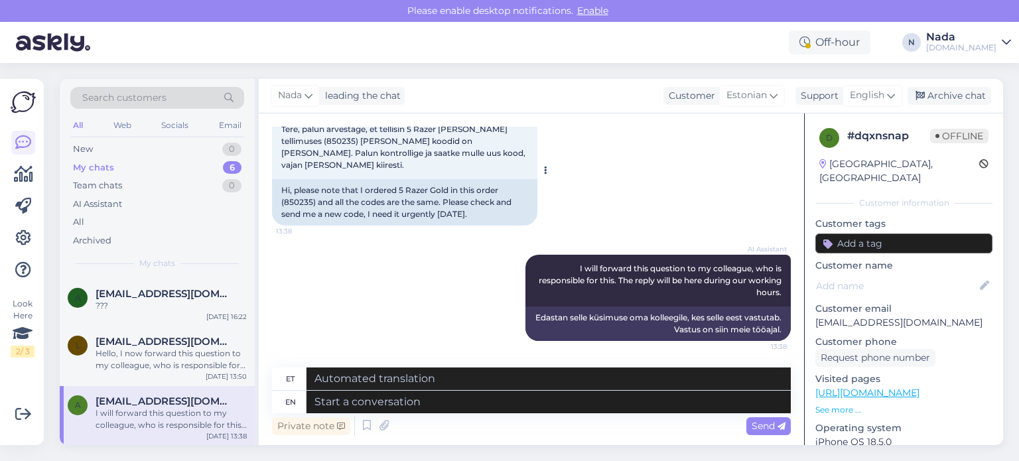
click at [299, 200] on div "Hi, please note that I ordered 5 Razer Gold in this order (850235) and all the …" at bounding box center [404, 202] width 265 height 46
click at [962, 96] on div "Archive chat" at bounding box center [950, 96] width 84 height 18
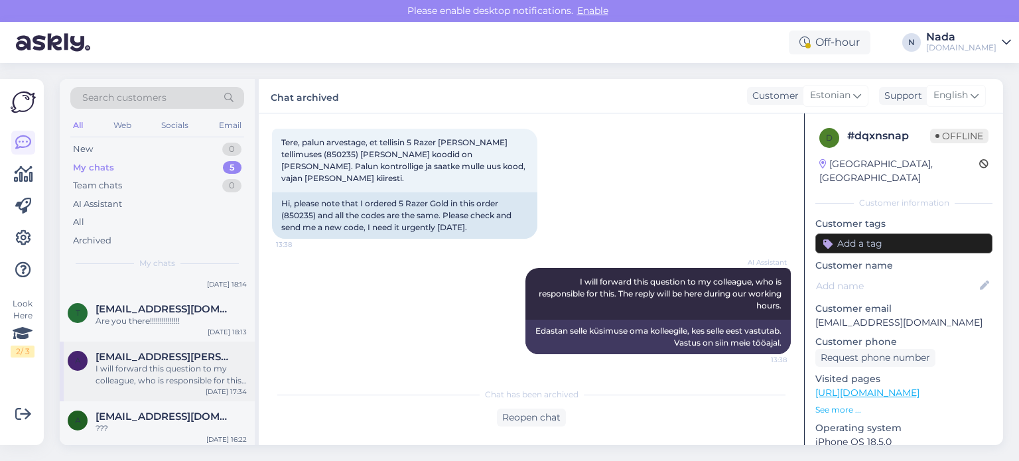
scroll to position [94, 0]
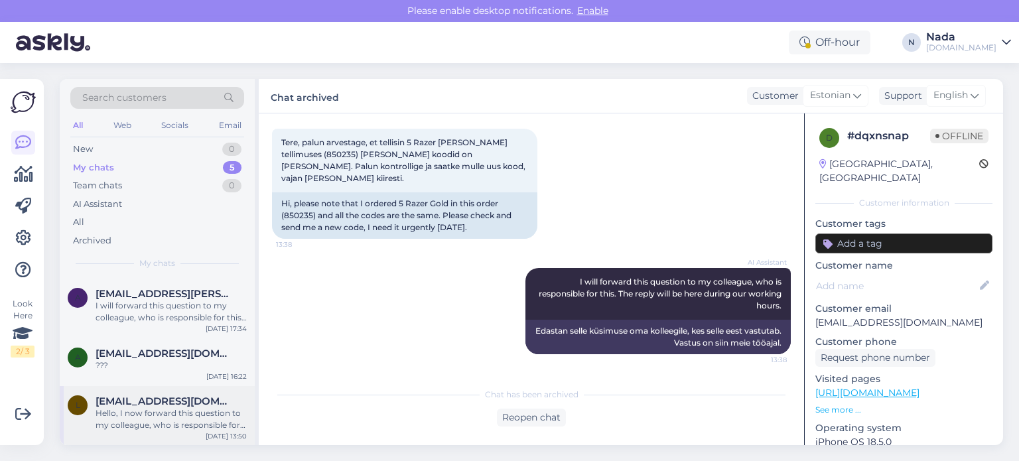
click at [137, 413] on div "Hello, I now forward this question to my colleague, who is responsible for this…" at bounding box center [171, 419] width 151 height 24
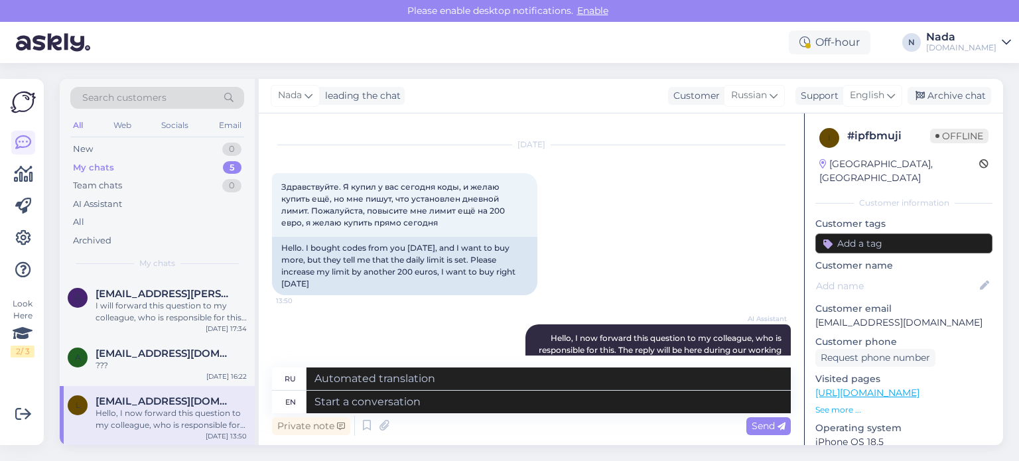
scroll to position [0, 0]
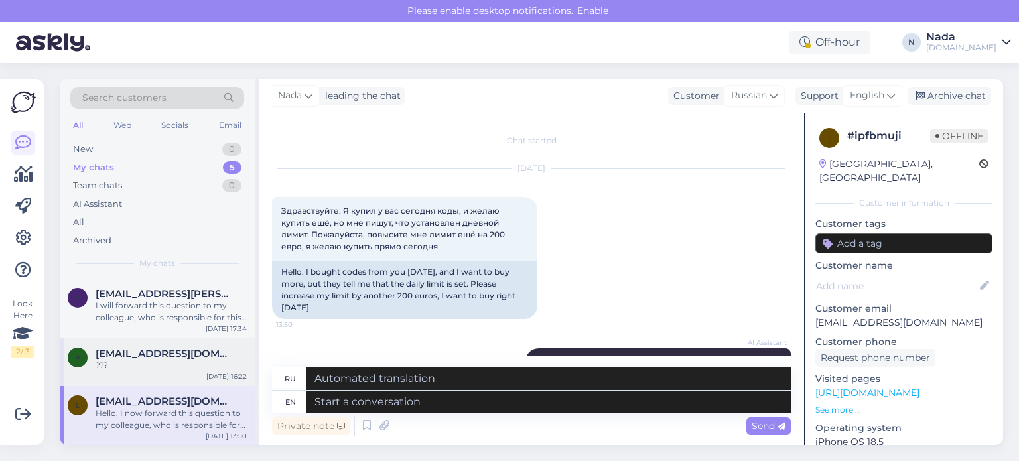
click at [156, 354] on span "[EMAIL_ADDRESS][DOMAIN_NAME]" at bounding box center [165, 354] width 138 height 12
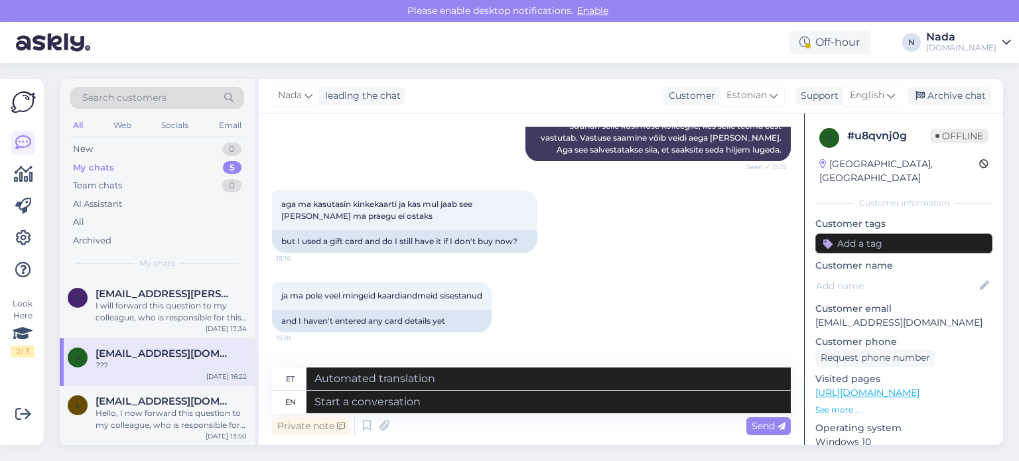
scroll to position [921, 0]
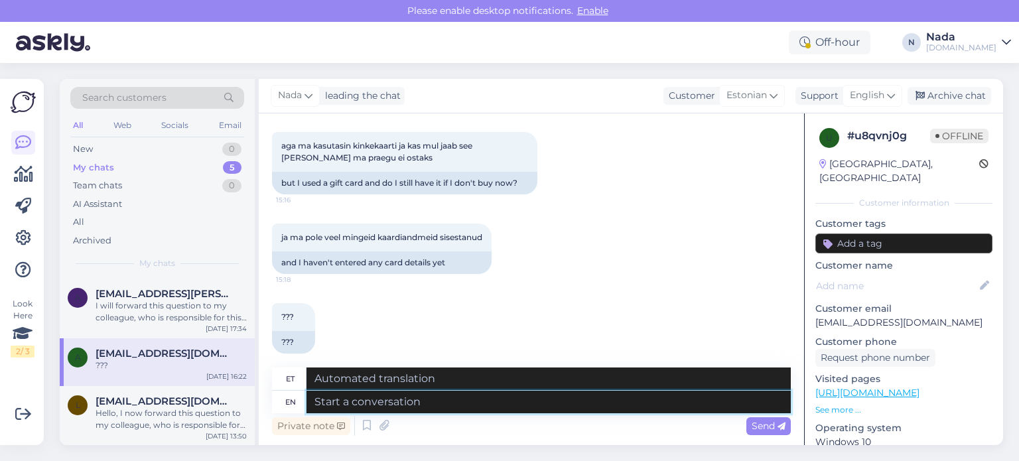
click at [550, 405] on textarea at bounding box center [549, 402] width 484 height 23
type textarea "Hello"
type textarea "Tere"
type textarea "Hello there!"
type textarea "Tere!"
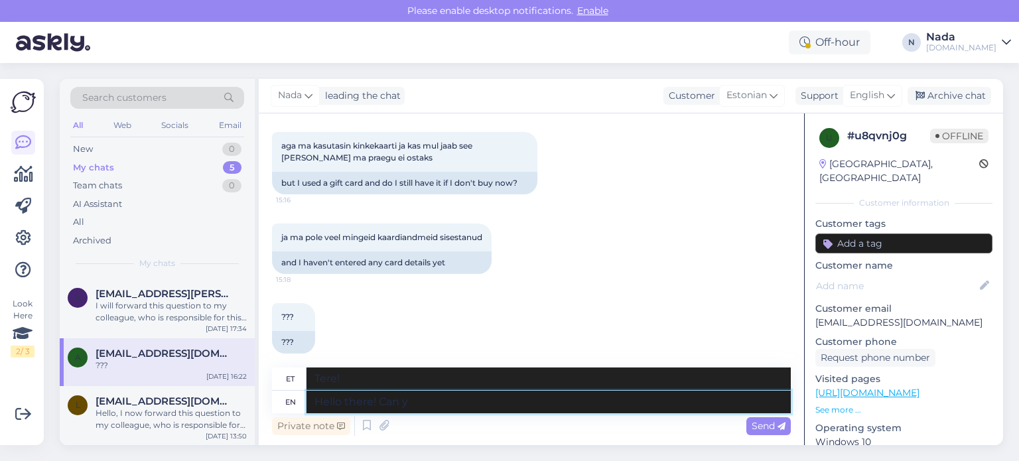
type textarea "Hello there! Can yo"
type textarea "Tere! Saab"
type textarea "Hello there! Can you p"
type textarea "Tere! Kas sa saaksid"
type textarea "Hello there! Can you please"
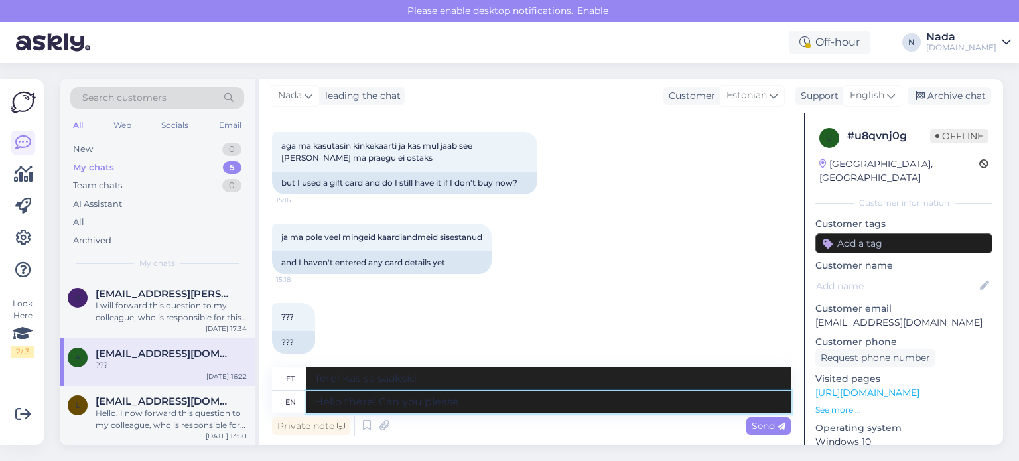
type textarea "Tere! Kas te saaksite palun"
type textarea "Hello there! Can you please explain wha"
type textarea "Tere! Kas saaksite palun selgitada?"
type textarea "Hello there! Can you please explain what"
type textarea "Tere! Kas saaksite palun selgitada, mis"
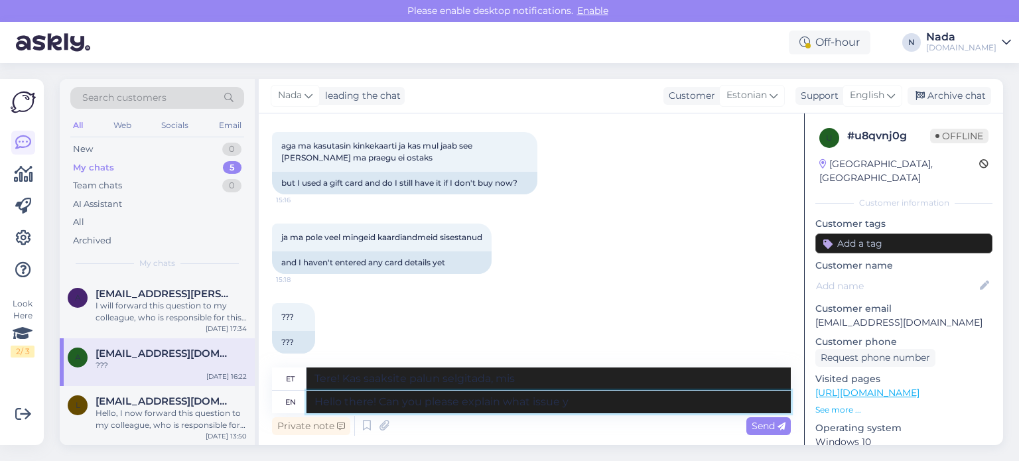
type textarea "Hello there! Can you please explain what issue yo"
type textarea "Tere! Kas saaksite palun selgitada, milles probleem?"
type textarea "Hello there! Can you please explain what issue you're f"
type textarea "Tere! Kas saaksite palun selgitada, mis teil probleemiks on?"
type textarea "Hello there! Can you please explain what issue you're facing whi"
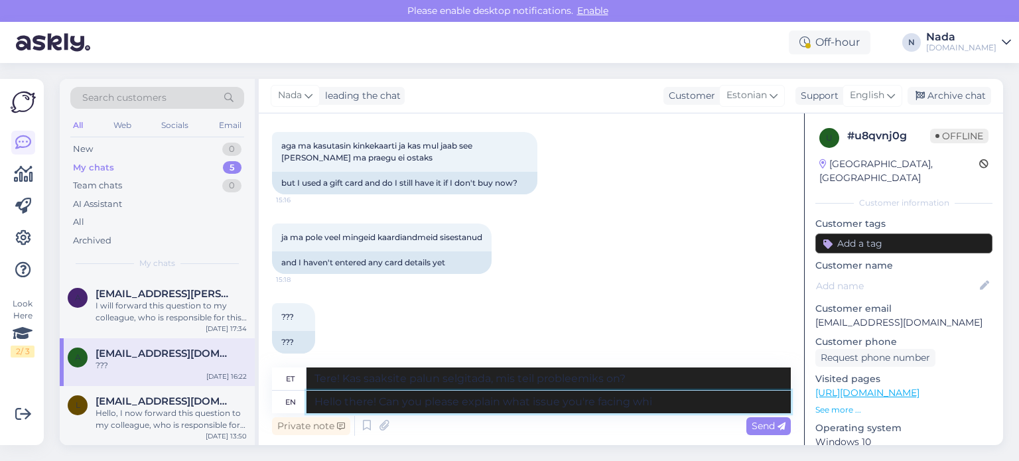
type textarea "Tere! Kas saaksite palun selgitada, millise probleemiga te silmitsi seisate?"
type textarea "Hello there! Can you please explain what issue you're facing while"
type textarea "Tere! Kas saaksite palun selgitada, millise probleemiga te kokku puutute?"
type textarea "Hello there! Can you please explain what issue you're facing while placing an"
type textarea "Tere! Kas saaksite palun selgitada, millise probleemiga te paigutamisel kokku p…"
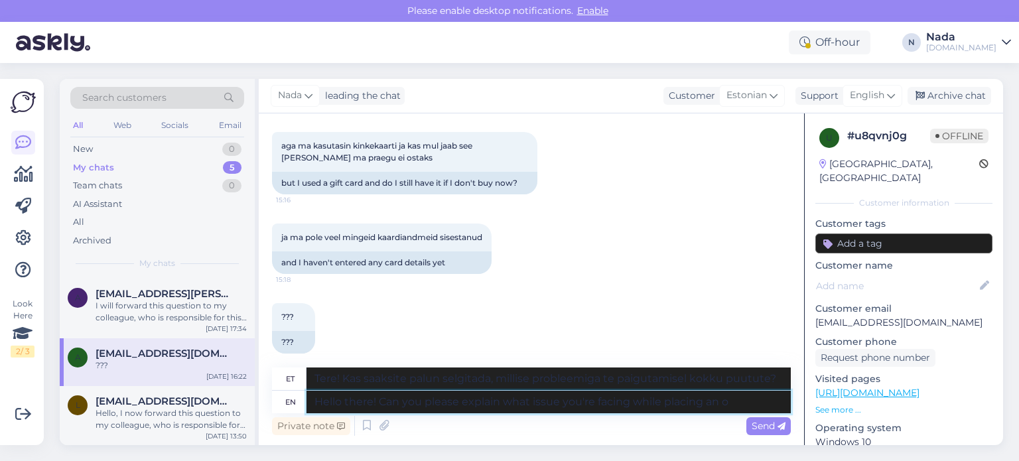
type textarea "Hello there! Can you please explain what issue you're facing while placing an or"
type textarea "Tere! Kas saaksite palun selgitada, millise probleemiga te postituse esitamisel…"
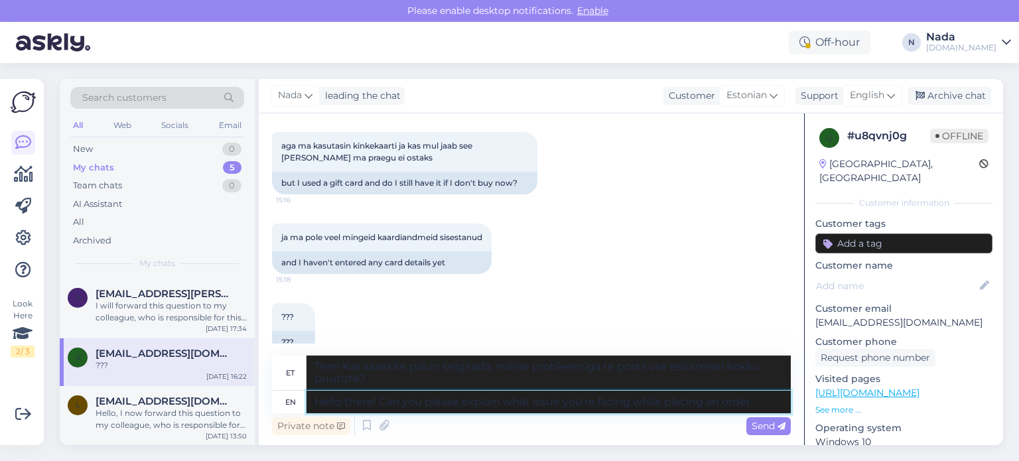
type textarea "Hello there! Can you please explain what issue you're facing while placing an o…"
type textarea "Tere! Kas saaksite palun selgitada, millise probleemiga tellimuse esitamisel ko…"
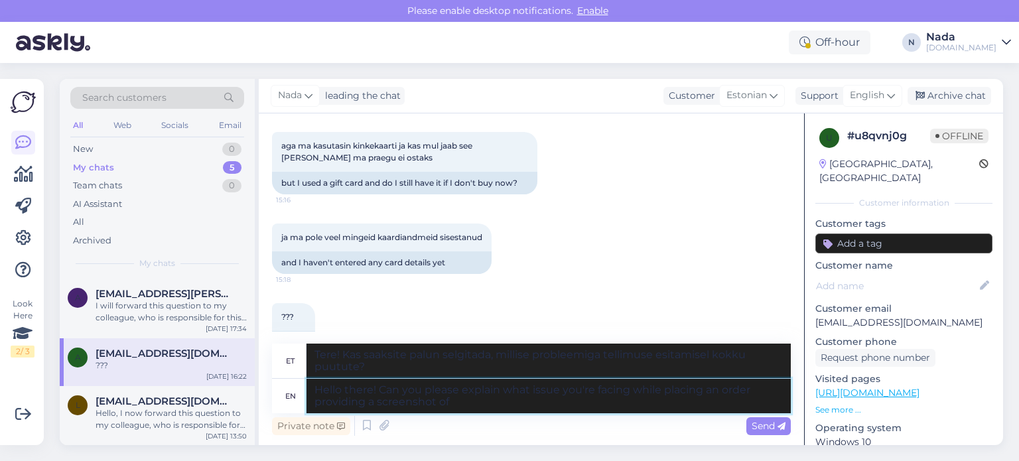
type textarea "Hello there! Can you please explain what issue you're facing while placing an o…"
type textarea "Tere! Kas saaksite palun selgitada, millise probleemiga tellimuse esitamisel ko…"
type textarea "Hello there! Can you please explain what issue you're facing while placing an o…"
type textarea "Tere! Kas saaksite palun selgitada, millise probleemiga tellimuse esitamisel ko…"
type textarea "Hello there! Can you please explain what issue you're facing while placing an o…"
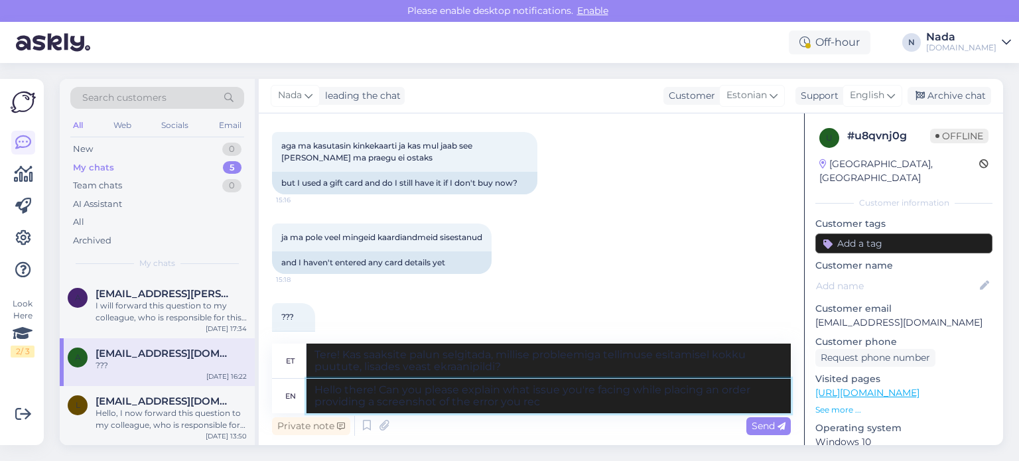
type textarea "Tere! Kas saaksite palun selgitada, millise probleemiga tellimuse esitamisel ko…"
type textarea "Hello there! Can you please explain what issue you're facing while placing an o…"
type textarea "Tere! Kas saaksite palun selgitada, millise probleemiga tellimuse esitamisel ko…"
type textarea "Hello there! Can you please explain what issue you're facing while placing an o…"
type textarea "Tere! Kas saaksite palun selgitada, millise probleemiga tellimuse esitamisel ko…"
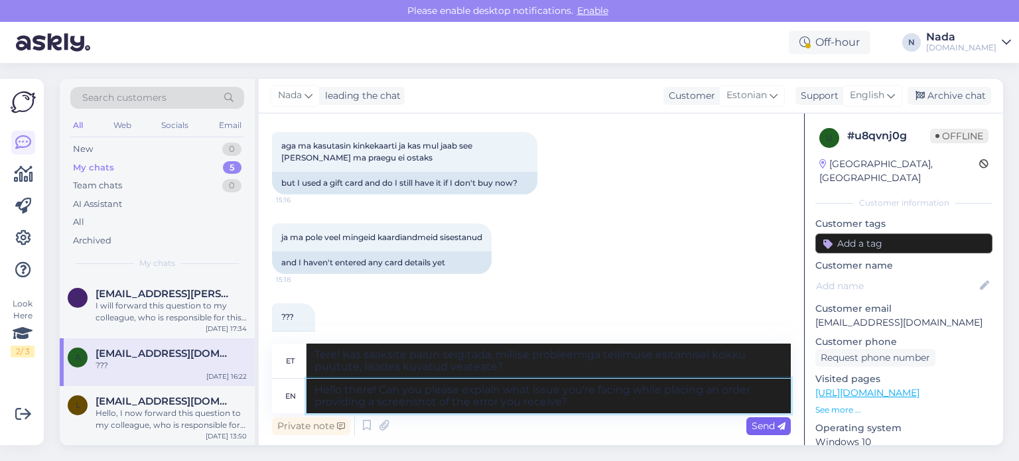
type textarea "Hello there! Can you please explain what issue you're facing while placing an o…"
click at [765, 427] on span "Send" at bounding box center [769, 426] width 34 height 12
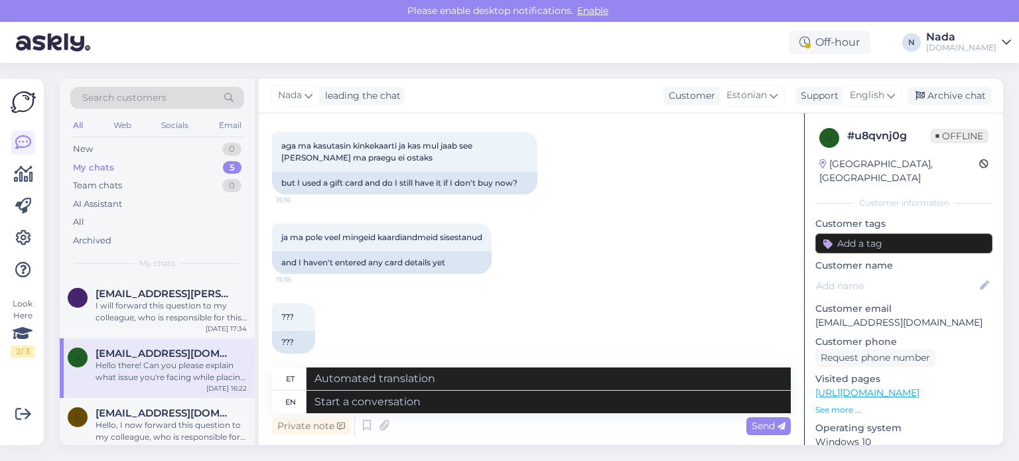
scroll to position [1049, 0]
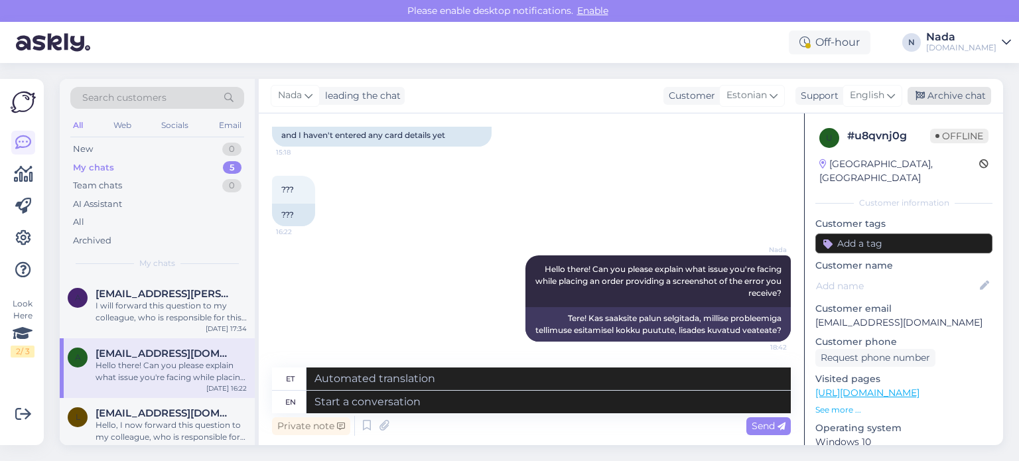
click at [956, 93] on div "Archive chat" at bounding box center [950, 96] width 84 height 18
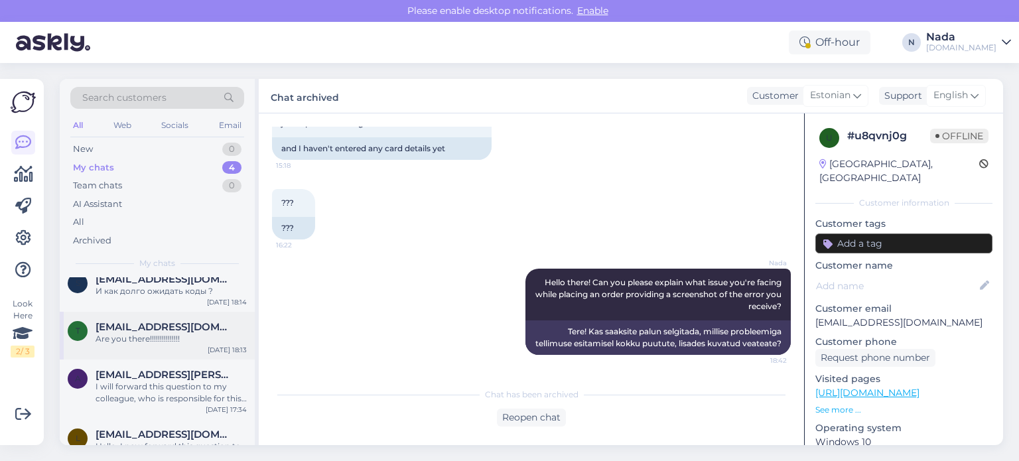
scroll to position [46, 0]
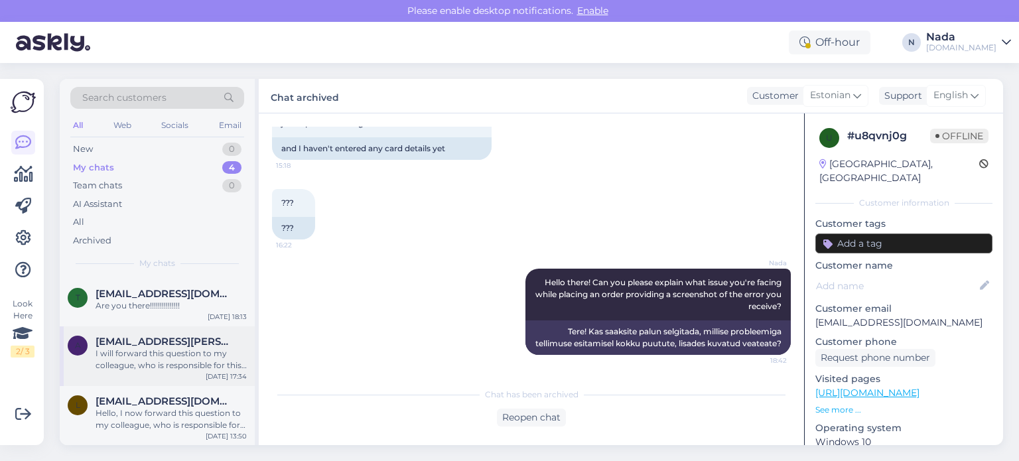
click at [153, 368] on div "I will forward this question to my colleague, who is responsible for this. The …" at bounding box center [171, 360] width 151 height 24
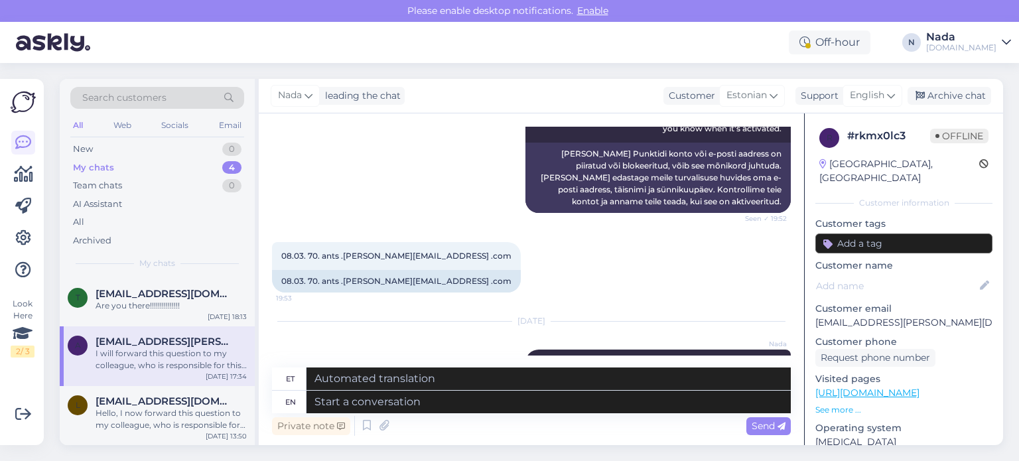
scroll to position [669, 0]
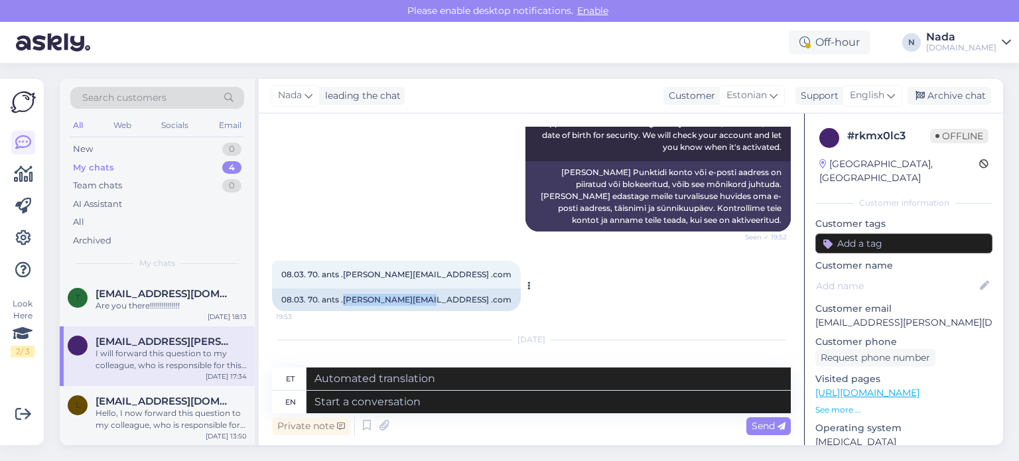
drag, startPoint x: 342, startPoint y: 285, endPoint x: 425, endPoint y: 291, distance: 82.5
click at [425, 291] on div "08.03. 70. ants .turkson@gmail .com" at bounding box center [396, 300] width 249 height 23
copy div "turkson@gmail .com"
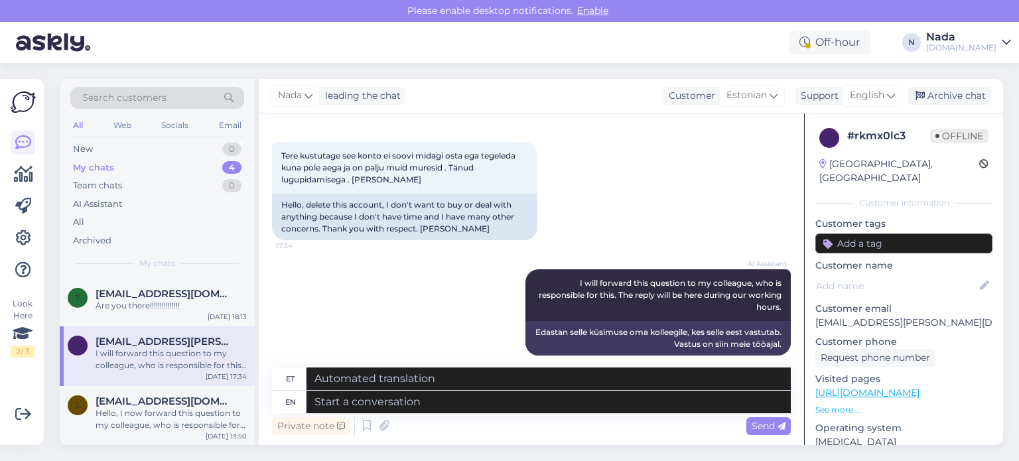
scroll to position [1001, 0]
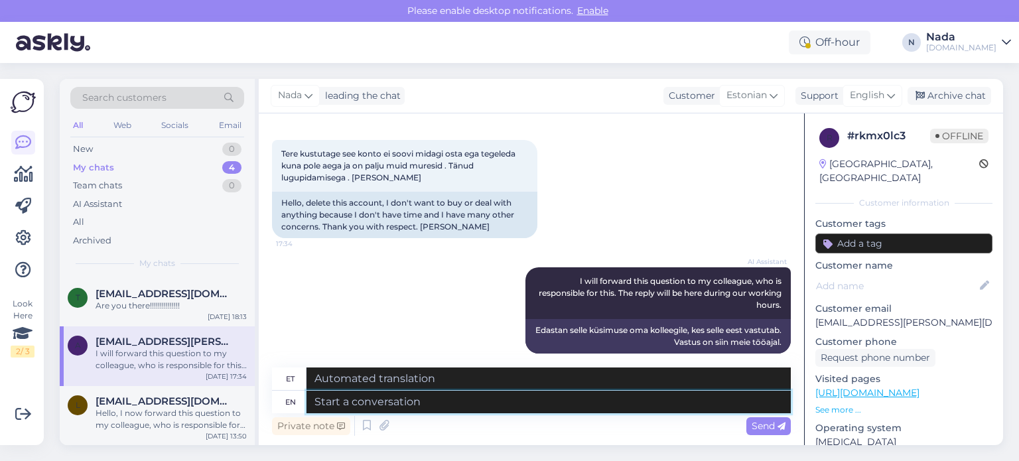
click at [423, 402] on textarea at bounding box center [549, 402] width 484 height 23
type textarea "Thank yo"
type textarea "Tänan"
type textarea "Thank you f"
type textarea "Aitäh"
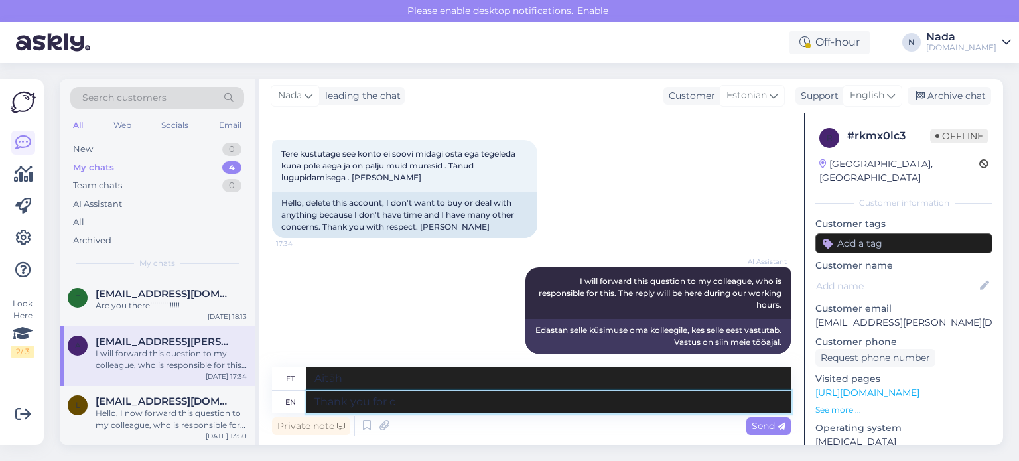
type textarea "Thank you for co"
type textarea "Tänan teid"
type textarea "Thank you for confirming. W"
type textarea "Tänan kinnituse eest."
type textarea "Thank you for confirming. We hav"
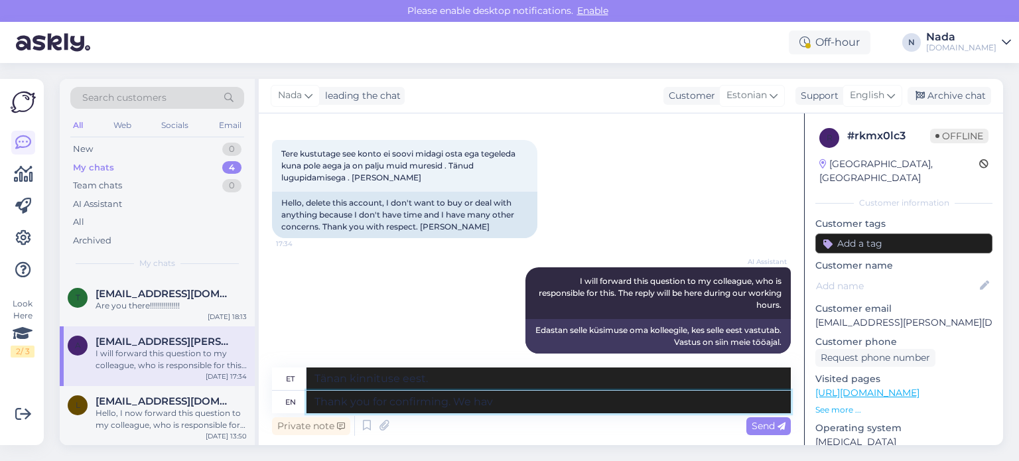
type textarea "Täname kinnituse eest. Meie"
type textarea "Thank you for confirming. We have not"
type textarea "Täname kinnituse eest. Meil ​​on"
type textarea "Thank you for confirming. We have not r"
type textarea "Täname kinnituse eest. Me ei ole seda teinud."
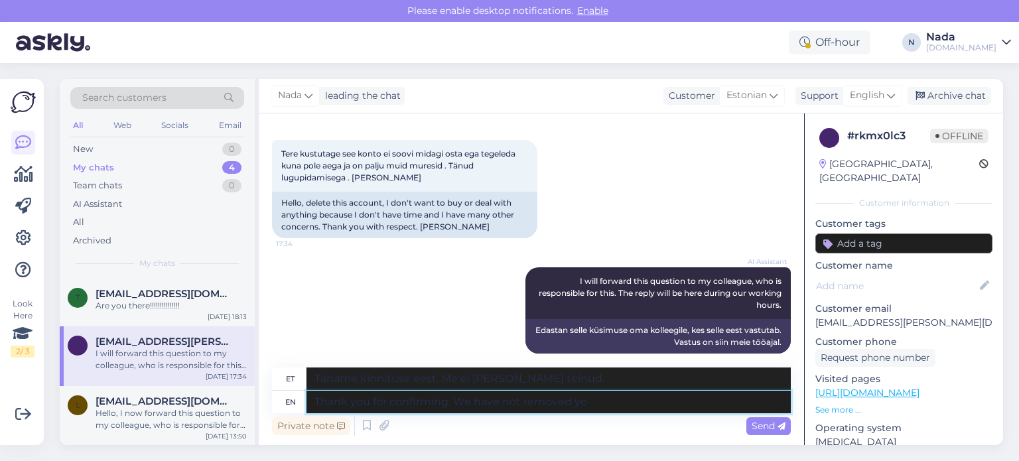
type textarea "Thank you for confirming. We have not removed you"
type textarea "Täname kinnituse eest. Me pole midagi eemaldanud."
type textarea "Thank you for confirming. We have not removed your a"
type textarea "Täname kinnituse eest. Me ei ole teie aadressi eemaldanud."
type textarea "Thank you for confirming. We have not removed your account."
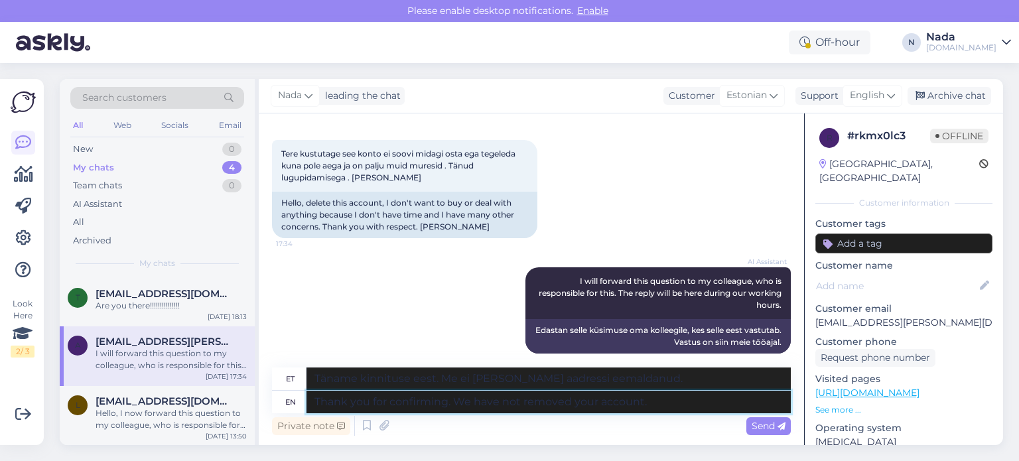
type textarea "Täname kinnituse eest. Me ei ole teie kontot eemaldanud."
type textarea "Thank you for confirming. We have not removed your account."
click at [765, 425] on span "Send" at bounding box center [769, 426] width 34 height 12
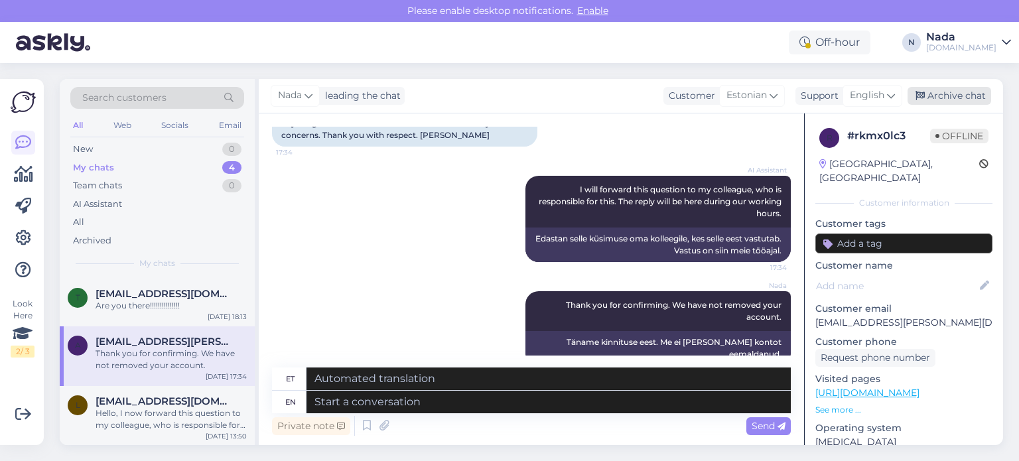
click at [961, 100] on div "Archive chat" at bounding box center [950, 96] width 84 height 18
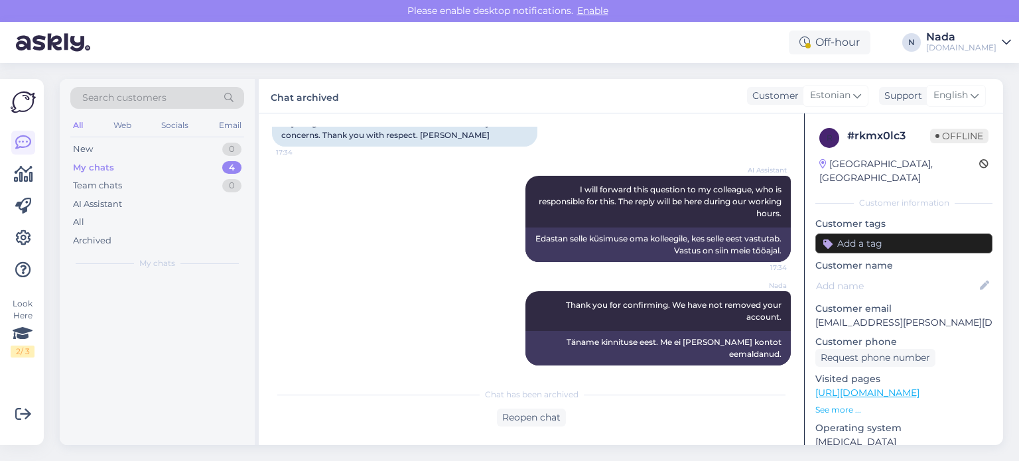
scroll to position [1079, 0]
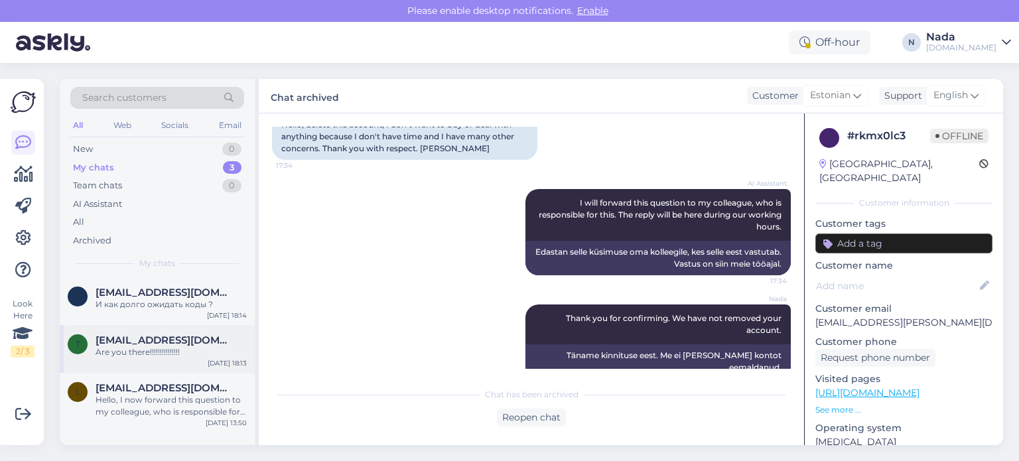
click at [192, 360] on div "t thomaseverson22@gmail.com Are you there!!!!!!!!!!!!!!! Sep 6 18:13" at bounding box center [157, 349] width 195 height 48
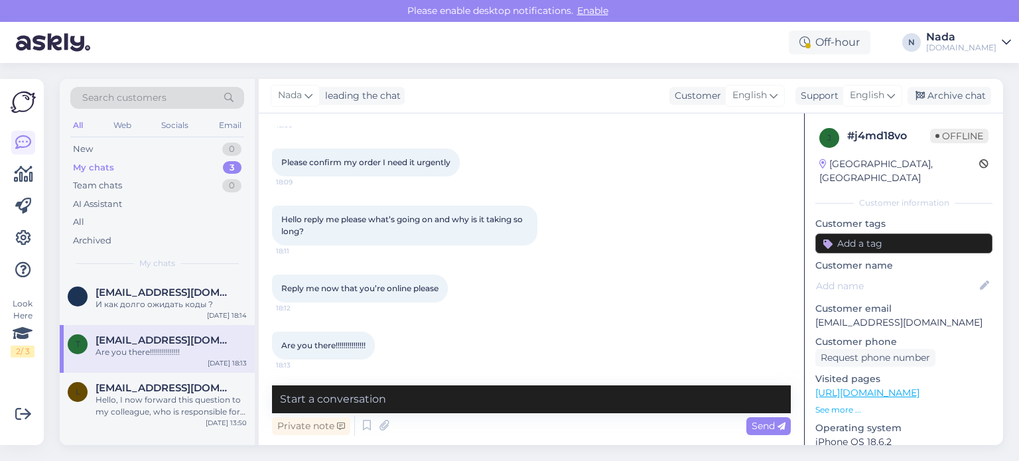
scroll to position [1587, 0]
click at [502, 397] on textarea at bounding box center [531, 400] width 519 height 28
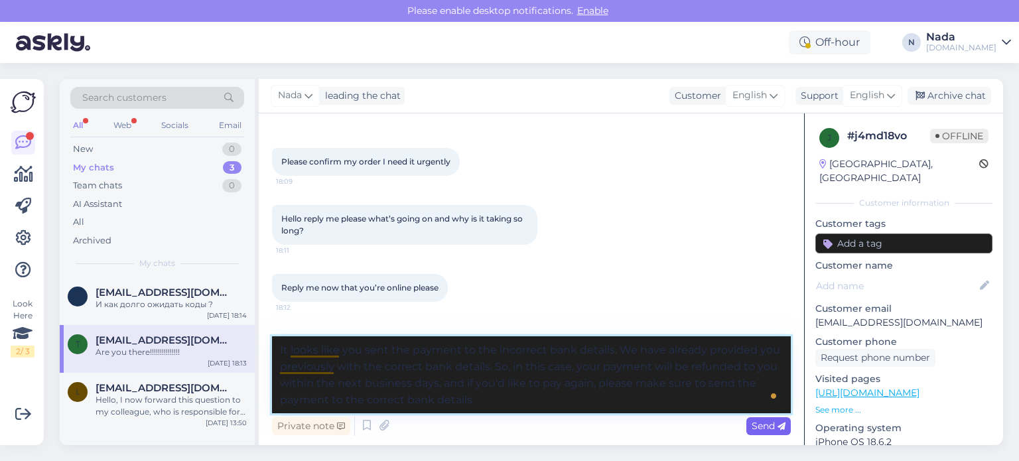
type textarea "It looks like you sent the payment to the incorrect bank details. We have alrea…"
click at [752, 425] on span "Send" at bounding box center [769, 426] width 34 height 12
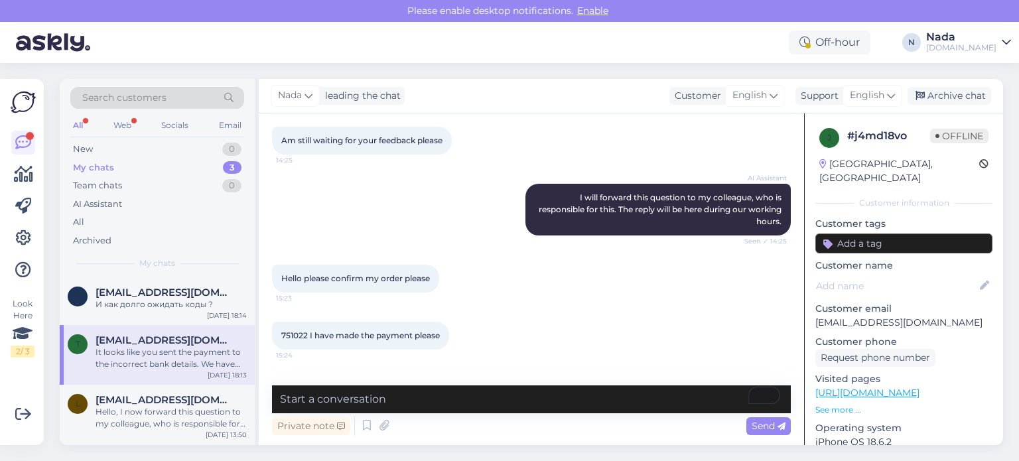
scroll to position [1041, 0]
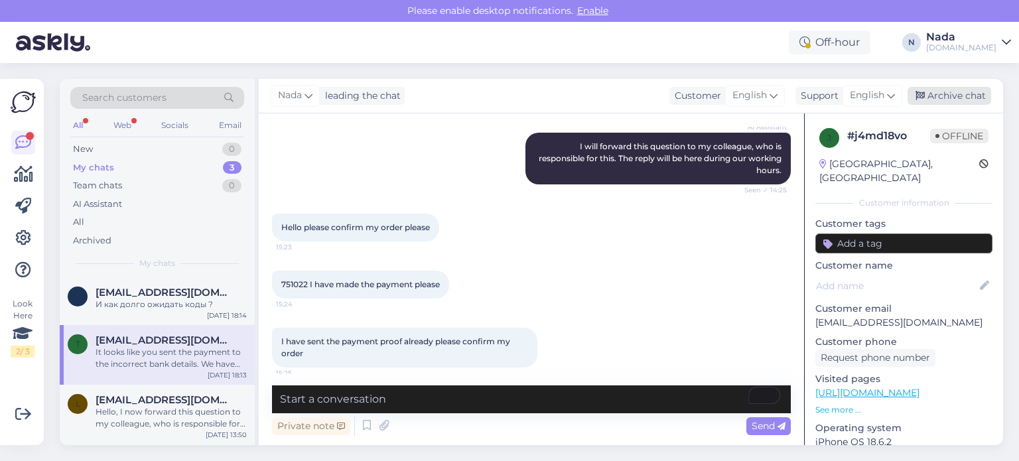
click at [956, 101] on div "Archive chat" at bounding box center [950, 96] width 84 height 18
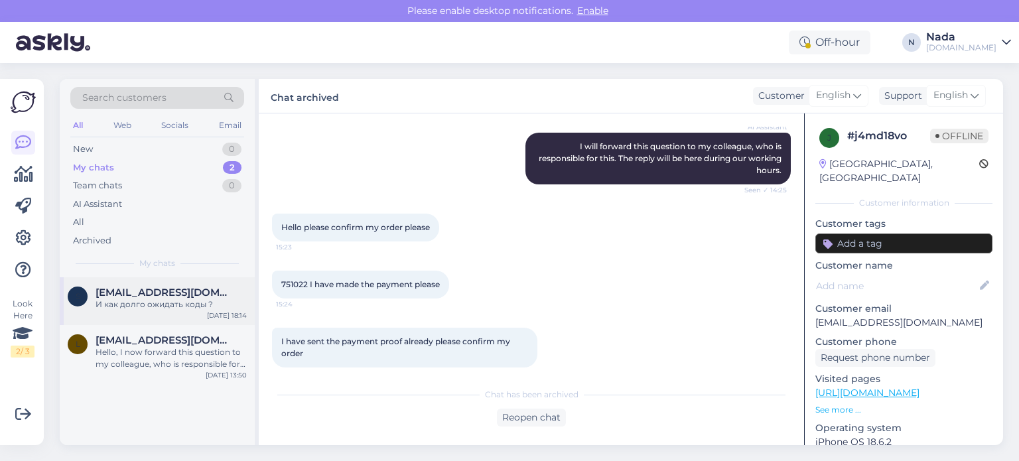
click at [188, 315] on div "s stepanbondar4@gmail.com И как долго ожидать коды ? Sep 6 18:14" at bounding box center [157, 301] width 195 height 48
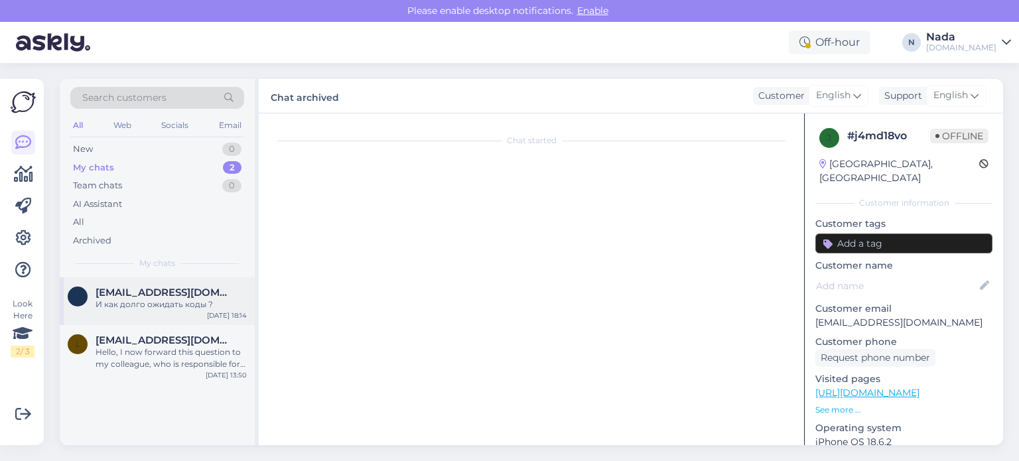
scroll to position [316, 0]
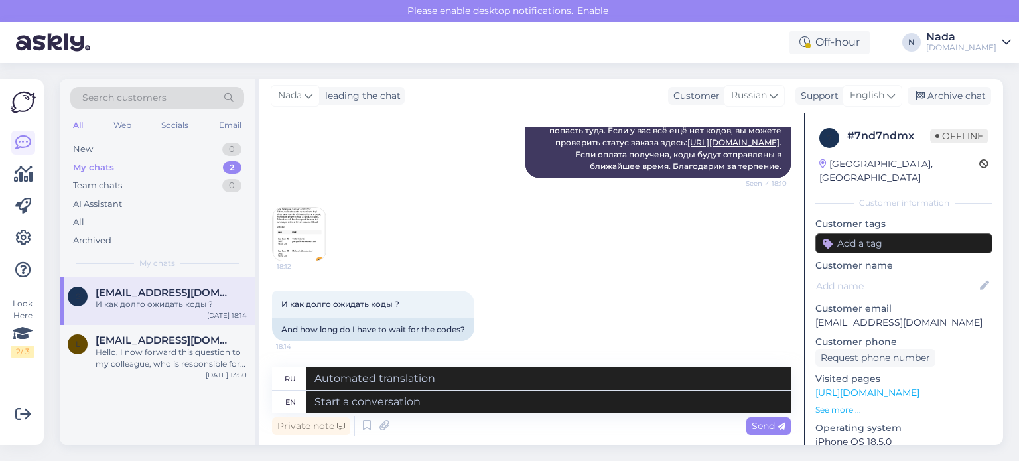
click at [295, 238] on img at bounding box center [299, 234] width 53 height 53
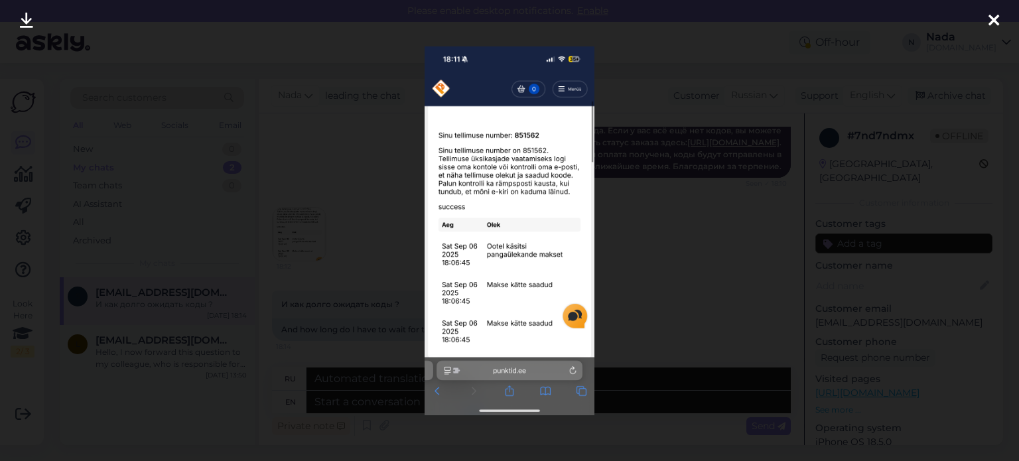
click at [626, 249] on div at bounding box center [509, 230] width 1019 height 461
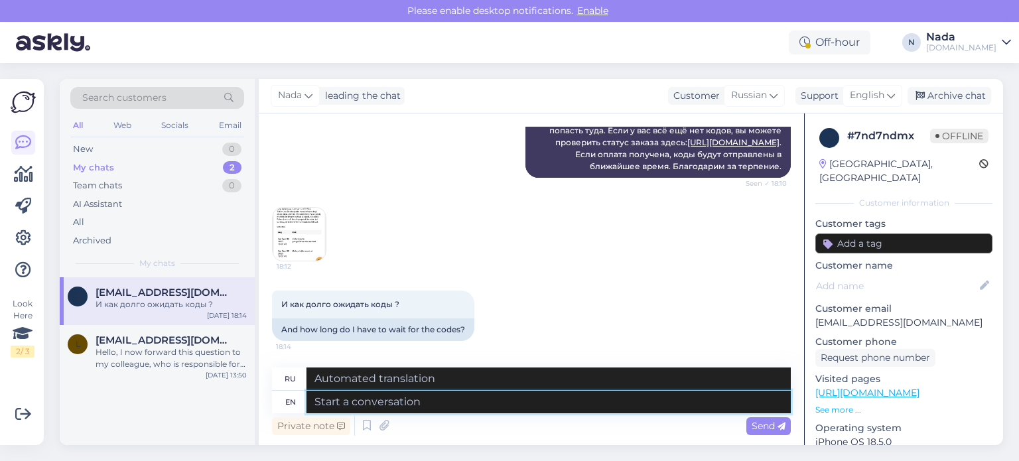
click at [451, 403] on textarea at bounding box center [549, 402] width 484 height 23
paste textarea "Hello there! Thank you for your patience and we apologize for this inconvenienc…"
type textarea "Hello there! Thank you for your patience and we apologize for this inconvenienc…"
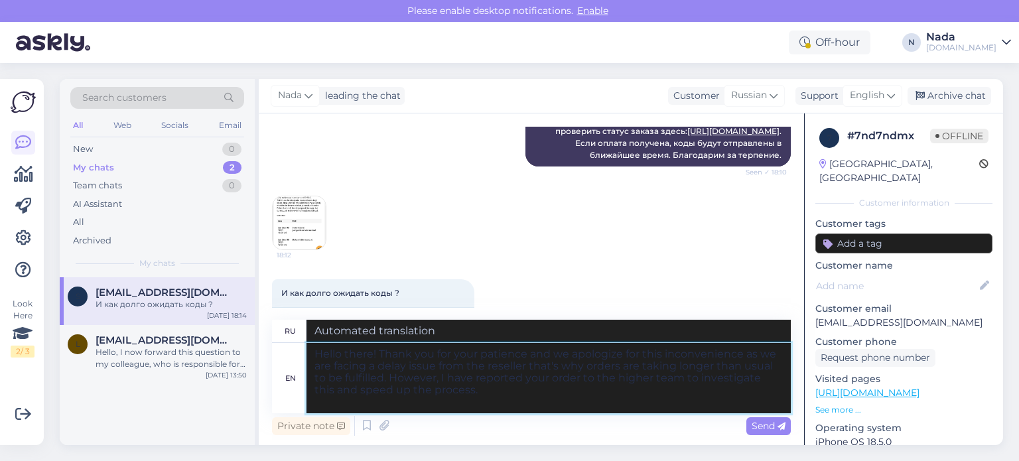
type textarea "Здравствуйте! Благодарим вас за терпение и приносим извинения за доставленные н…"
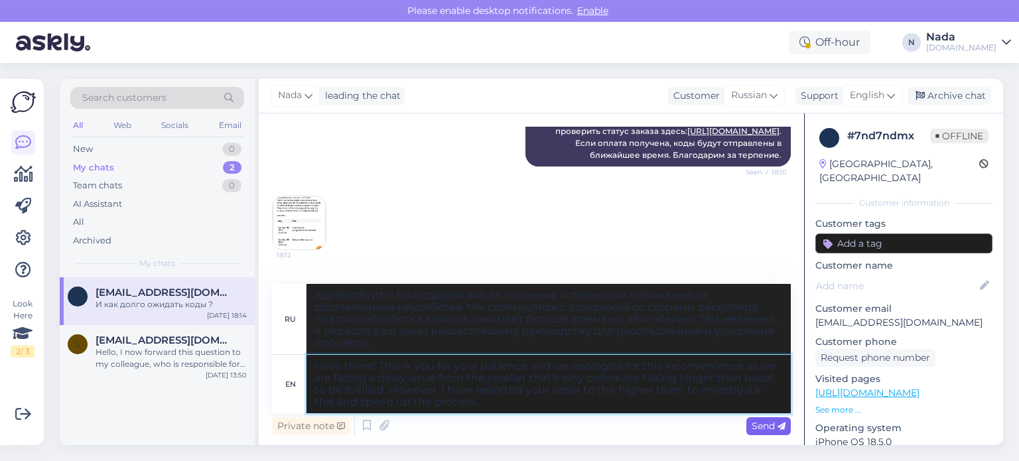
type textarea "Hello there! Thank you for your patience and we apologize for this inconvenienc…"
click at [769, 430] on span "Send" at bounding box center [769, 426] width 34 height 12
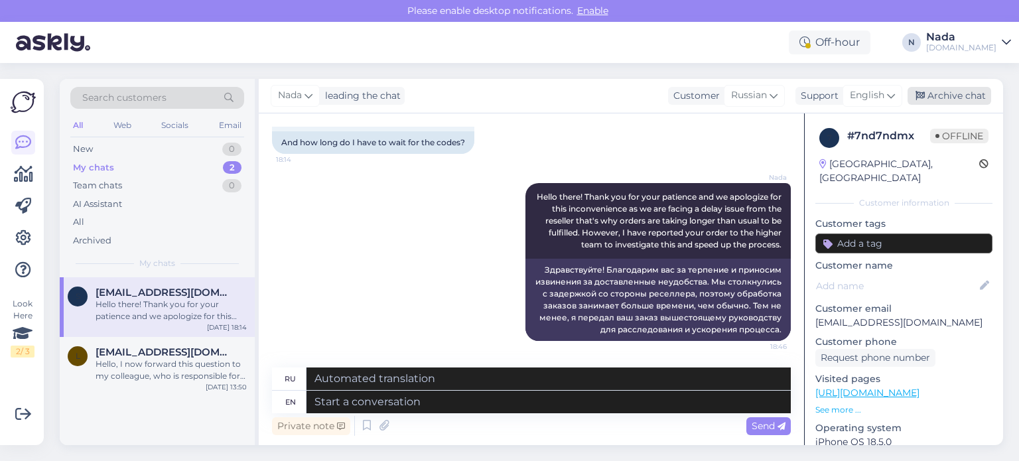
click at [959, 90] on div "Archive chat" at bounding box center [950, 96] width 84 height 18
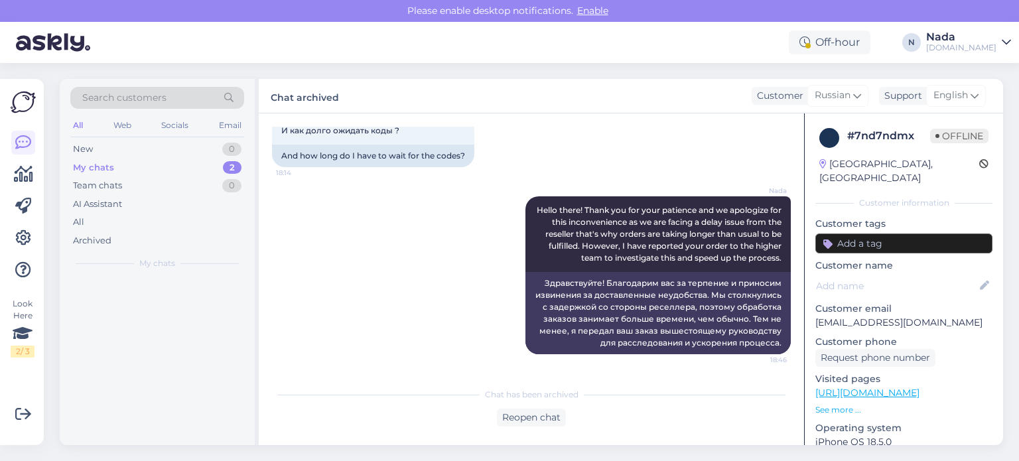
scroll to position [490, 0]
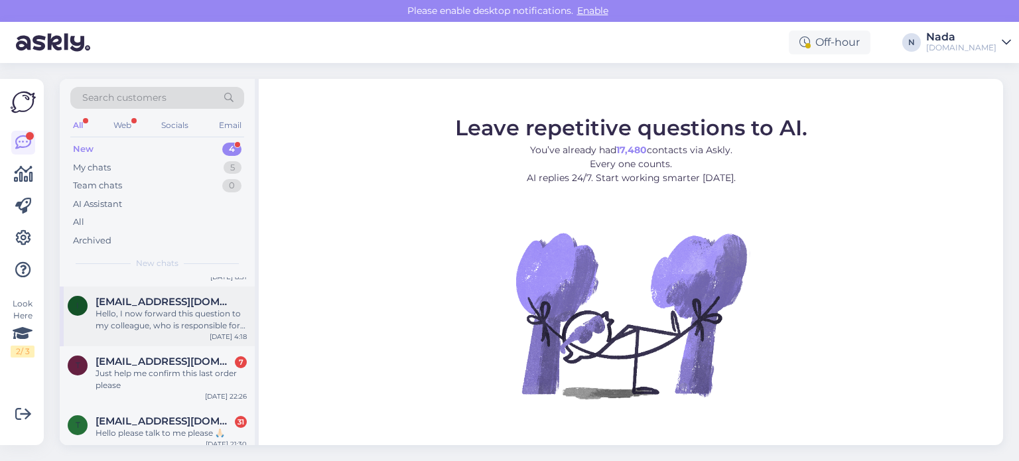
scroll to position [74, 0]
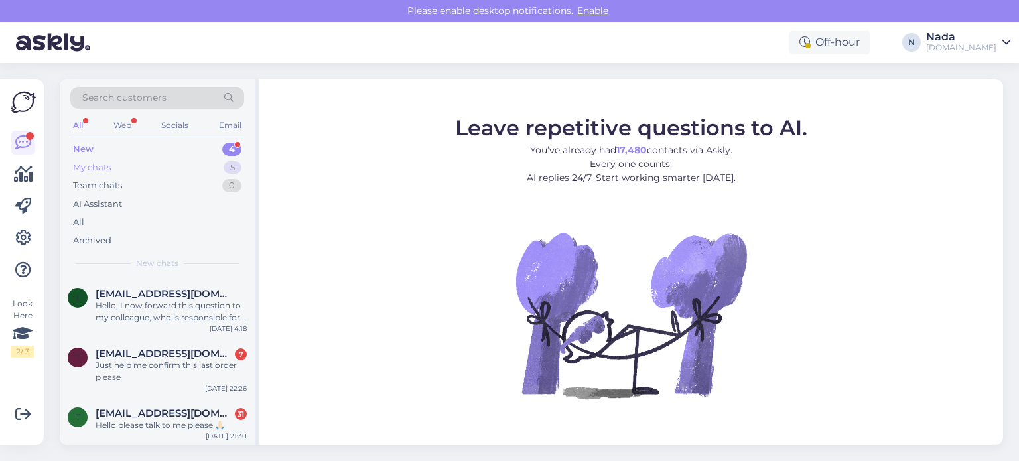
click at [125, 173] on div "My chats 5" at bounding box center [157, 168] width 174 height 19
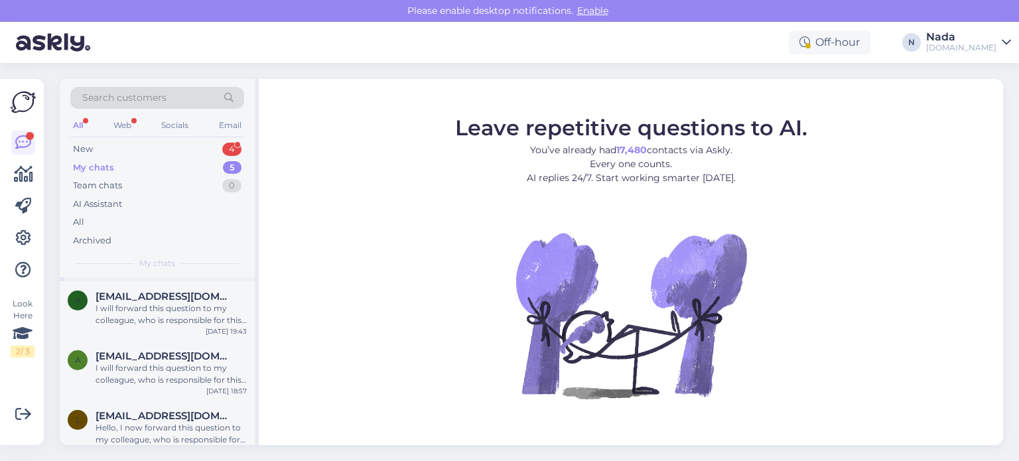
scroll to position [133, 0]
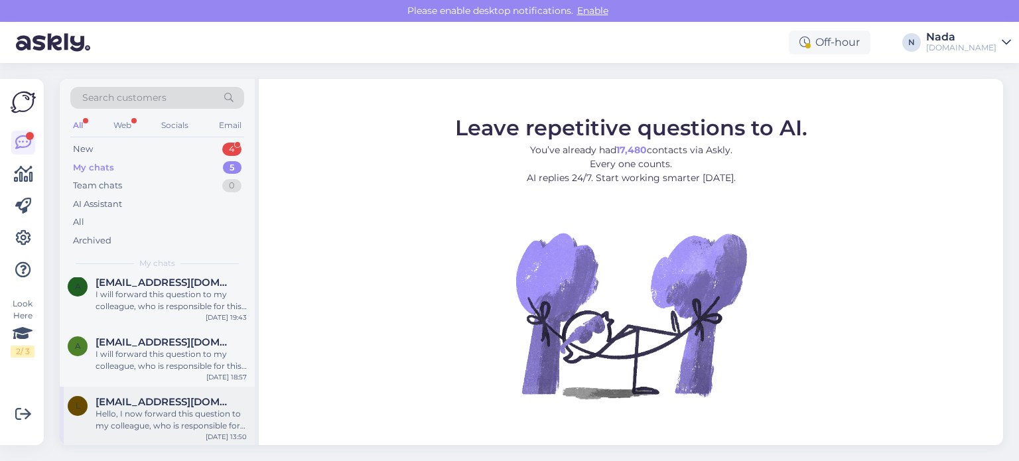
click at [187, 413] on div "Hello, I now forward this question to my colleague, who is responsible for this…" at bounding box center [171, 420] width 151 height 24
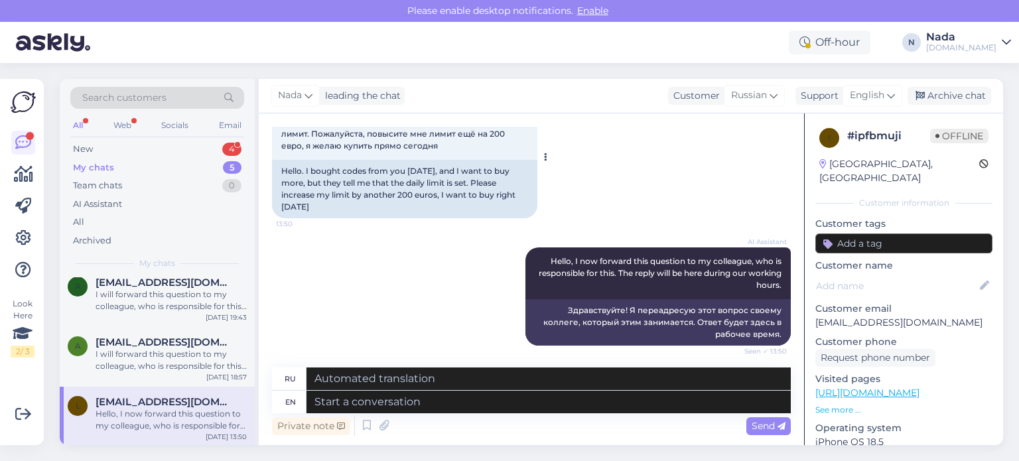
scroll to position [105, 0]
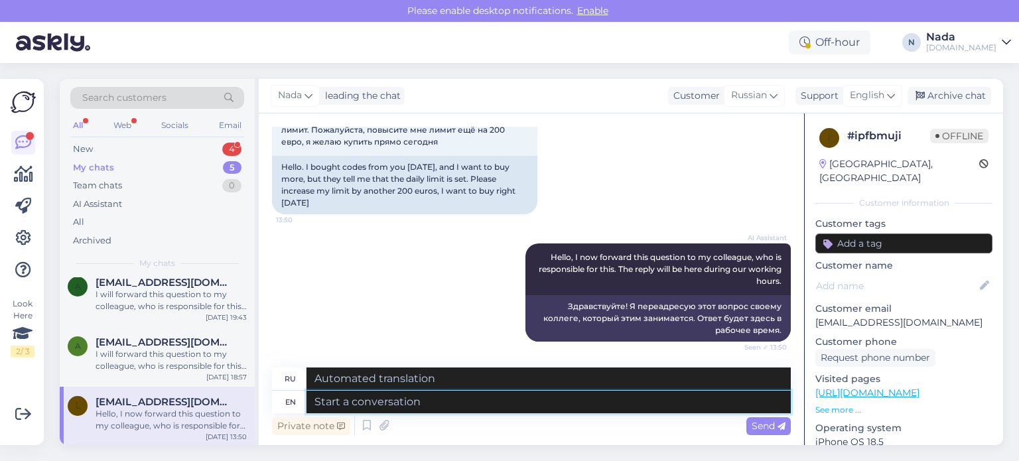
drag, startPoint x: 509, startPoint y: 403, endPoint x: 515, endPoint y: 398, distance: 8.0
click at [509, 403] on textarea at bounding box center [549, 402] width 484 height 23
type textarea "Hello the"
type textarea "Привет"
type textarea "Hello there!"
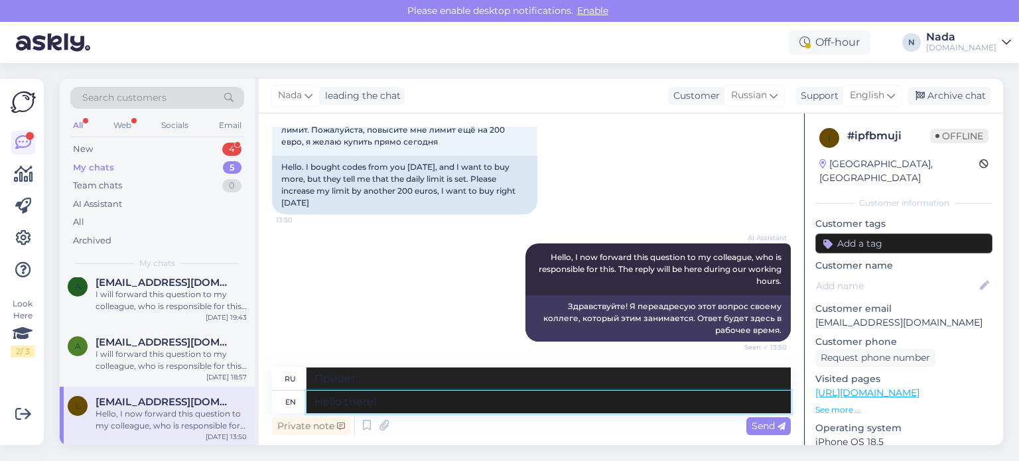
type textarea "Привет!"
type textarea "Hello there! Unfortunately th"
type textarea "Привет! К сожалению."
type textarea "Hello there! Unfortunately th"
type textarea "Привет! К сожалению,"
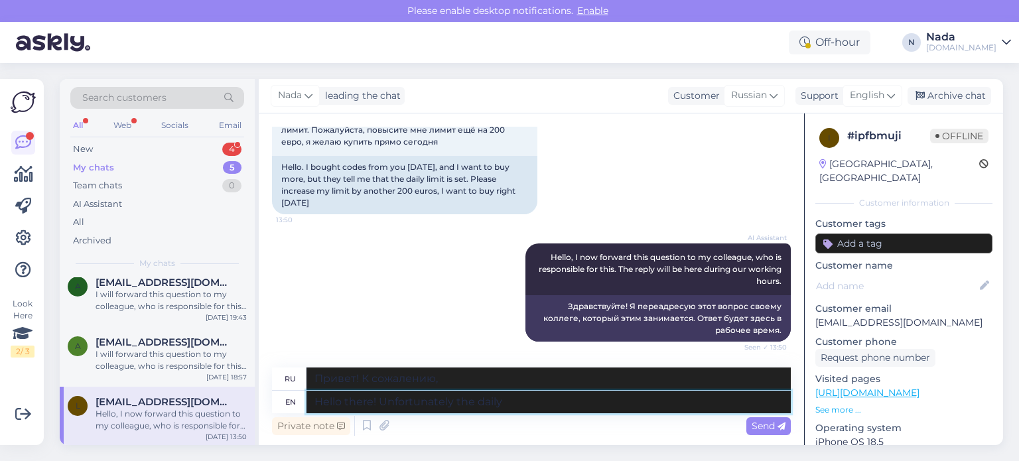
type textarea "Hello there! Unfortunately the daily l"
type textarea "Привет! К сожалению, ежедневный"
type textarea "Hello there! Unfortunately the daily limit c"
type textarea "Привет! К сожалению, дневной лимит"
type textarea "Hello there! Unfortunately the daily limit cannot be"
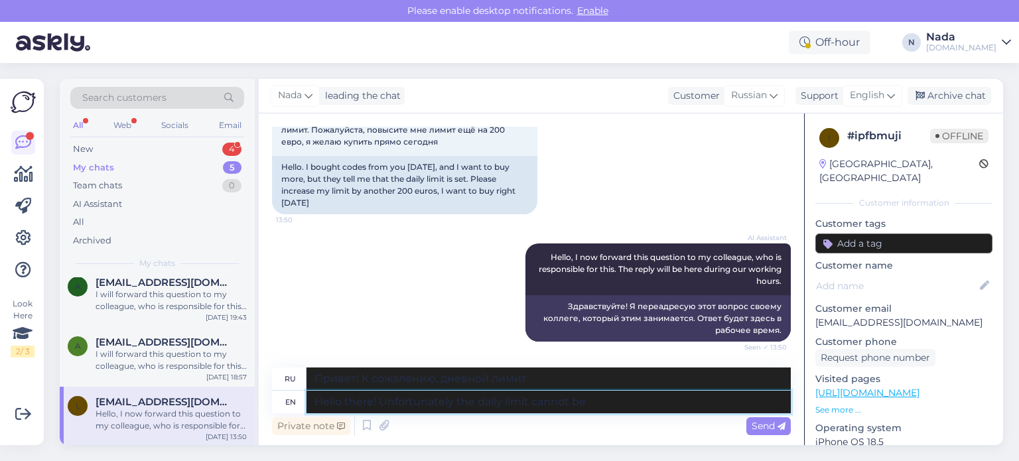
type textarea "Привет! К сожалению, дневной лимит не может быть достигнут."
type textarea "Hello there! Unfortunately the daily limit cannot be e"
type textarea "Привет! К сожалению, дневной лимит не может быть установлен."
type textarea "Hello there! Unfortunately the daily limit cannot be edited or"
type textarea "Привет! К сожалению, дневной лимит нельзя изменить."
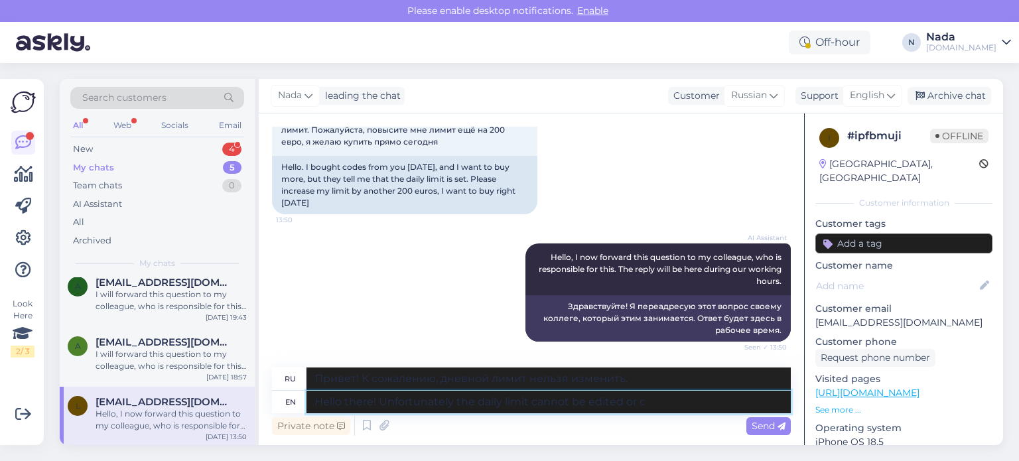
type textarea "Hello there! Unfortunately the daily limit cannot be edited or ch"
type textarea "Привет! К сожалению, дневной лимит нельзя изменить или"
type textarea "Hello there! Unfortunately the daily limit cannot be edited or changed"
type textarea "Привет! К сожалению, дневной лимит нельзя изменить."
type textarea "Hello there! Unfortunately the daily limit cannot be edited or changed."
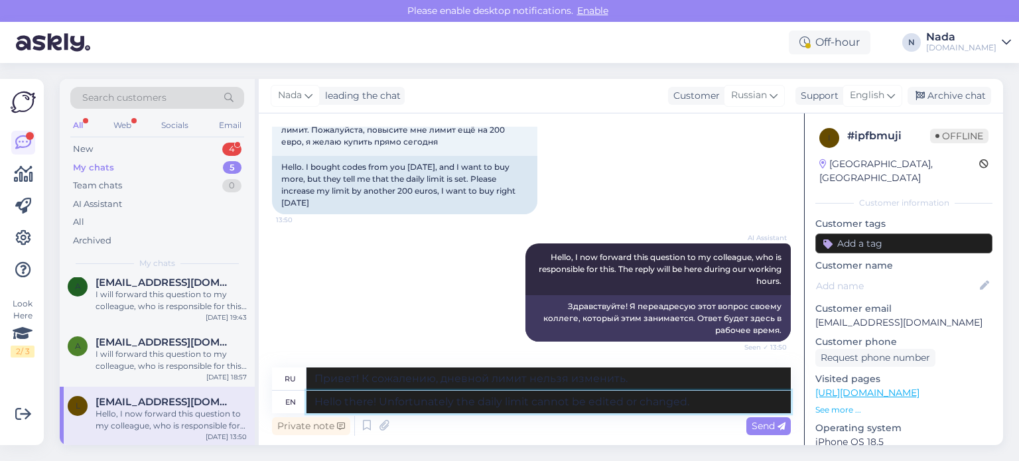
type textarea "Привет! К сожалению, дневной лимит нельзя изменить или отредактировать."
type textarea "Hello there! Unfortunately the daily limit cannot be edited or changed."
click at [763, 421] on span "Send" at bounding box center [769, 426] width 34 height 12
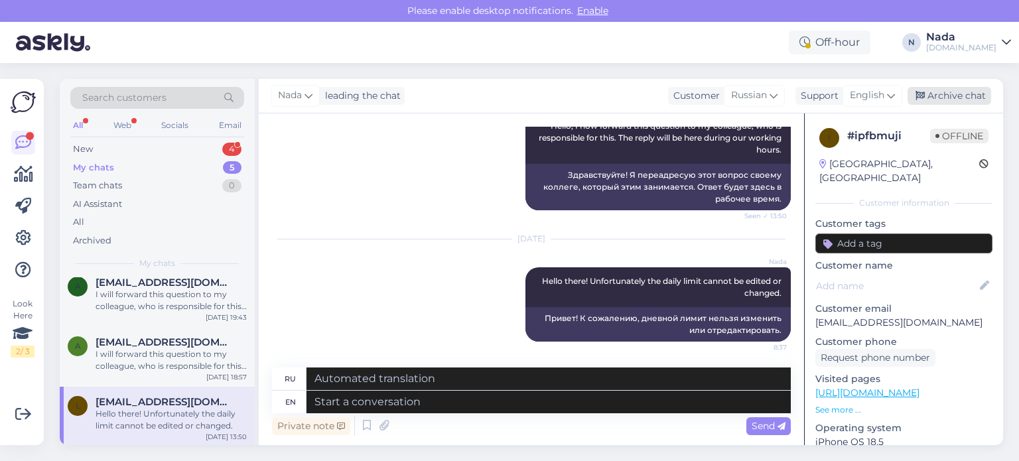
click at [966, 99] on div "Archive chat" at bounding box center [950, 96] width 84 height 18
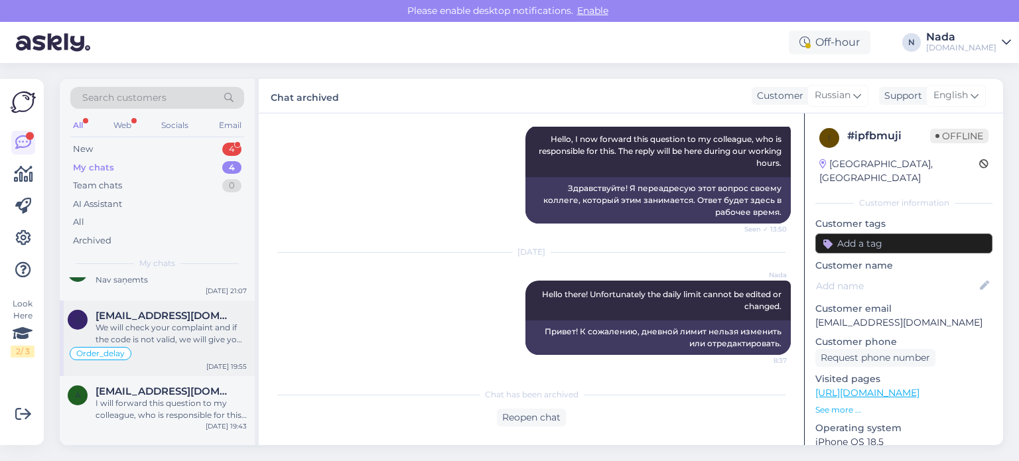
scroll to position [74, 0]
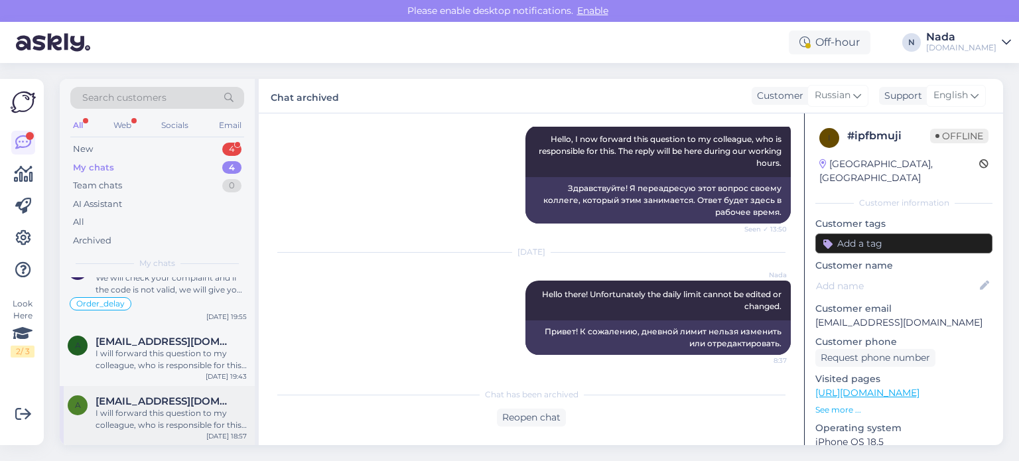
click at [154, 405] on span "[EMAIL_ADDRESS][DOMAIN_NAME]" at bounding box center [165, 402] width 138 height 12
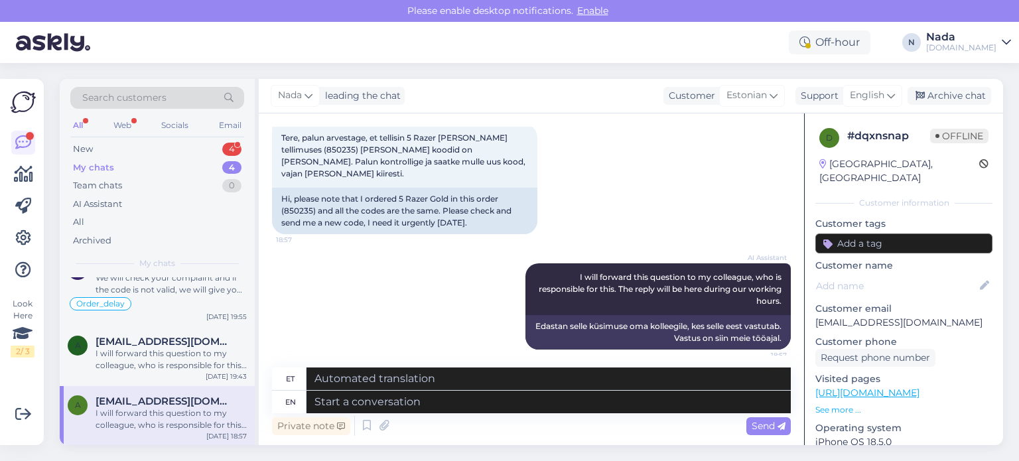
scroll to position [3629, 0]
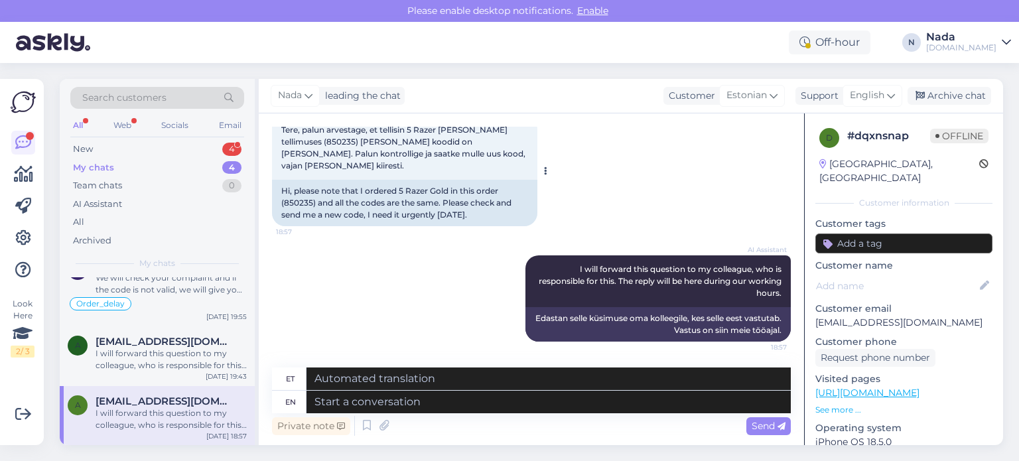
click at [302, 204] on div "Hi, please note that I ordered 5 Razer Gold in this order (850235) and all the …" at bounding box center [404, 203] width 265 height 46
click at [301, 204] on div "Hi, please note that I ordered 5 Razer Gold in this order (850235) and all the …" at bounding box center [404, 203] width 265 height 46
copy div "850235"
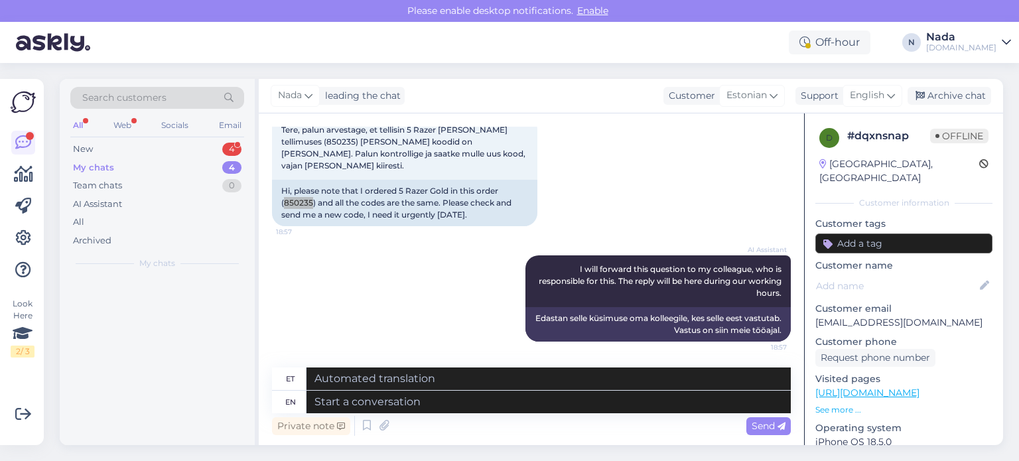
scroll to position [0, 0]
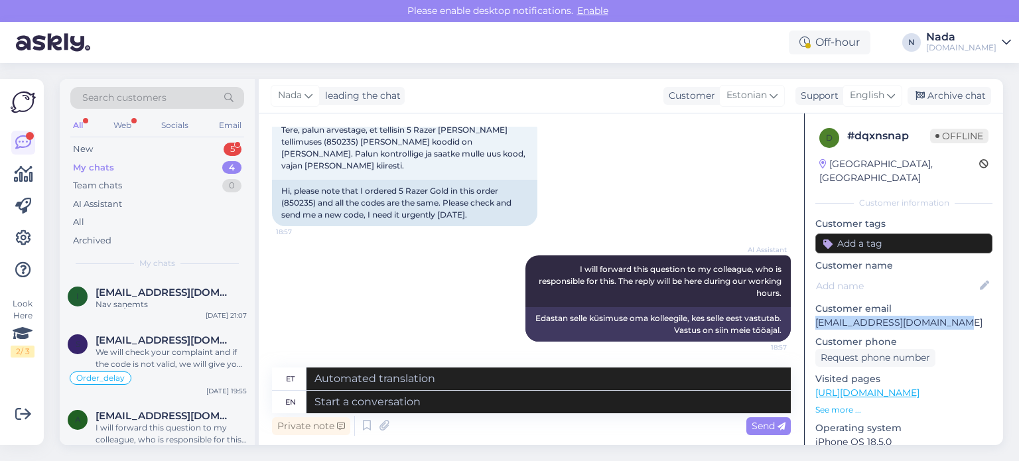
drag, startPoint x: 961, startPoint y: 308, endPoint x: 818, endPoint y: 311, distance: 143.4
click at [818, 316] on p "[EMAIL_ADDRESS][DOMAIN_NAME]" at bounding box center [904, 323] width 177 height 14
copy p "[EMAIL_ADDRESS][DOMAIN_NAME]"
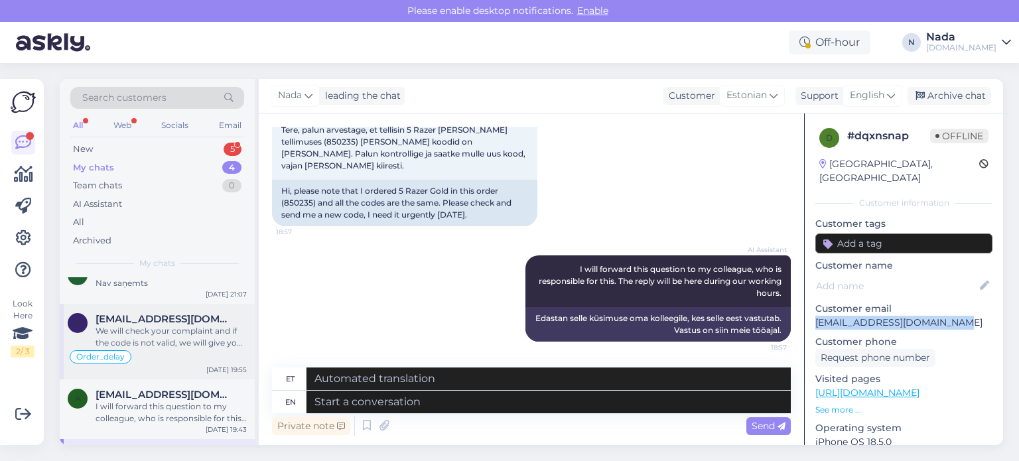
scroll to position [74, 0]
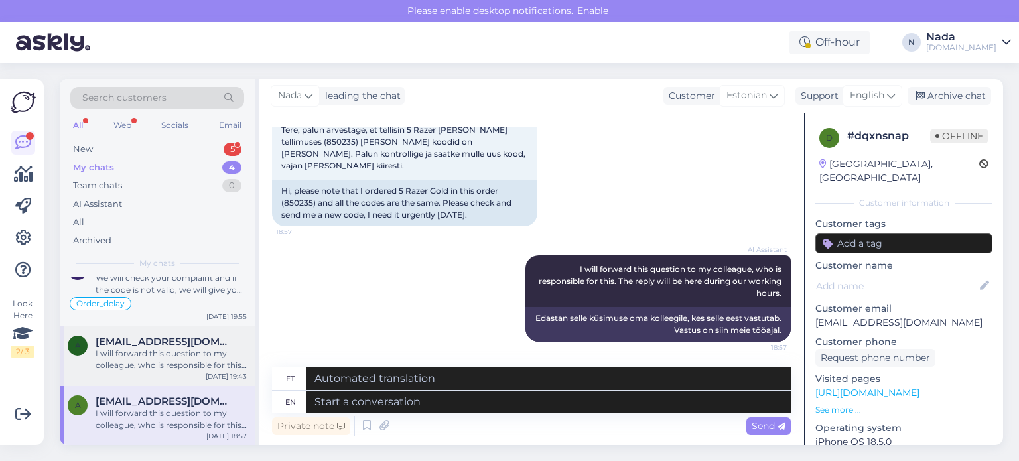
click at [196, 358] on div "I will forward this question to my colleague, who is responsible for this. The …" at bounding box center [171, 360] width 151 height 24
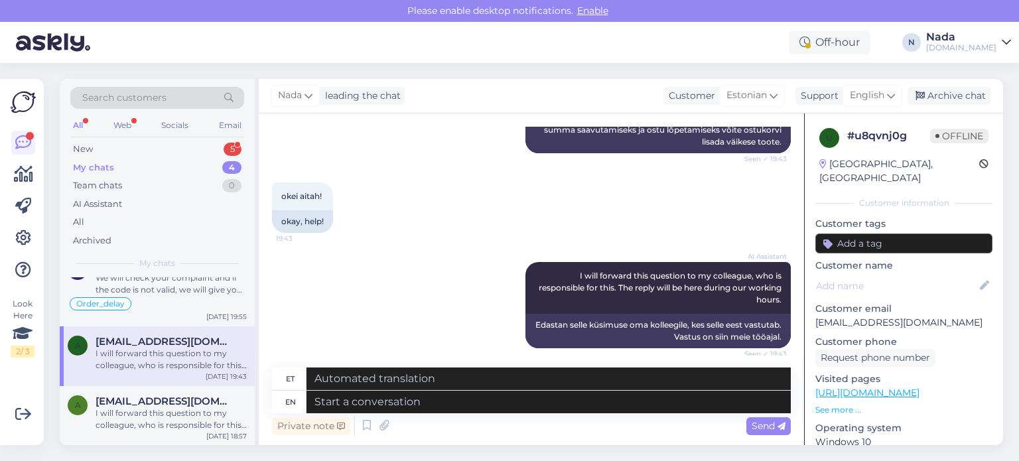
scroll to position [1729, 0]
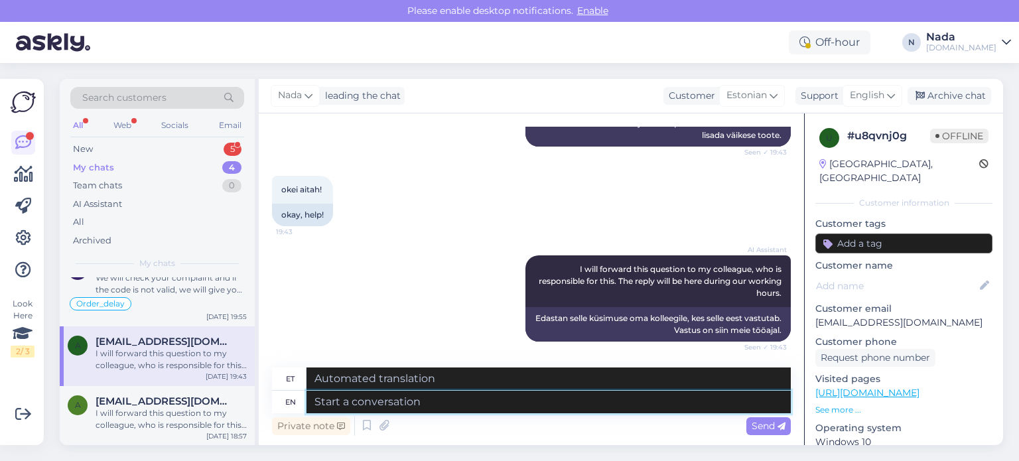
click at [560, 400] on textarea at bounding box center [549, 402] width 484 height 23
type textarea "Please pr"
type textarea "Palun"
type textarea "Please provide u"
type textarea "Palun esitage"
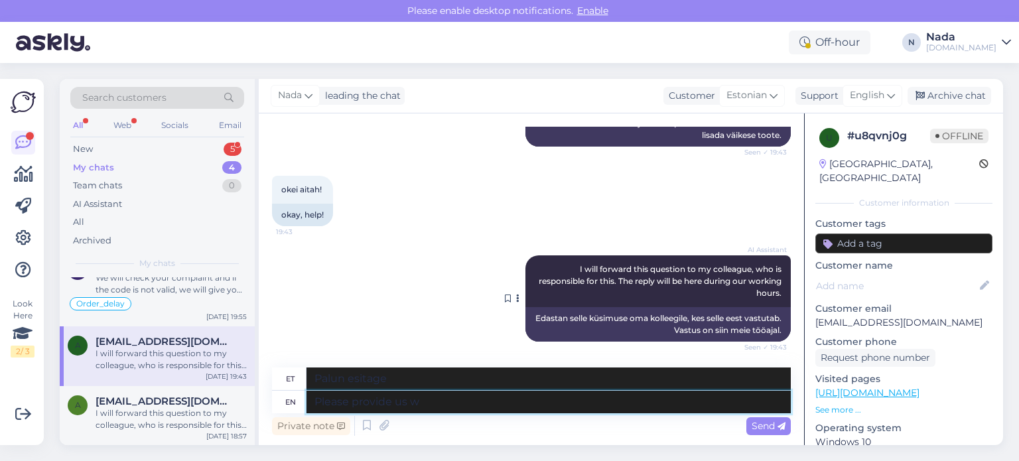
type textarea "Please provide us wi"
type textarea "[PERSON_NAME] andke meile"
type textarea "Please provide us with a s"
type textarea "Palun esitage meile"
type textarea "Please provide us with a screenshot of"
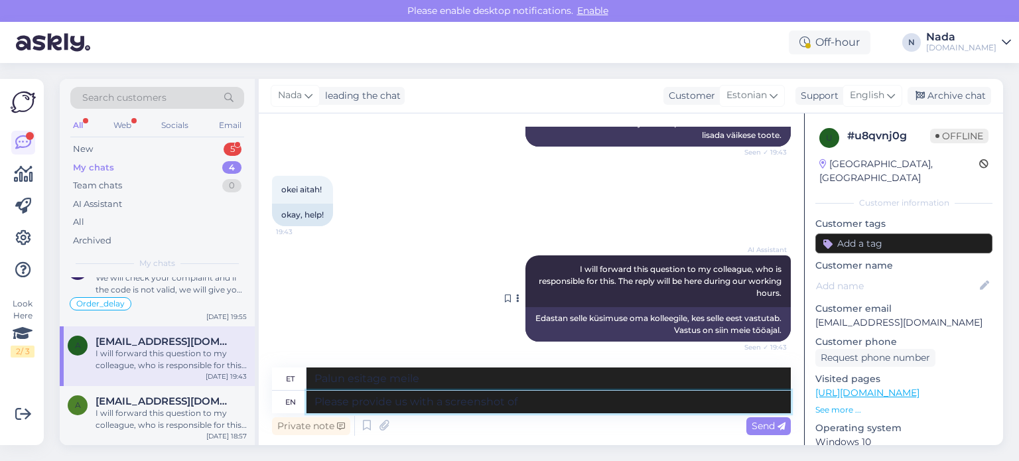
type textarea "Palun saatke meile ekraanipilt"
type textarea "Please provide us with a screenshot of the error yo"
type textarea "Palun saatke meile veast ekraanipilt"
type textarea "Please provide us with a screenshot of the error you ge"
type textarea "Palun saatke meile ekraanipilt veast, mille te kogemata tegite"
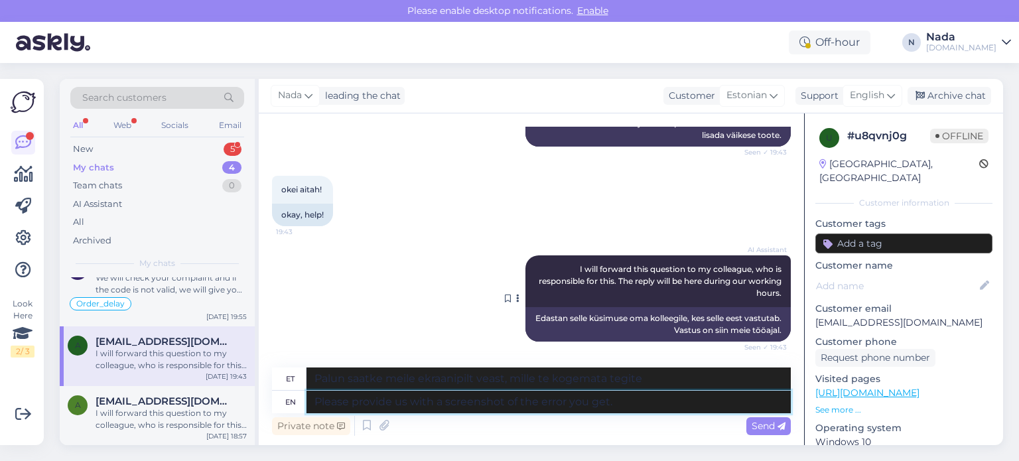
type textarea "Please provide us with a screenshot of the error you get."
type textarea "Palun saatke meile kuvatõmmis veast, mille saite."
type textarea "Please provide us with a screenshot of the error you get."
click at [776, 421] on span "Send" at bounding box center [769, 426] width 34 height 12
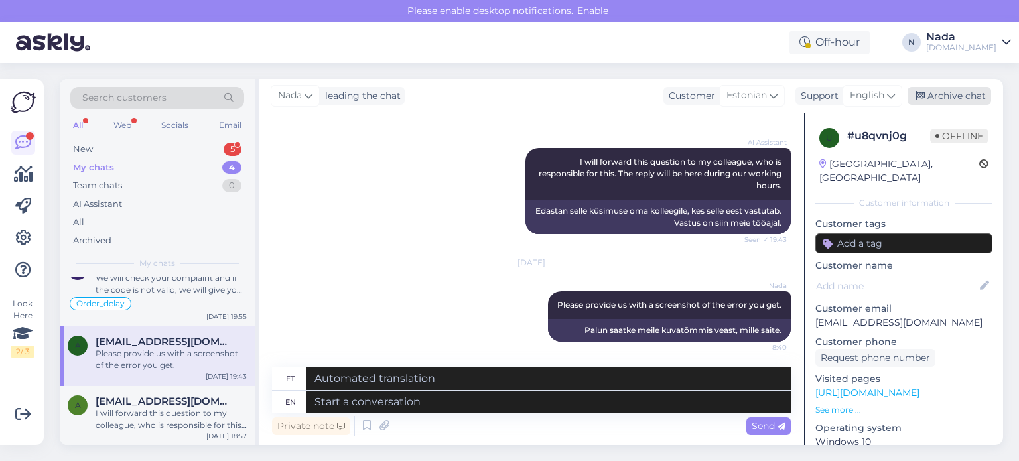
click at [950, 100] on div "Archive chat" at bounding box center [950, 96] width 84 height 18
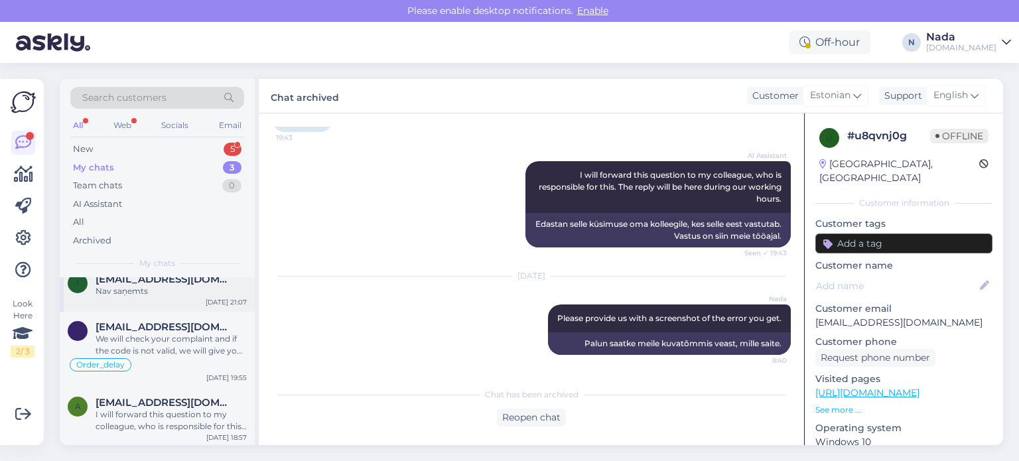
scroll to position [14, 0]
click at [187, 338] on div "We will check your complaint and if the code is not valid, we will give you a r…" at bounding box center [171, 344] width 151 height 24
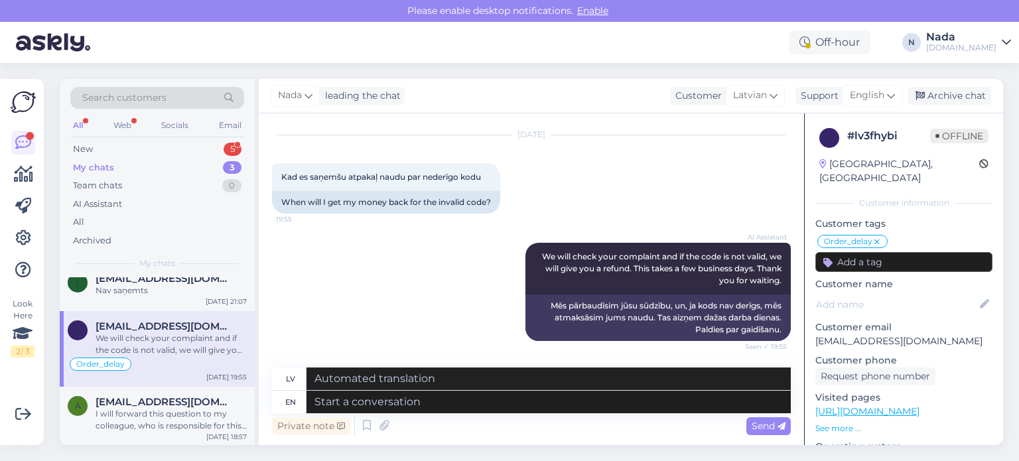
scroll to position [8155, 0]
click at [463, 396] on textarea at bounding box center [549, 402] width 484 height 23
type textarea "If you"
type textarea "[PERSON_NAME]"
type textarea "If you ha"
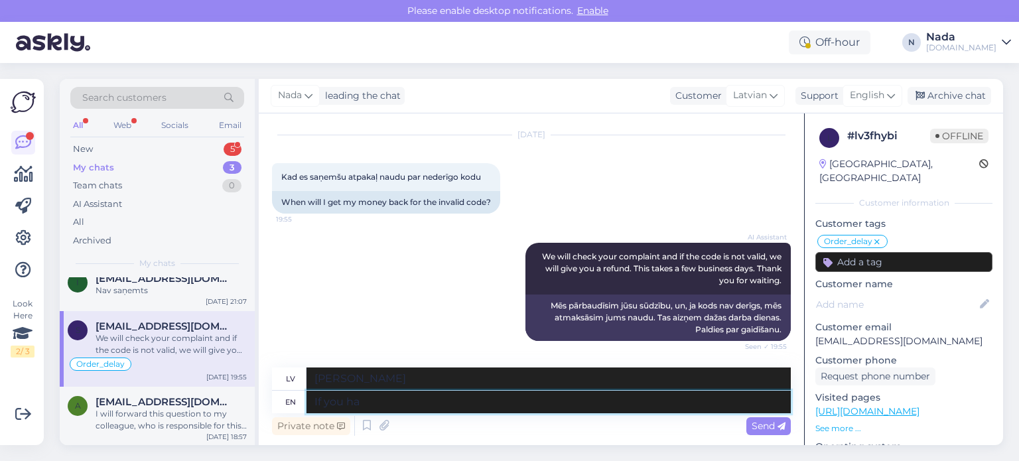
type textarea "Ja jūs"
type textarea "If you have"
type textarea "[PERSON_NAME] ir"
type textarea "If you have already c"
type textarea "[PERSON_NAME] esat"
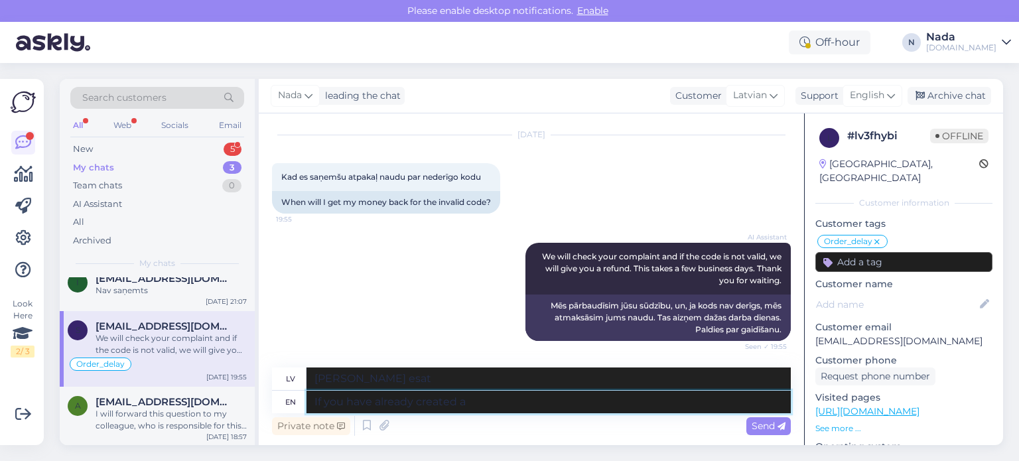
type textarea "If you have already created a"
type textarea "[PERSON_NAME] esat izveidojis"
type textarea "If you have already created a complaint"
type textarea "[PERSON_NAME] esat izveidojis sūdzību"
type textarea "If you have already created a complaint ticket,"
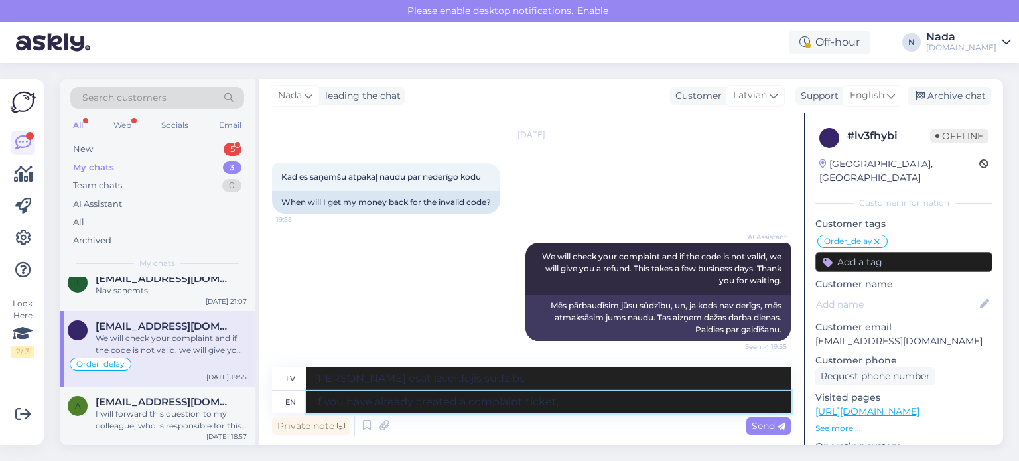
type textarea "[PERSON_NAME] esat izveidojis sūdzības pieteikumu,"
type textarea "If you have already created a complaint ticket, then pl"
type textarea "[PERSON_NAME] esat izveidojis sūdzības pieteikumu, tad"
type textarea "If you have already created a complaint ticket, then please fo"
type textarea "[PERSON_NAME] esat izveidojis sūdzības pieteikumu, lūdzu,"
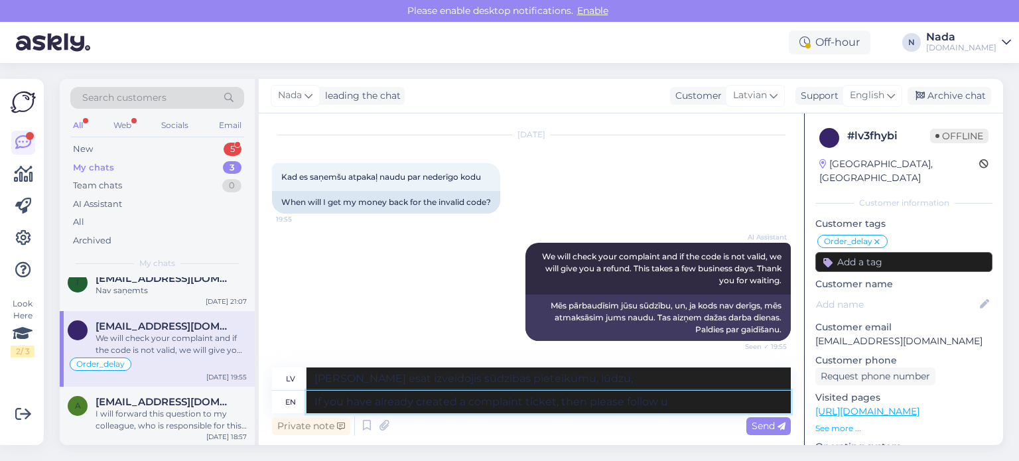
type textarea "If you have already created a complaint ticket, then please follow up"
type textarea "[PERSON_NAME] esat izveidojis sūdzības pieteikumu, lūdzu, sekojiet"
type textarea "If you have already created a complaint ticket, then please follow up on"
type textarea "[PERSON_NAME] esat izveidojis sūdzības pieteikumu, lūdzu, sekojiet līdzi"
type textarea "If you have already created a complaint ticket, then please follow up on your"
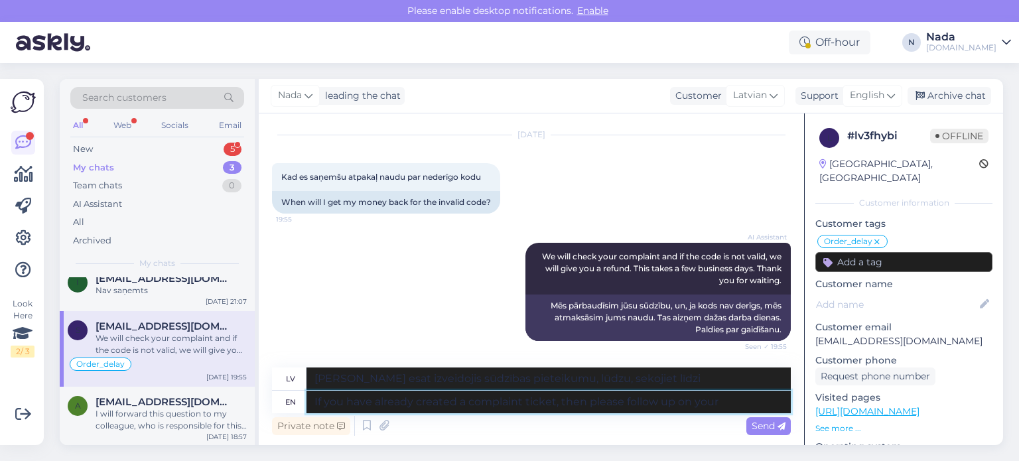
type textarea "[PERSON_NAME] esat izveidojis sūdzības pieteikumu, lūdzu, sekojiet līdzi savam"
type textarea "If you have already created a complaint ticket, then please follow up on your t…"
type textarea "[PERSON_NAME] esat izveidojis sūdzības pieteikumu, lūdzu, sekojiet līdzi savam …"
type textarea "If you have already created a complaint ticket, then please follow up on your t…"
type textarea "[PERSON_NAME] esat izveidojis sūdzības pieteikumu, lūdzu, sekojiet līdzi savam …"
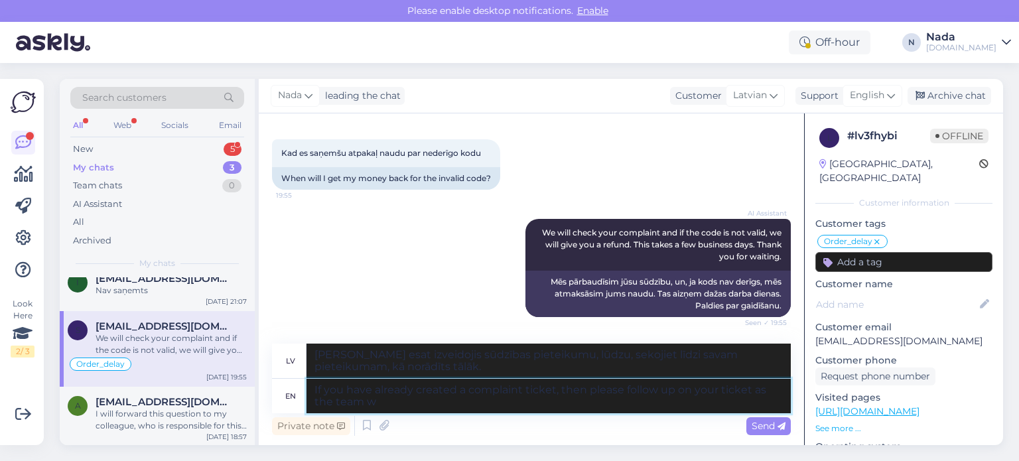
type textarea "If you have already created a complaint ticket, then please follow up on your t…"
type textarea "[PERSON_NAME] esat izveidojis sūdzības pieteikumu, lūdzu, sekojiet līdzi tā dar…"
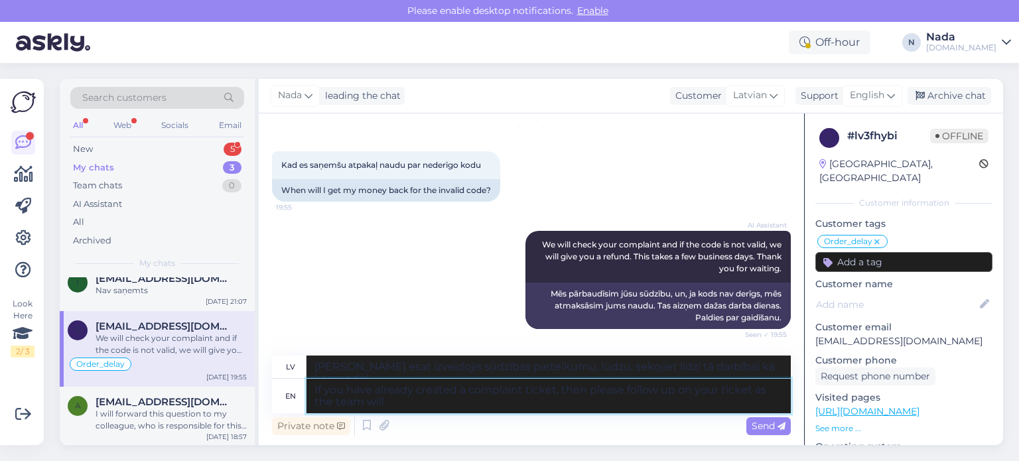
type textarea "If you have already created a complaint ticket, then please follow up on your t…"
type textarea "[PERSON_NAME] esat izveidojis sūdzības pieteikumu, lūdzu, sekojiet līdzi savam …"
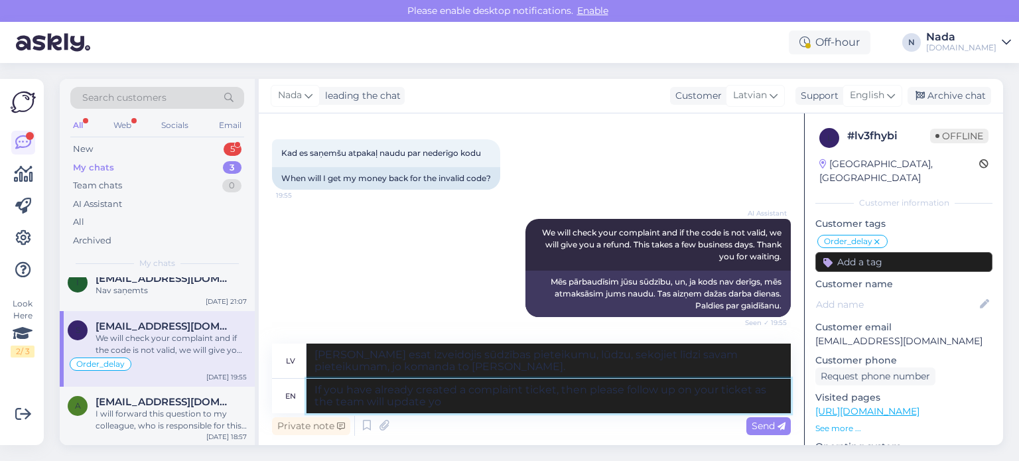
type textarea "If you have already created a complaint ticket, then please follow up on your t…"
type textarea "[PERSON_NAME] esat izveidojis sūdzības pieteikumu, lūdzu, sekojiet līdzi savam …"
type textarea "If you have already created a complaint ticket, then please follow up on your t…"
type textarea "[PERSON_NAME] esat izveidojis sūdzības pieteikumu, lūdzu, sekojiet līdzi savam …"
type textarea "If you have already created a complaint ticket, then please follow up on your t…"
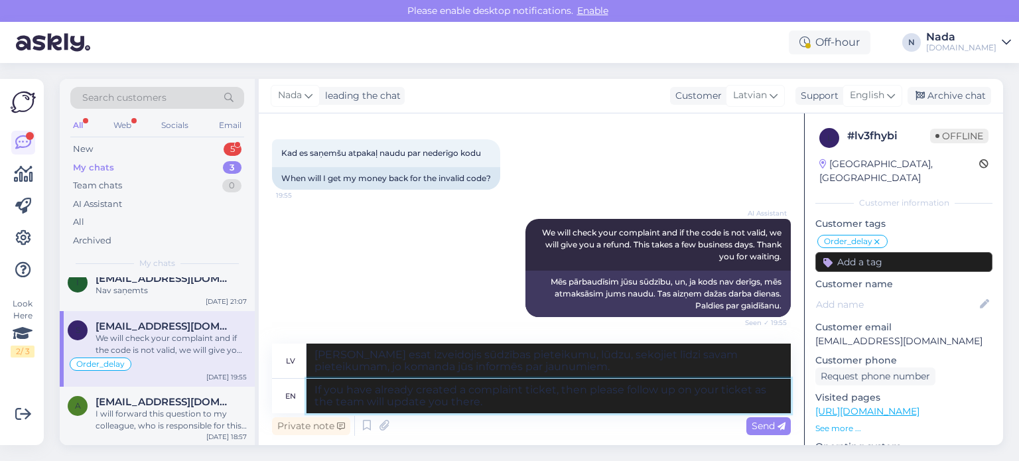
type textarea "[PERSON_NAME] esat izveidojis sūdzības pieteikumu, lūdzu, sekojiet līdzi savam …"
type textarea "If you have already created a complaint ticket, then please follow up on your t…"
type textarea "[PERSON_NAME] esat izveidojis sūdzības pieteikumu, lūdzu, sekojiet līdzi savam …"
type textarea "If you have already created a complaint ticket, then please follow up on your t…"
type textarea "[PERSON_NAME] esat izveidojis sūdzības pieteikumu, lūdzu, sekojiet līdzi savam …"
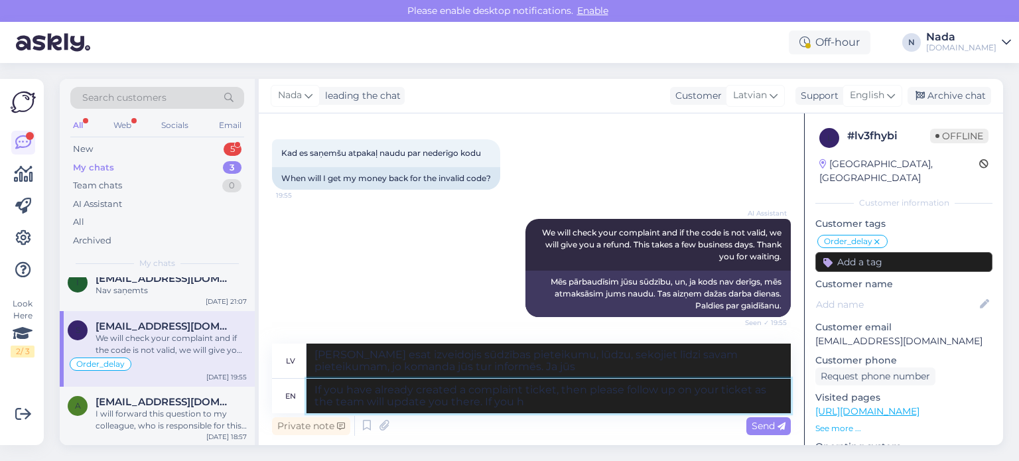
type textarea "If you have already created a complaint ticket, then please follow up on your t…"
type textarea "[PERSON_NAME] esat izveidojis sūdzības pieteikumu, lūdzu, sekojiet līdzi savam …"
type textarea "If you have already created a complaint ticket, then please follow up on your t…"
type textarea "[PERSON_NAME] esat izveidojis sūdzības pieteikumu, lūdzu, sekojiet līdzi savam …"
type textarea "If you have already created a complaint ticket, then please follow up on your t…"
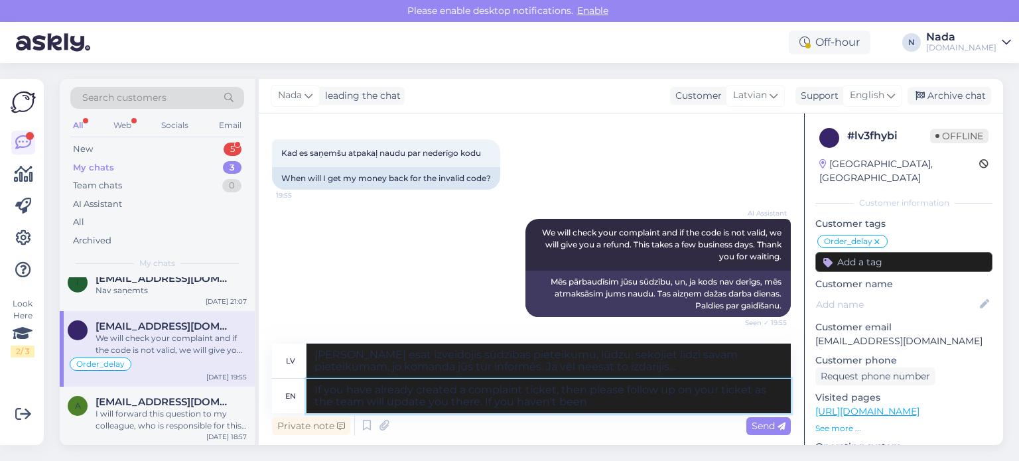
type textarea "[PERSON_NAME] esat izveidojis sūdzības pieteikumu, lūdzu, sekojiet līdzi savam …"
type textarea "If you have already created a complaint ticket, then please follow up on your t…"
type textarea "[PERSON_NAME] esat izveidojis sūdzības pieteikumu, lūdzu, sekojiet līdzi savam …"
type textarea "If you have already created a complaint ticket, then please follow up on your t…"
type textarea "[PERSON_NAME] esat izveidojis sūdzības pieteikumu, lūdzu, sekojiet līdzi savam …"
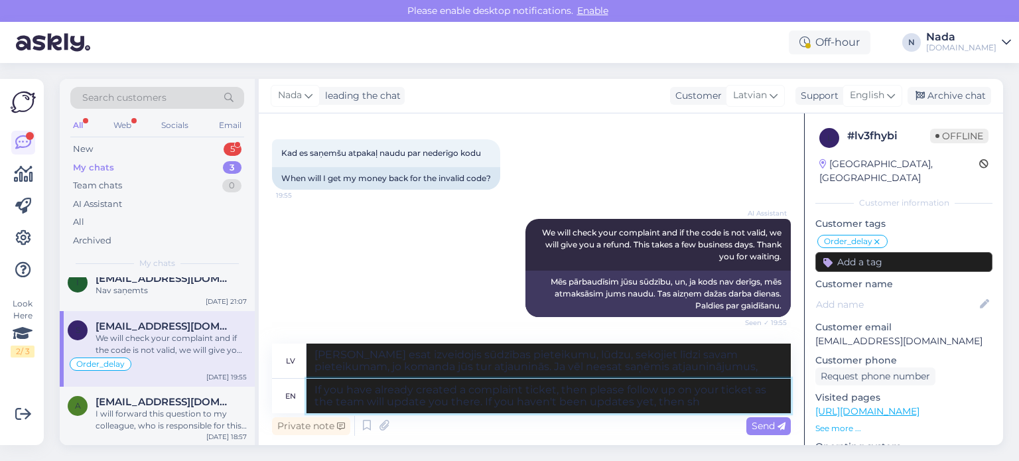
type textarea "If you have already created a complaint ticket, then please follow up on your t…"
type textarea "[PERSON_NAME] esat izveidojis sūdzības pieteikumu, lūdzu, sekojiet līdzi savam …"
type textarea "If you have already created a complaint ticket, then please follow up on your t…"
type textarea "[PERSON_NAME] esat izveidojis sūdzības pieteikumu, lūdzu, sekojiet līdzi savam …"
type textarea "If you have already created a complaint ticket, then please follow up on your t…"
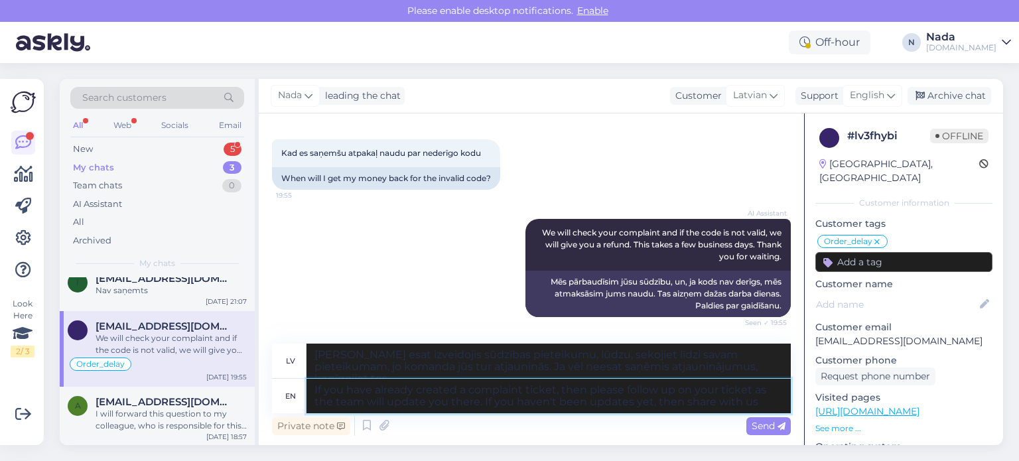
type textarea "[PERSON_NAME] esat izveidojis sūdzības pieteikumu, lūdzu, sekojiet līdzi savam …"
type textarea "If you have already created a complaint ticket, then please follow up on your t…"
type textarea "[PERSON_NAME] esat izveidojis sūdzības pieteikumu, lūdzu, sekojiet līdzi savam …"
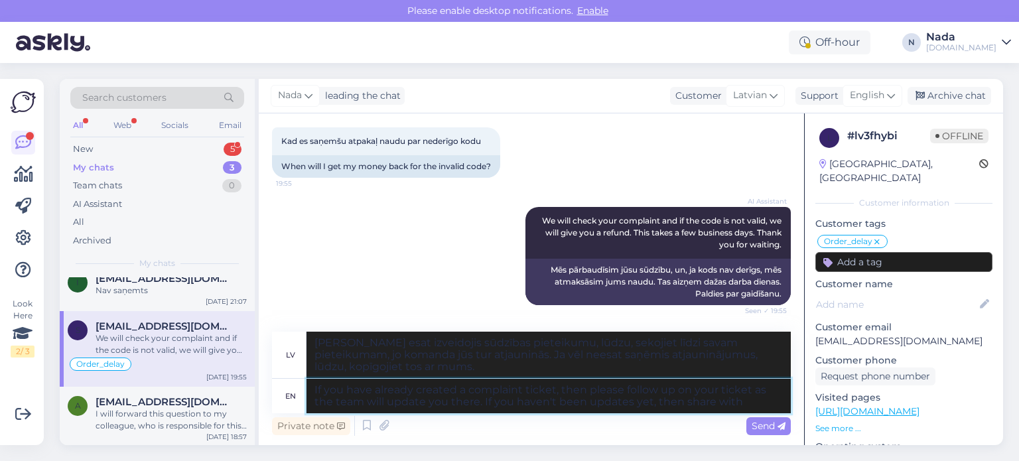
type textarea "If you have already created a complaint ticket, then please follow up on your t…"
type textarea "[PERSON_NAME] esat izveidojis sūdzības pieteikumu, lūdzu, sekojiet līdzi savam …"
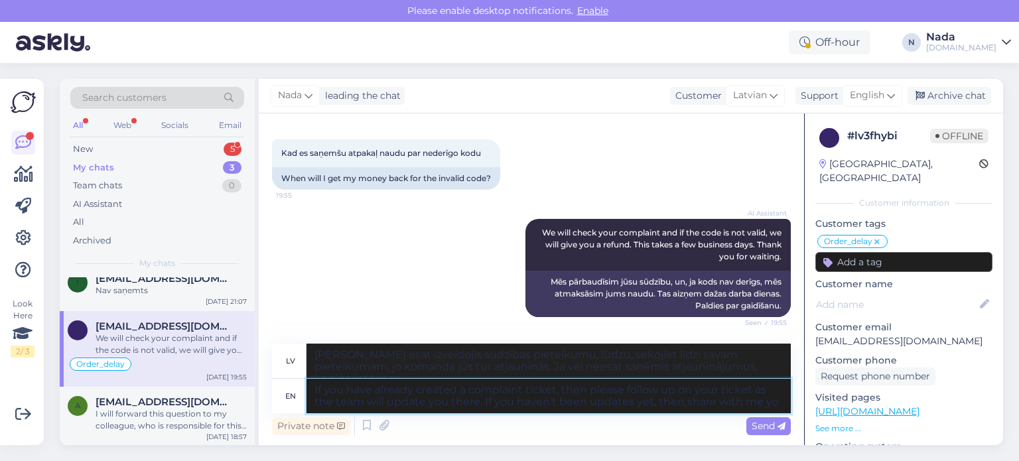
type textarea "If you have already created a complaint ticket, then please follow up on your t…"
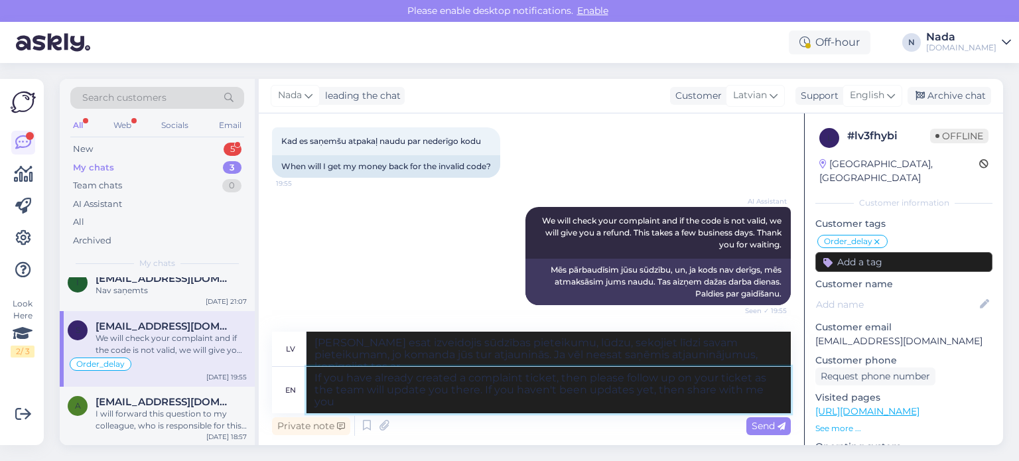
type textarea "[PERSON_NAME] esat izveidojis sūdzības pieteikumu, lūdzu, sekojiet līdzi savam …"
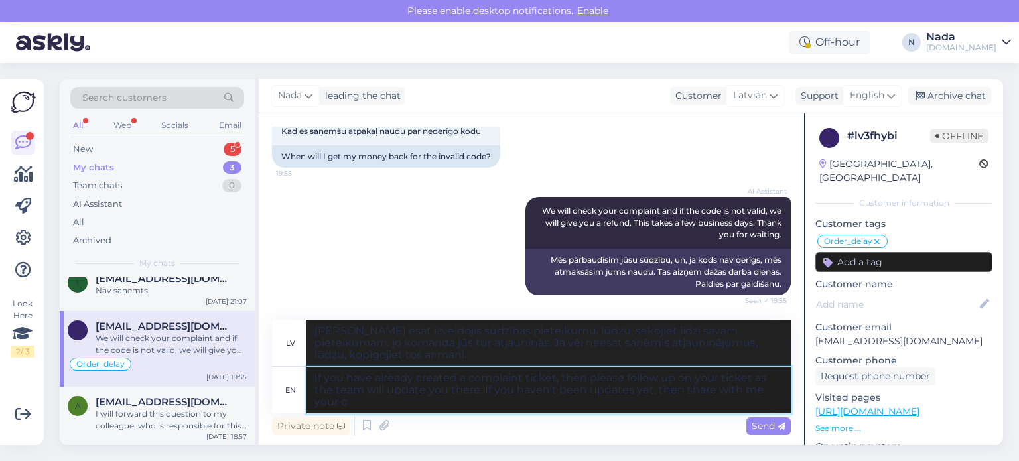
type textarea "If you have already created a complaint ticket, then please follow up on your t…"
type textarea "[PERSON_NAME] esat izveidojis sūdzības pieteikumu, lūdzu, sekojiet līdzi savam …"
type textarea "If you have already created a complaint ticket, then please follow up on your t…"
type textarea "[PERSON_NAME] esat izveidojis sūdzības pieteikumu, lūdzu, sekojiet līdzi savam …"
type textarea "If you have already created a complaint ticket, then please follow up on your t…"
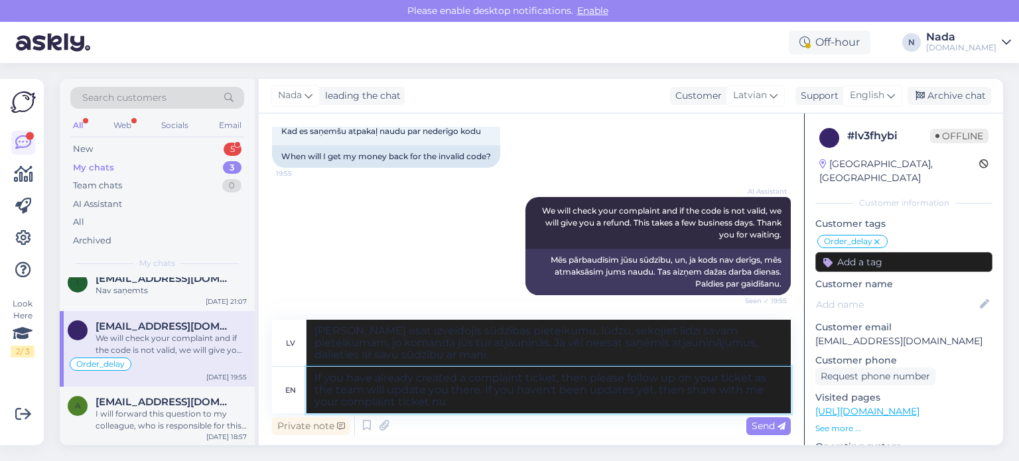
type textarea "[PERSON_NAME] esat izveidojis sūdzības pieteikumu, lūdzu, sekojiet līdzi savam …"
type textarea "If you have already created a complaint ticket, then please follow up on your t…"
type textarea "[PERSON_NAME] esat izveidojis sūdzības pieteikumu, lūdzu, sekojiet līdzi savam …"
type textarea "If you have already created a complaint ticket, then please follow up on your t…"
type textarea "[PERSON_NAME] esat izveidojis sūdzības pieteikumu, lūdzu, sekojiet līdzi savam …"
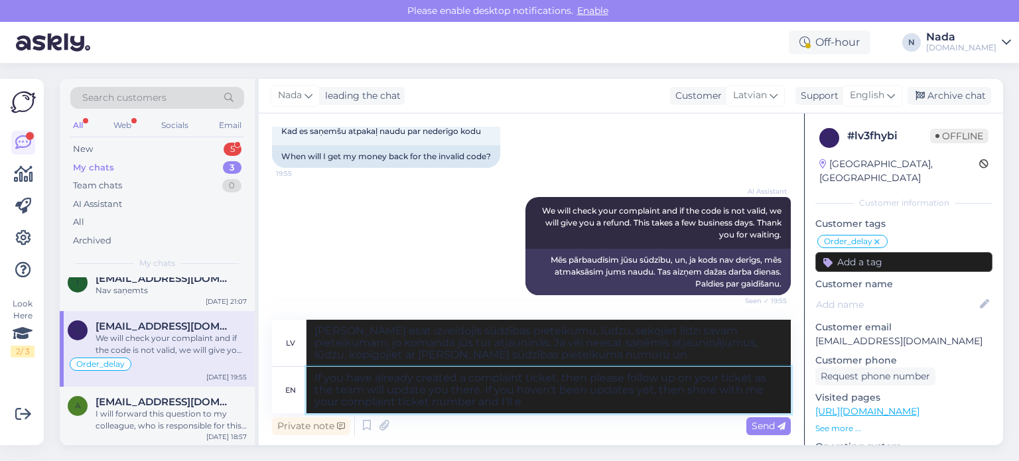
type textarea "If you have already created a complaint ticket, then please follow up on your t…"
type textarea "[PERSON_NAME] esat izveidojis sūdzības pieteikumu, lūdzu, sekojiet līdzi savam …"
type textarea "If you have already created a complaint ticket, then please follow up on your t…"
type textarea "[PERSON_NAME] esat izveidojis sūdzības pieteikumu, lūdzu, sekojiet līdzi savam …"
type textarea "If you have already created a complaint ticket, then please follow up on your t…"
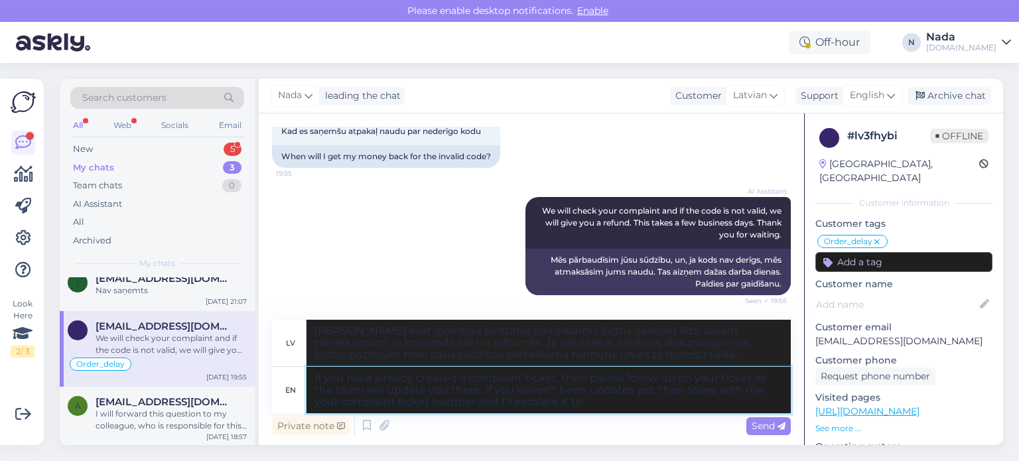
type textarea "[PERSON_NAME] esat izveidojis sūdzības pieteikumu, lūdzu, sekojiet līdzi savam …"
type textarea "If you have already created a complaint ticket, then please follow up on your t…"
type textarea "[PERSON_NAME] esat izveidojis sūdzības pieteikumu, lūdzu, sekojiet līdzi savam …"
type textarea "If you have already created a complaint ticket, then please follow up on your t…"
type textarea "[PERSON_NAME] esat izveidojis sūdzības pieteikumu, lūdzu, sekojiet līdzi savam …"
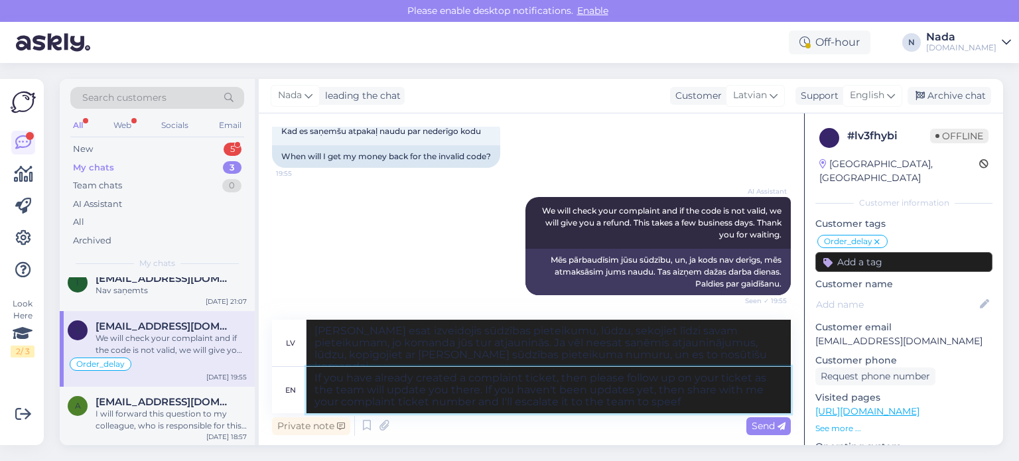
type textarea "If you have already created a complaint ticket, then please follow up on your t…"
type textarea "[PERSON_NAME] esat izveidojis sūdzības pieteikumu, lūdzu, sekojiet līdzi savam …"
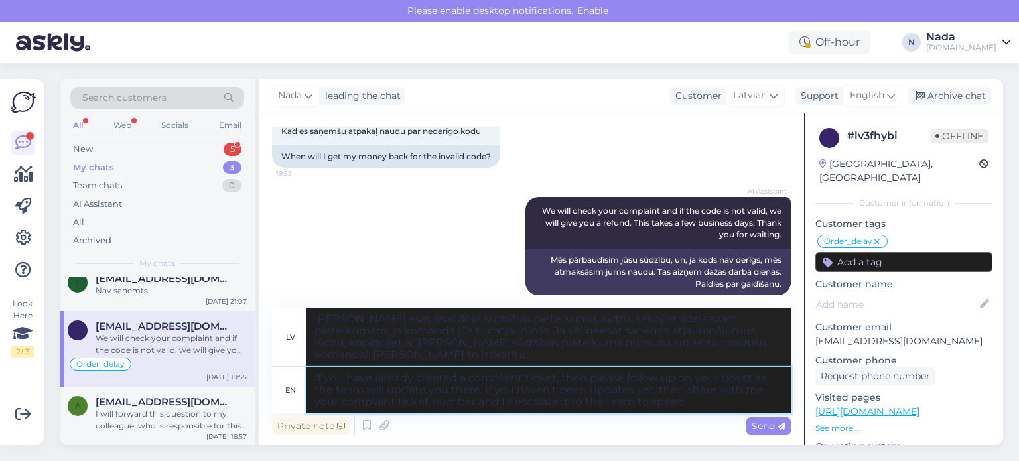
type textarea "If you have already created a complaint ticket, then please follow up on your t…"
type textarea "[PERSON_NAME] esat izveidojis sūdzības pieteikumu, lūdzu, sekojiet līdzi savam …"
type textarea "If you have already created a complaint ticket, then please follow up on your t…"
type textarea "[PERSON_NAME] esat izveidojis sūdzības pieteikumu, lūdzu, sekojiet līdzi savam …"
type textarea "If you have already created a complaint ticket, then please follow up on your t…"
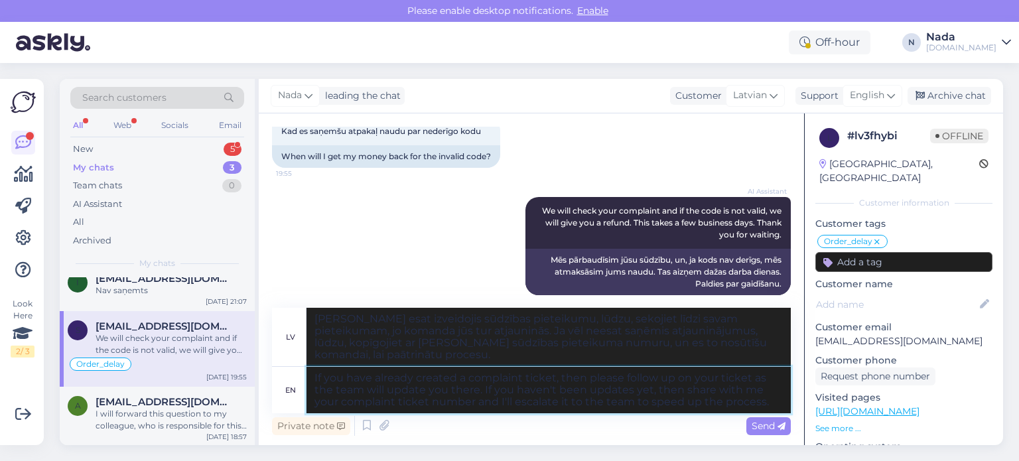
type textarea "[PERSON_NAME] esat izveidojis sūdzības pieteikumu, lūdzu, sekojiet līdzi savam …"
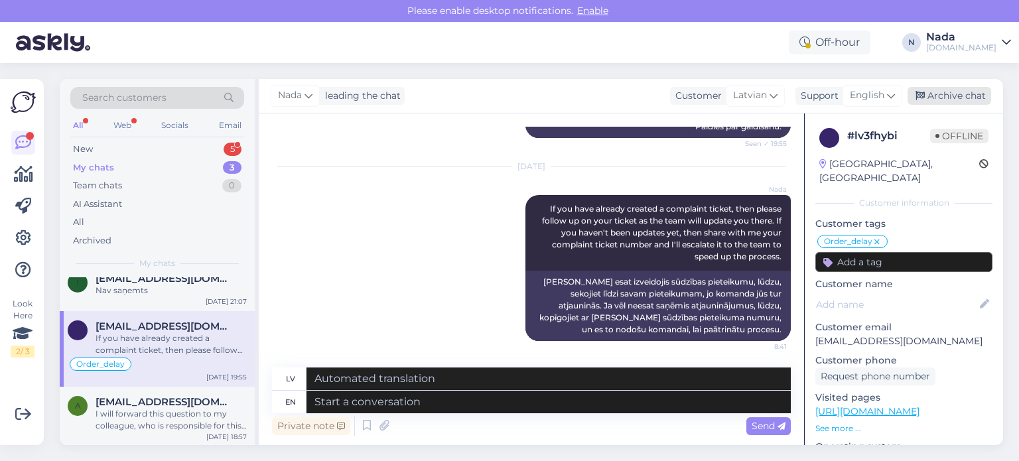
click at [958, 102] on div "Archive chat" at bounding box center [950, 96] width 84 height 18
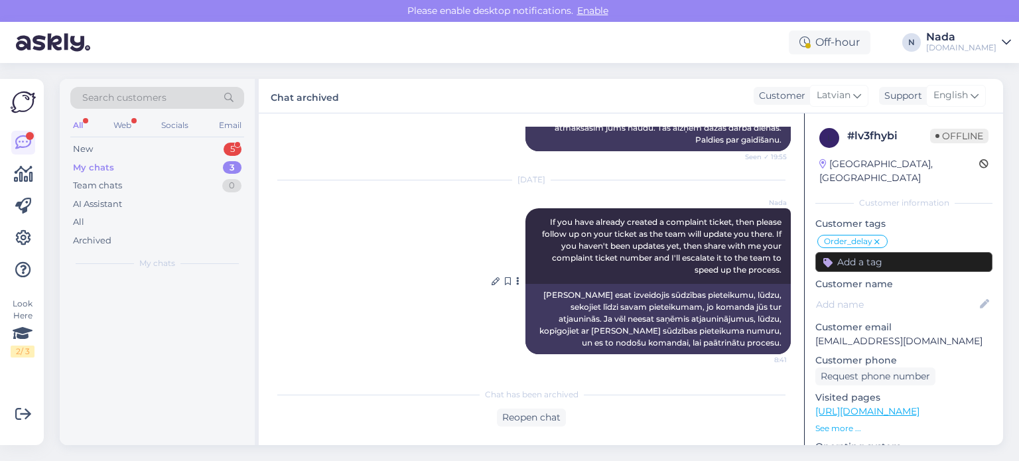
scroll to position [8345, 0]
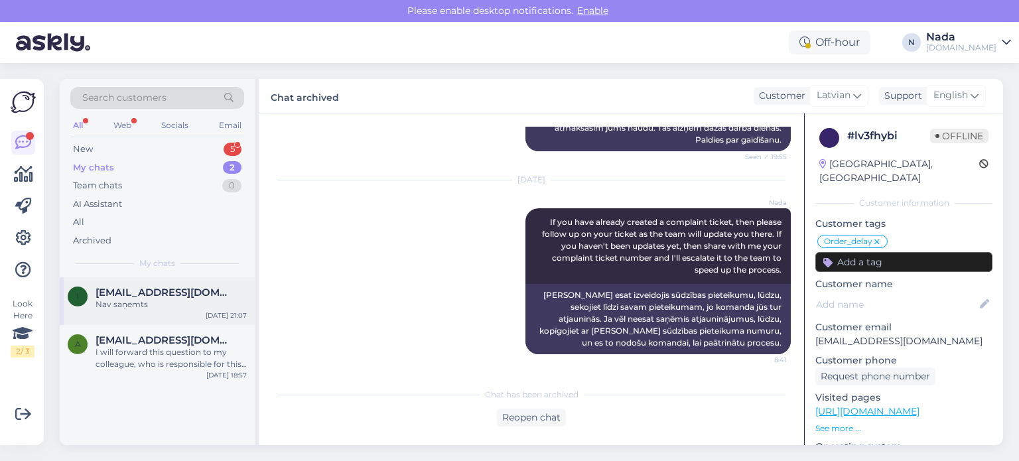
click at [153, 290] on span "[EMAIL_ADDRESS][DOMAIN_NAME]" at bounding box center [165, 293] width 138 height 12
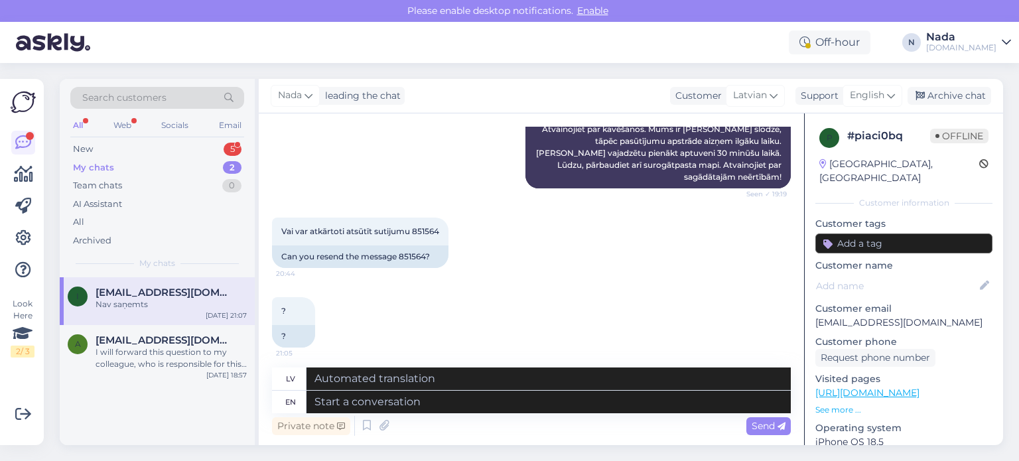
scroll to position [435, 0]
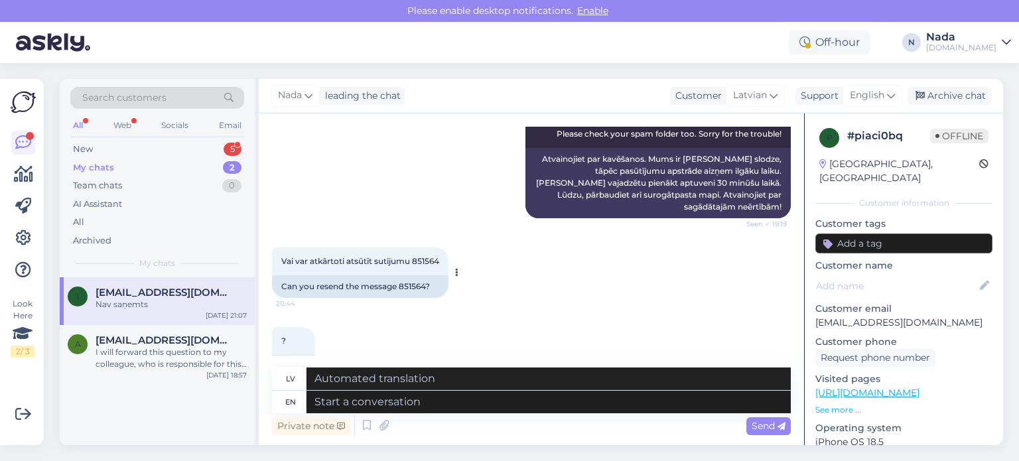
click at [419, 286] on div "Can you resend the message 851564?" at bounding box center [360, 286] width 177 height 23
copy div "851564"
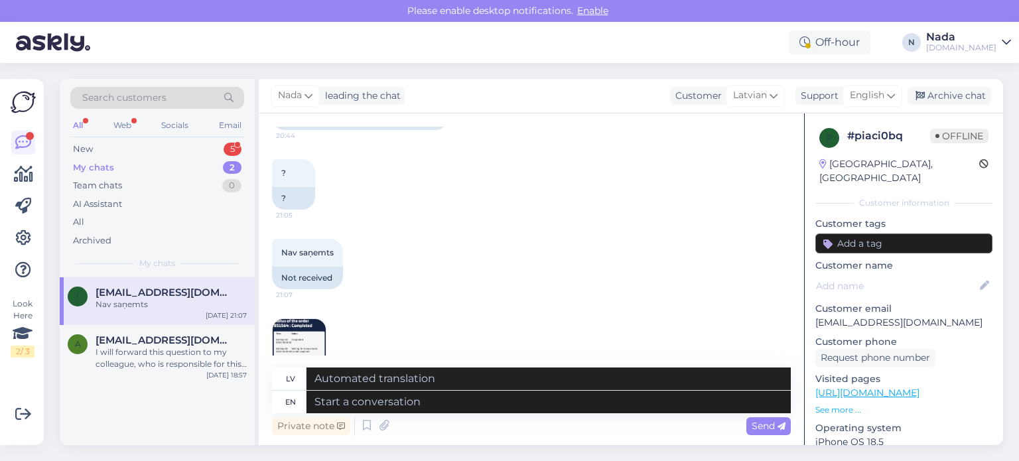
scroll to position [634, 0]
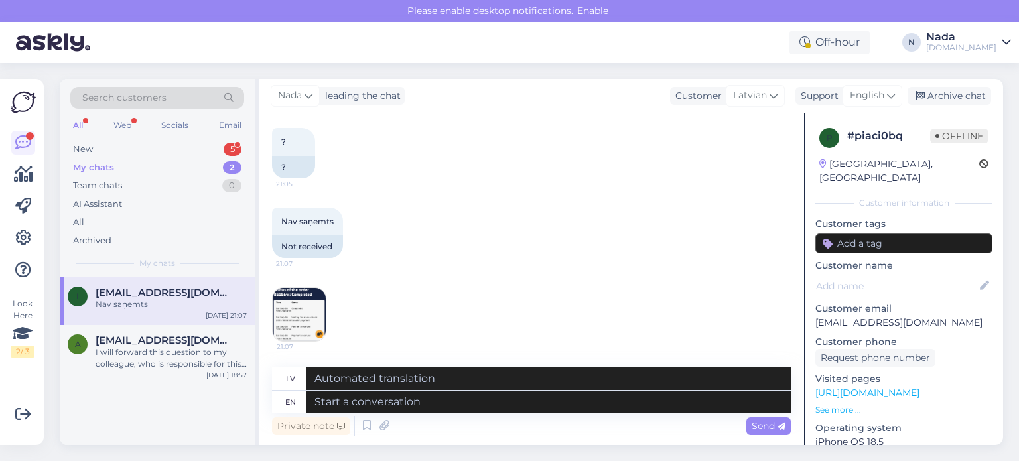
click at [303, 305] on img at bounding box center [299, 314] width 53 height 53
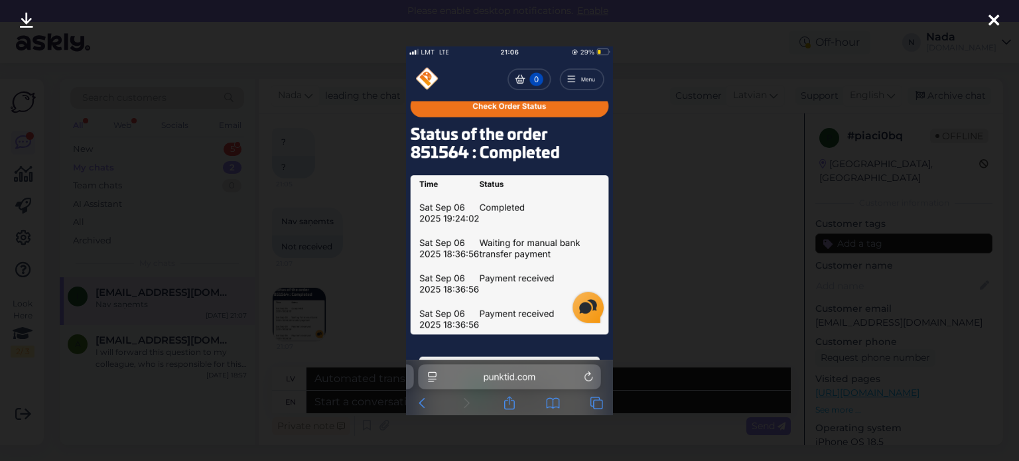
click at [638, 278] on div at bounding box center [509, 230] width 1019 height 461
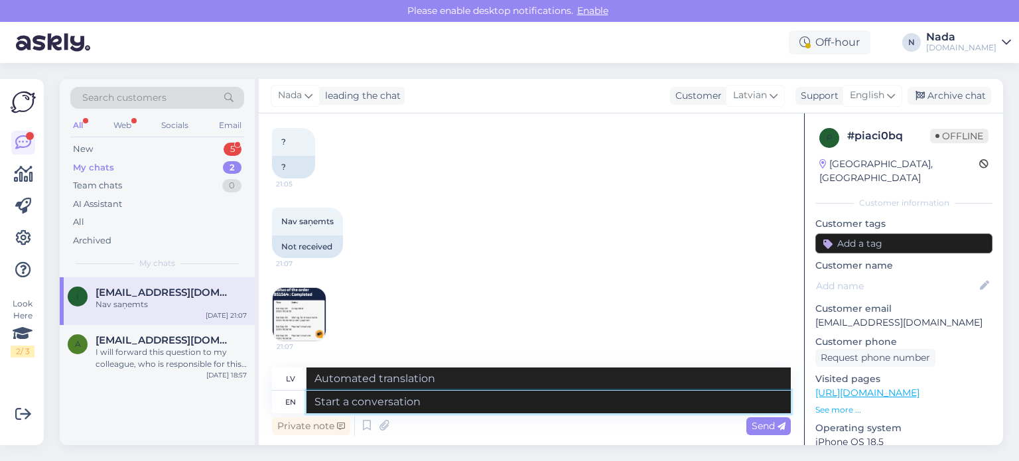
click at [634, 402] on textarea at bounding box center [549, 402] width 484 height 23
paste textarea "Thank you for your patience. It looks like your order is completed and emailed …"
type textarea "Thank you for your patience. It looks like your order is completed and emailed …"
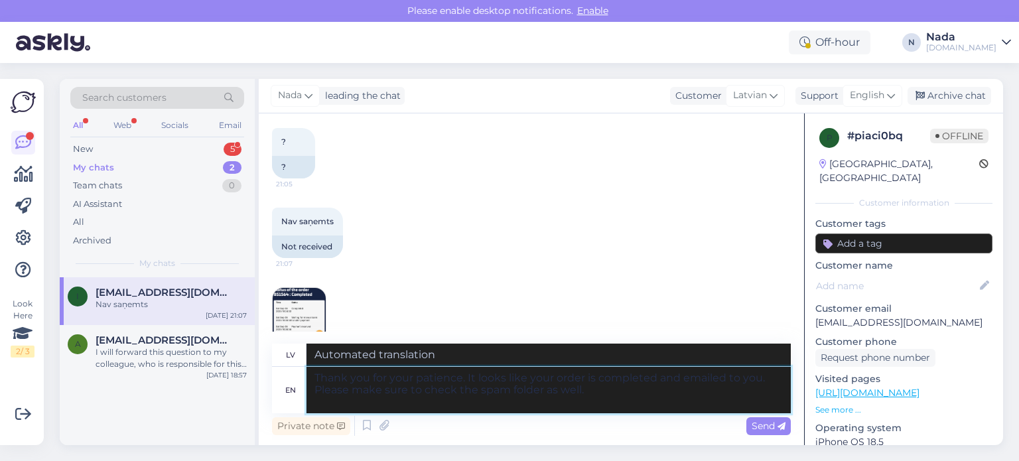
type textarea "Paldies par jūsu pacietību. Izskatās, [PERSON_NAME] pasūtījums ir pabeigts un n…"
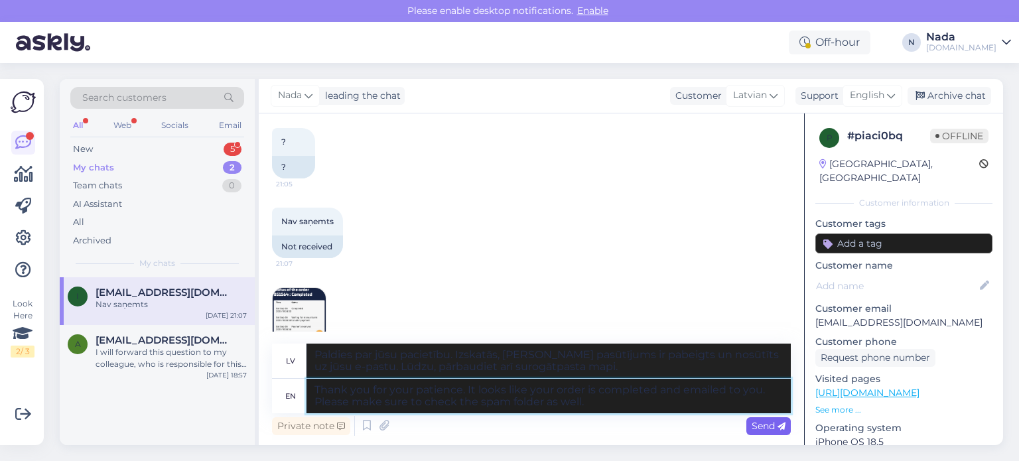
type textarea "Thank you for your patience. It looks like your order is completed and emailed …"
click at [768, 421] on span "Send" at bounding box center [769, 426] width 34 height 12
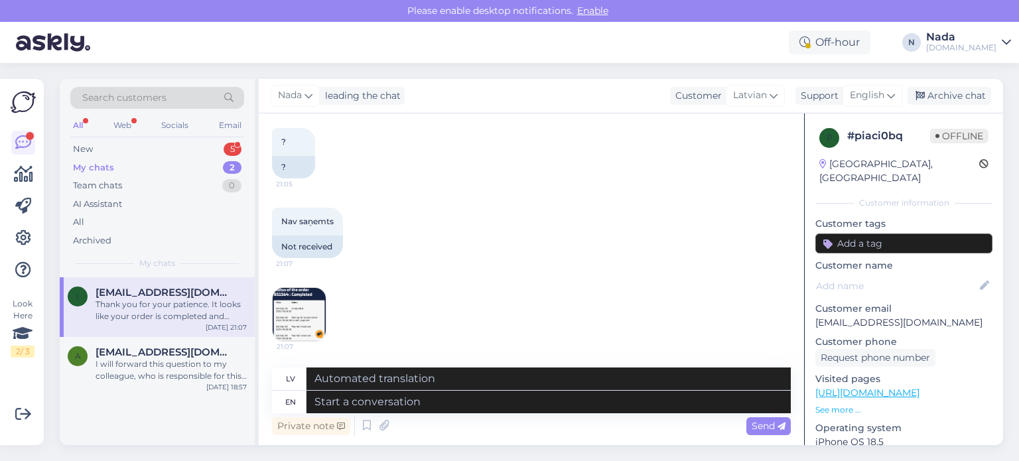
scroll to position [790, 0]
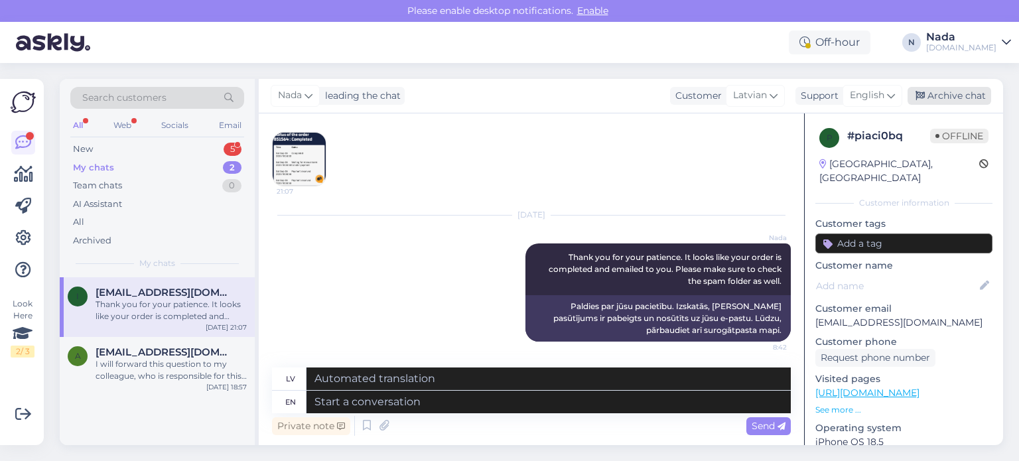
click at [972, 93] on div "Archive chat" at bounding box center [950, 96] width 84 height 18
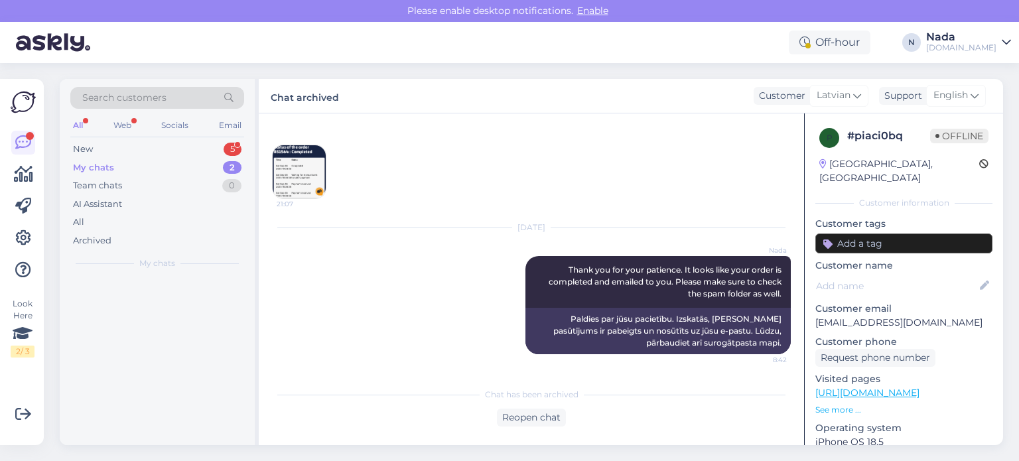
scroll to position [776, 0]
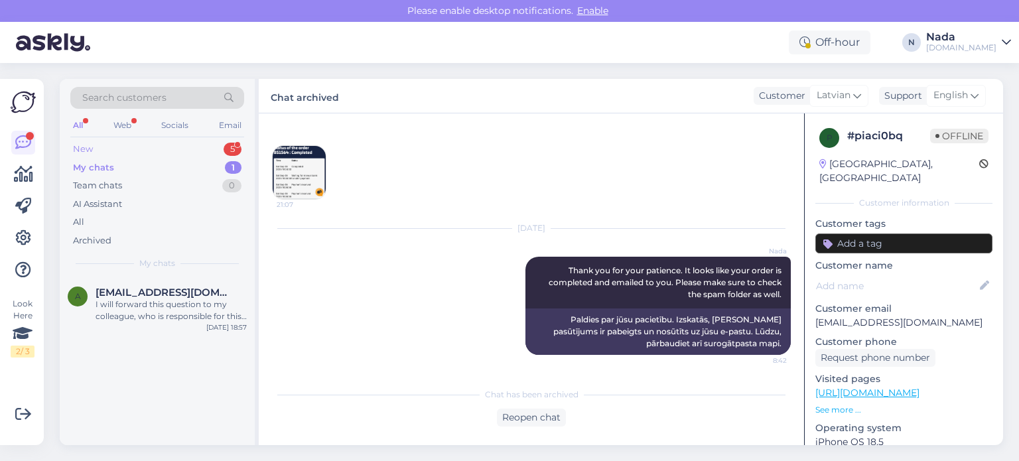
click at [112, 145] on div "New 5" at bounding box center [157, 149] width 174 height 19
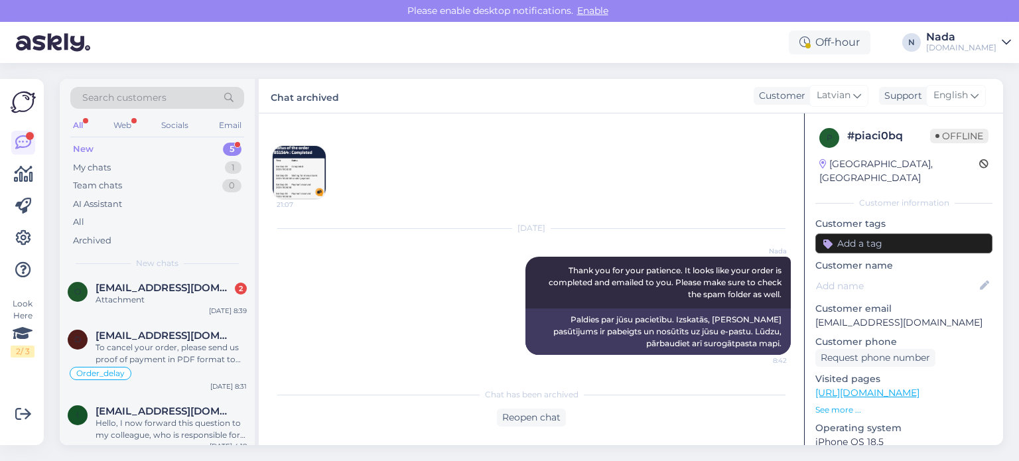
scroll to position [0, 0]
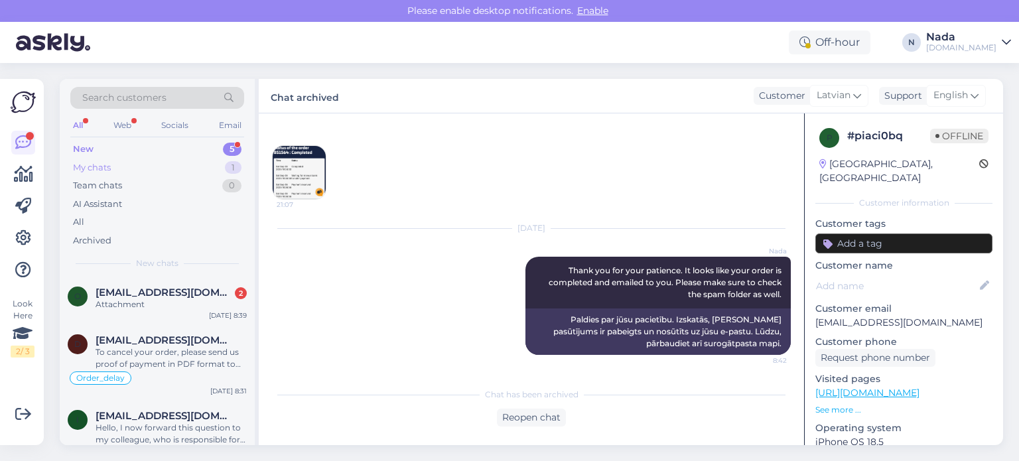
click at [135, 171] on div "My chats 1" at bounding box center [157, 168] width 174 height 19
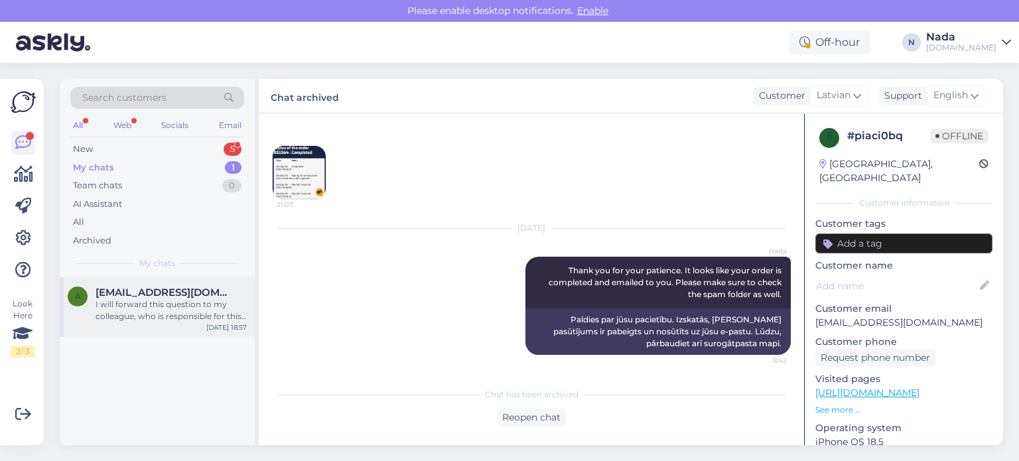
click at [134, 302] on div "I will forward this question to my colleague, who is responsible for this. The …" at bounding box center [171, 311] width 151 height 24
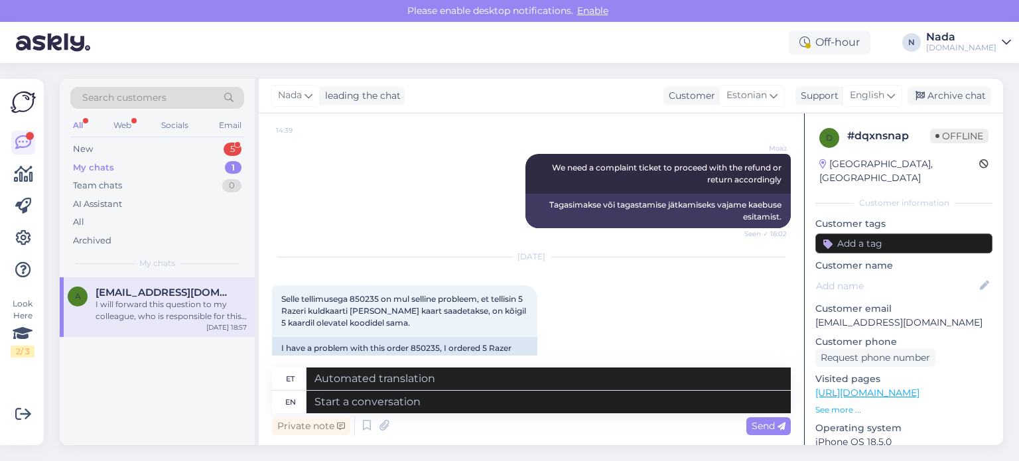
scroll to position [2522, 0]
